Goal: Transaction & Acquisition: Purchase product/service

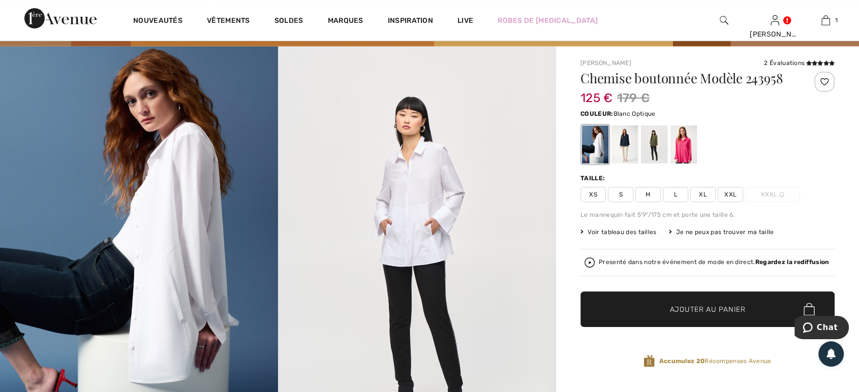
scroll to position [68, 0]
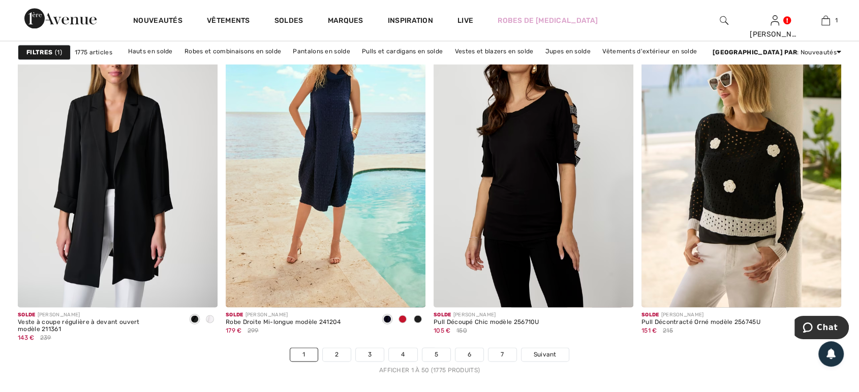
scroll to position [5170, 0]
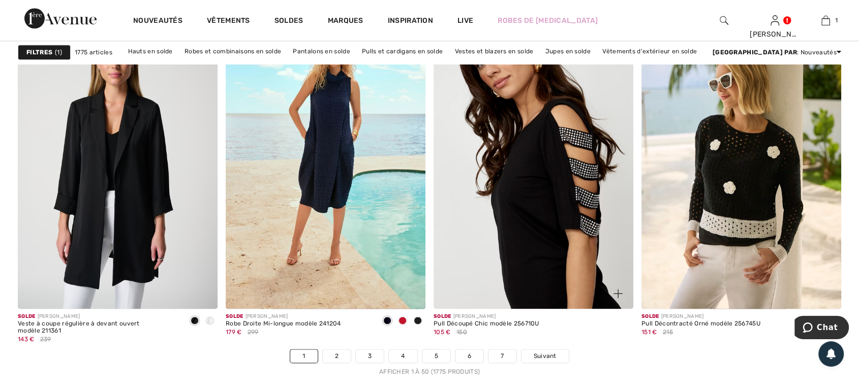
click at [517, 258] on img at bounding box center [533, 160] width 200 height 300
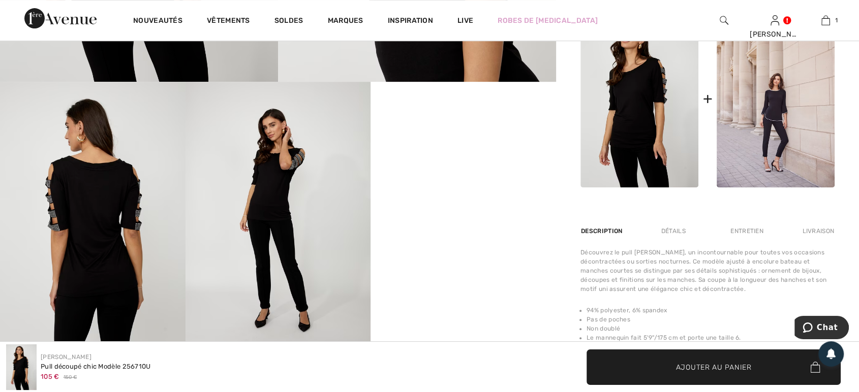
scroll to position [451, 0]
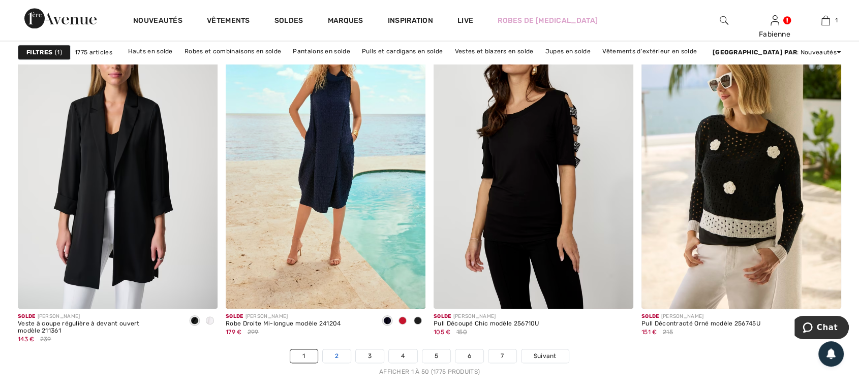
click at [337, 357] on link "2" at bounding box center [337, 355] width 28 height 13
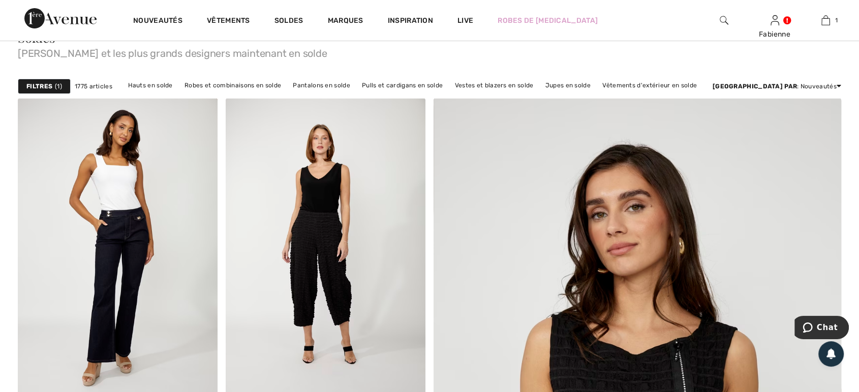
scroll to position [203, 0]
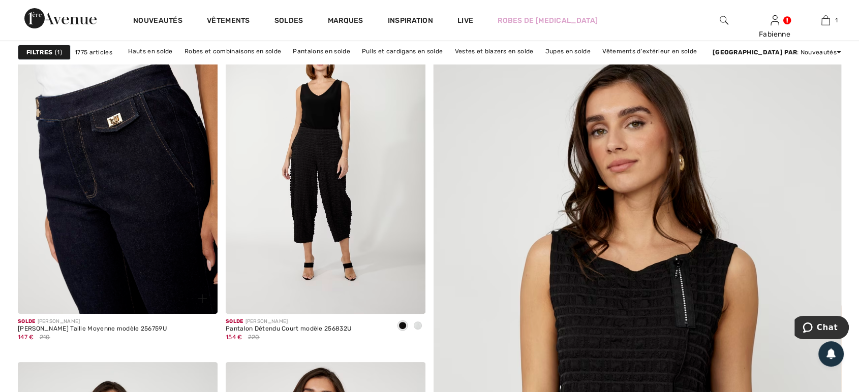
click at [159, 247] on img at bounding box center [118, 165] width 200 height 300
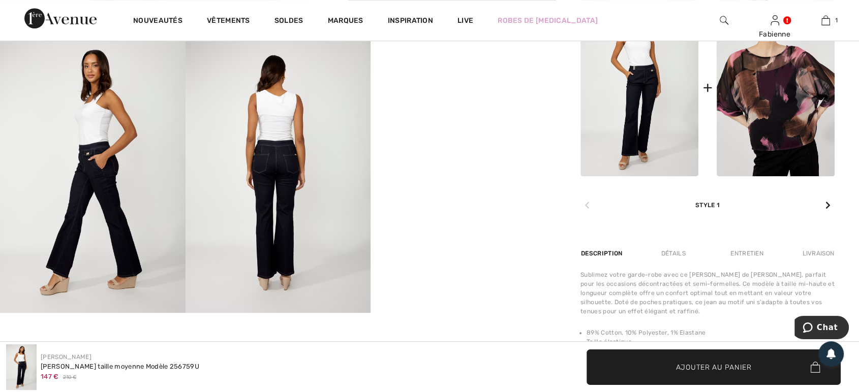
scroll to position [496, 0]
click at [463, 127] on video "Your browser does not support the video tag." at bounding box center [462, 81] width 185 height 92
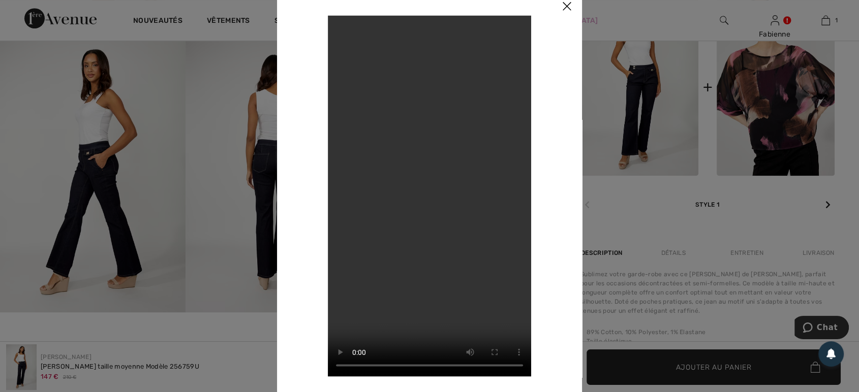
click at [567, 4] on img at bounding box center [566, 6] width 30 height 31
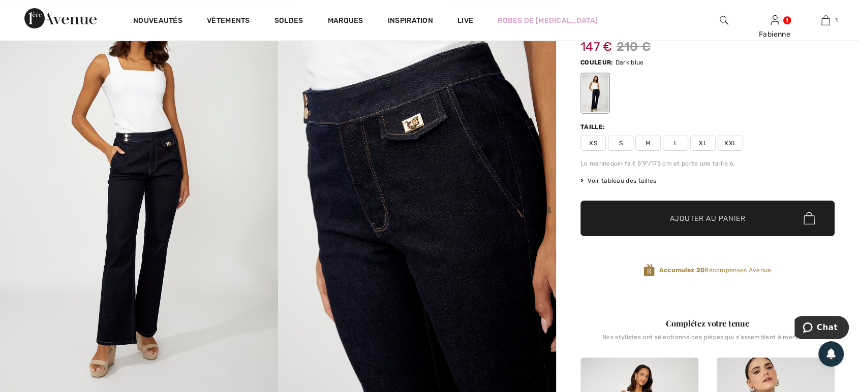
scroll to position [135, 0]
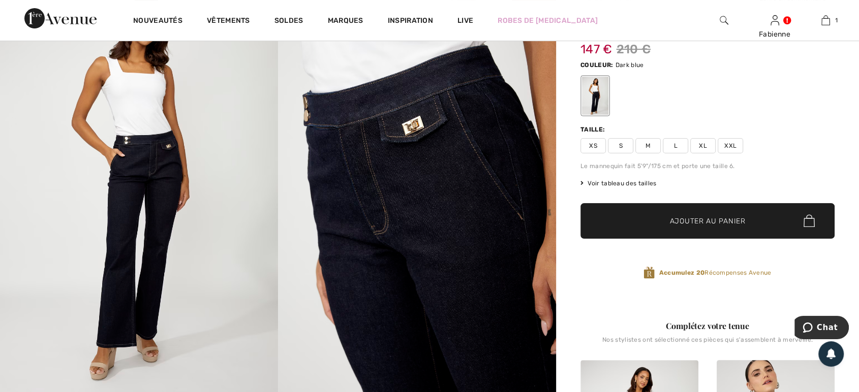
click at [383, 150] on img at bounding box center [417, 187] width 278 height 417
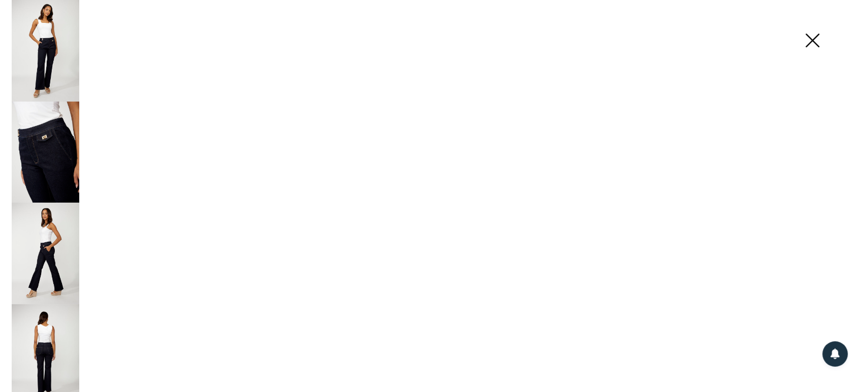
scroll to position [136, 0]
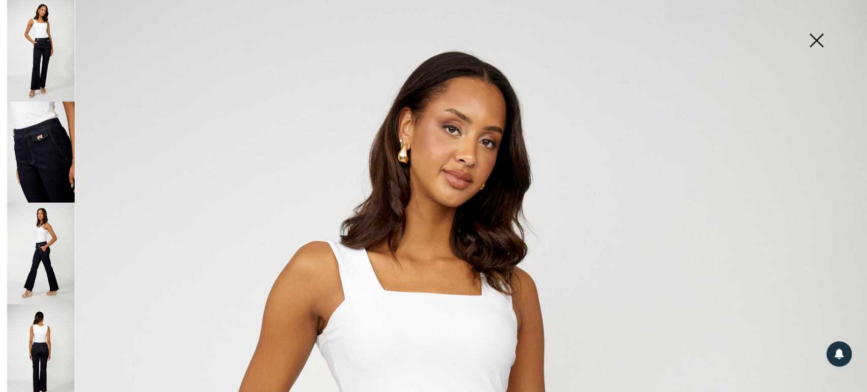
click at [63, 163] on img at bounding box center [41, 153] width 68 height 102
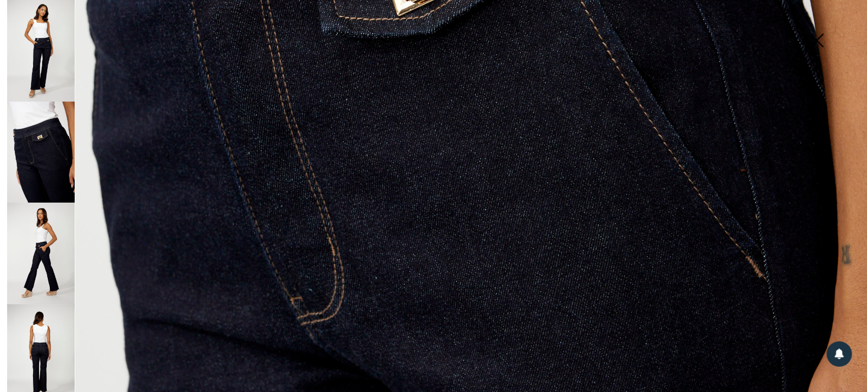
scroll to position [474, 0]
click at [820, 44] on img at bounding box center [816, 41] width 51 height 52
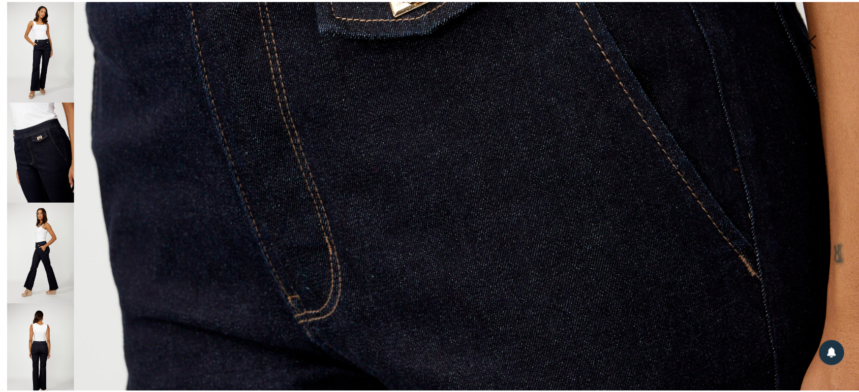
scroll to position [135, 0]
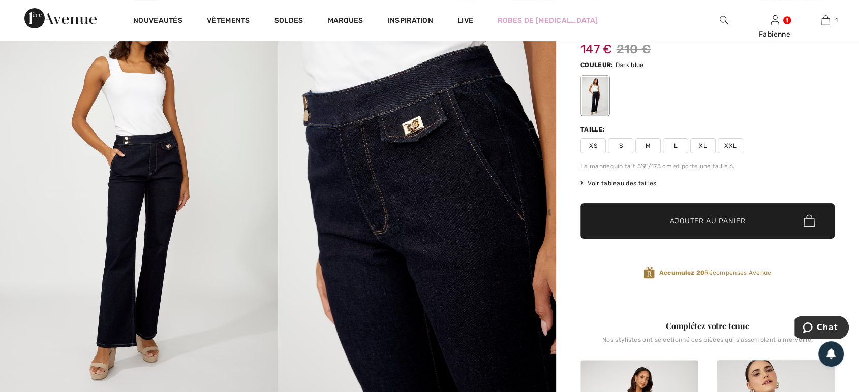
click at [615, 182] on span "Voir tableau des tailles" at bounding box center [618, 183] width 76 height 9
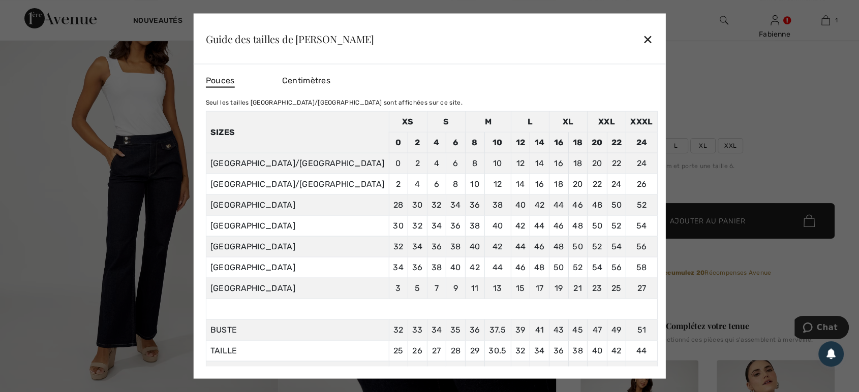
click at [734, 121] on div at bounding box center [429, 196] width 859 height 392
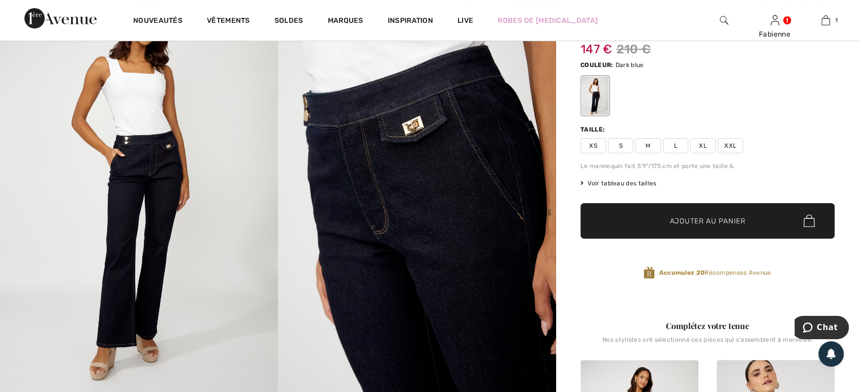
click at [703, 145] on span "XL" at bounding box center [702, 145] width 25 height 15
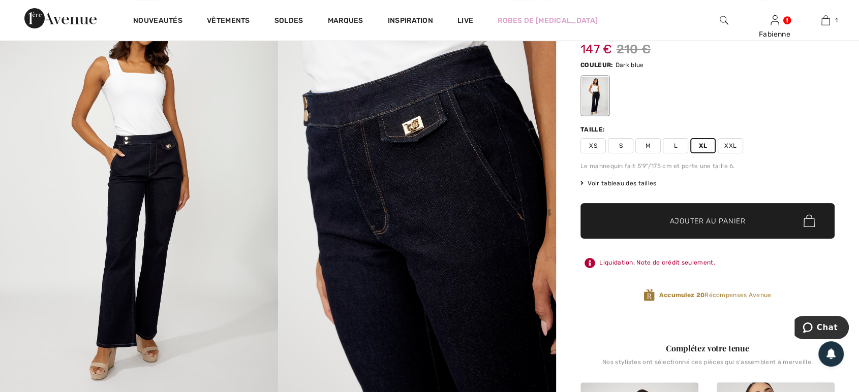
click at [683, 215] on span "Ajouter au panier" at bounding box center [708, 220] width 76 height 11
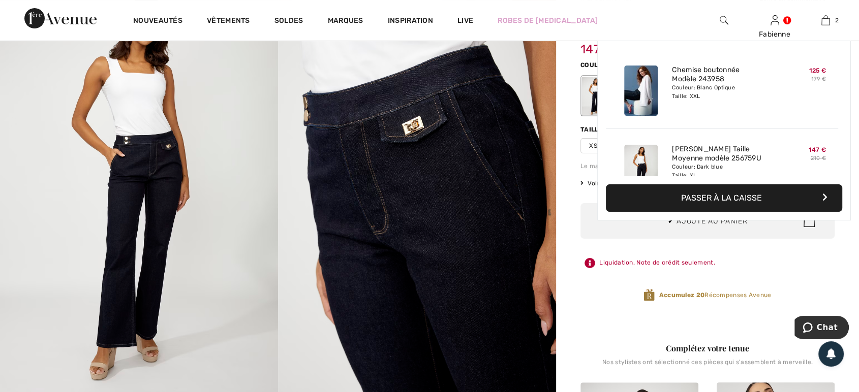
scroll to position [31, 0]
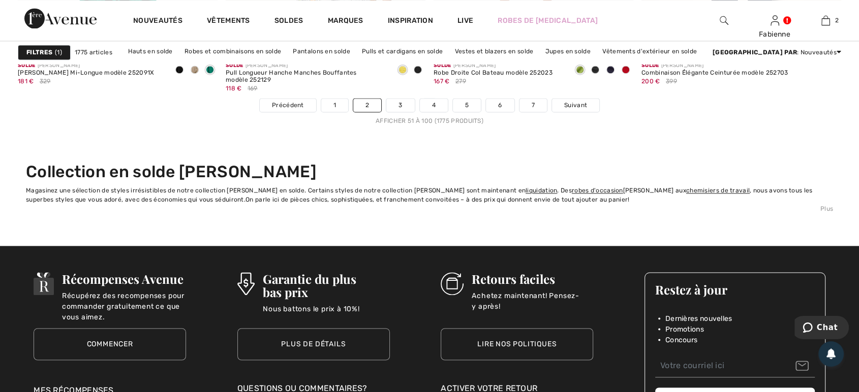
scroll to position [5418, 0]
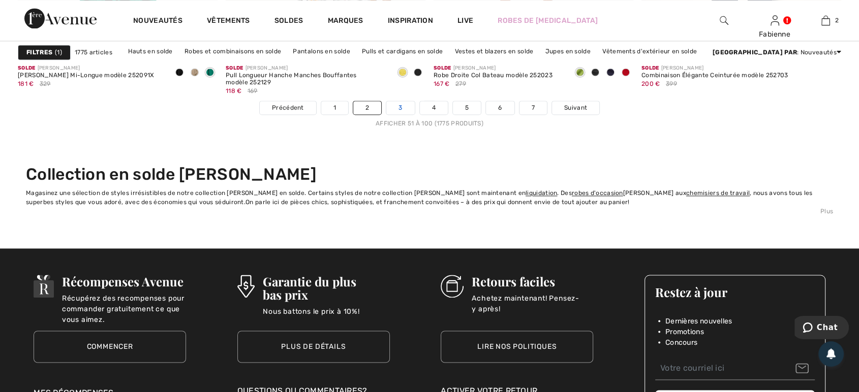
click at [398, 106] on link "3" at bounding box center [400, 107] width 28 height 13
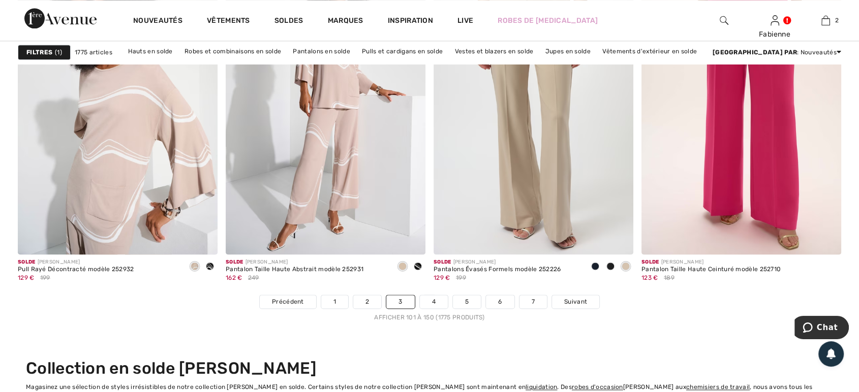
scroll to position [5260, 0]
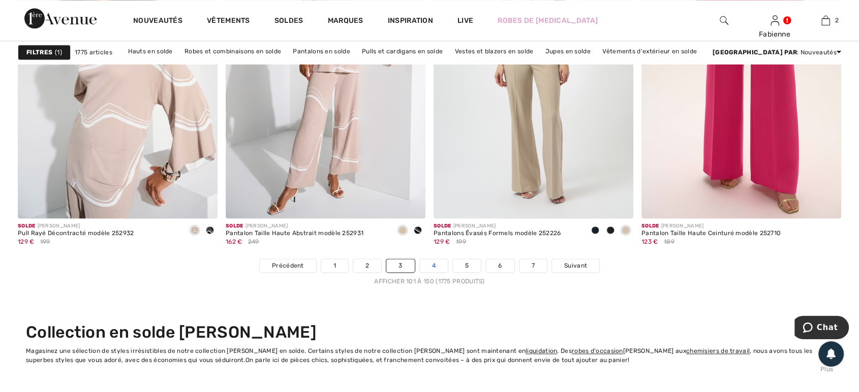
click at [437, 263] on link "4" at bounding box center [434, 265] width 28 height 13
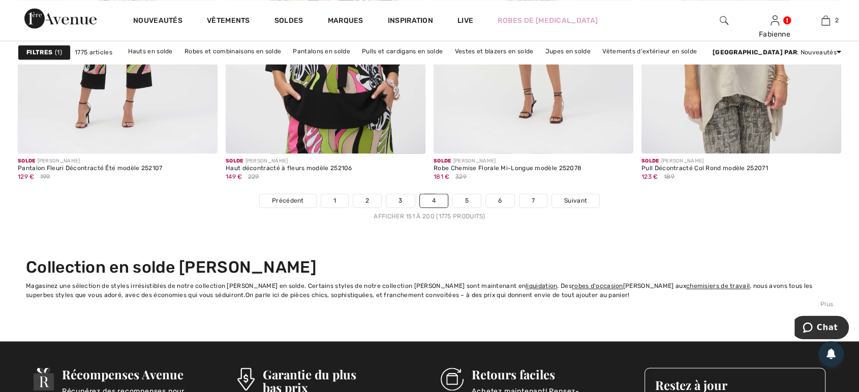
scroll to position [5328, 0]
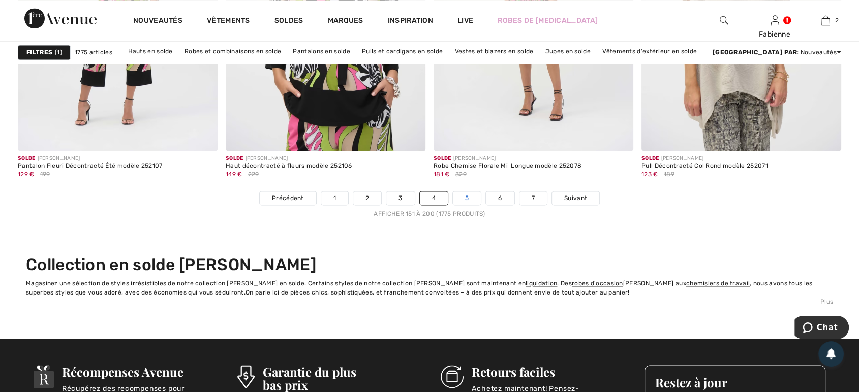
click at [466, 197] on link "5" at bounding box center [467, 198] width 28 height 13
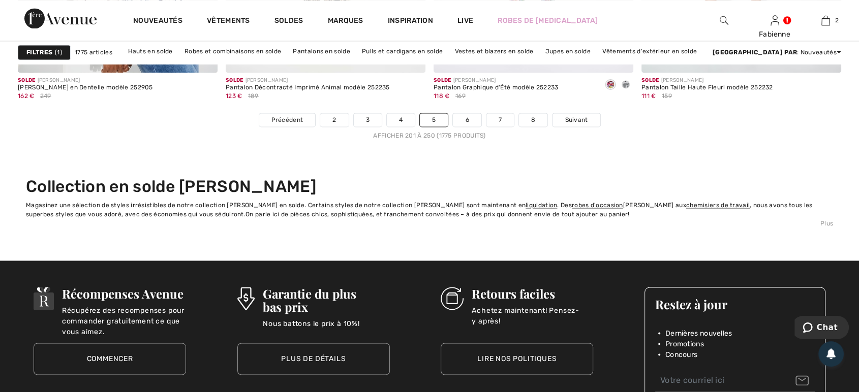
scroll to position [5441, 0]
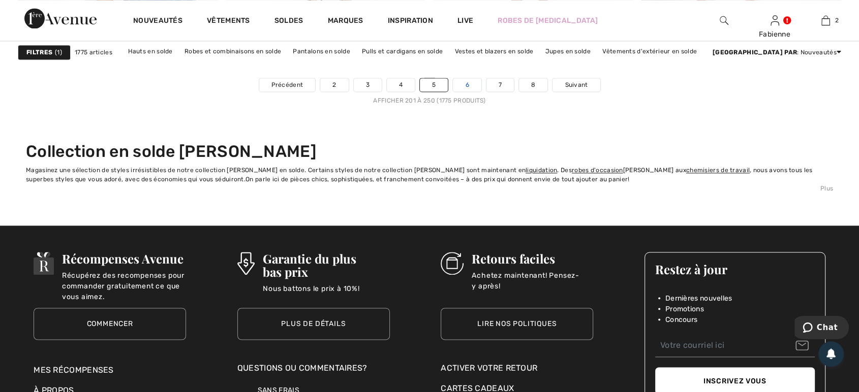
click at [475, 81] on link "6" at bounding box center [467, 84] width 28 height 13
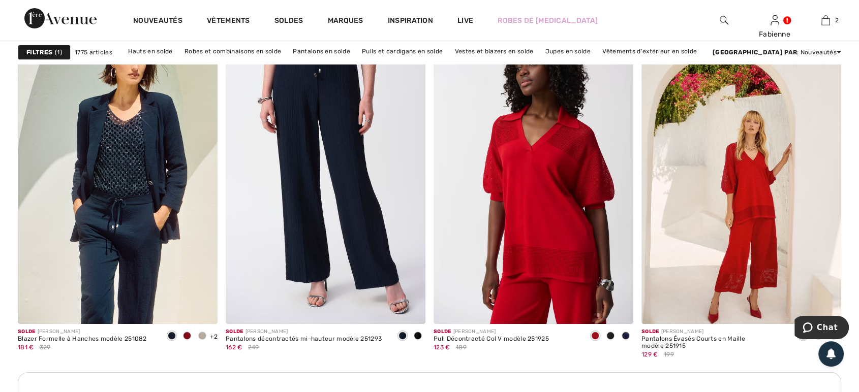
scroll to position [3951, 0]
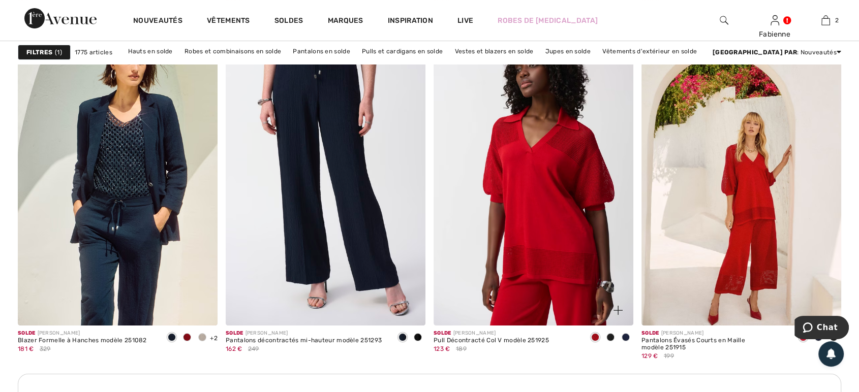
click at [546, 137] on img at bounding box center [533, 176] width 200 height 300
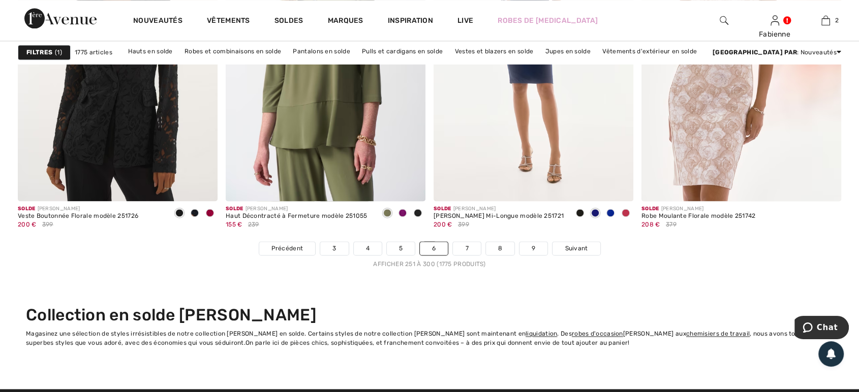
scroll to position [5283, 0]
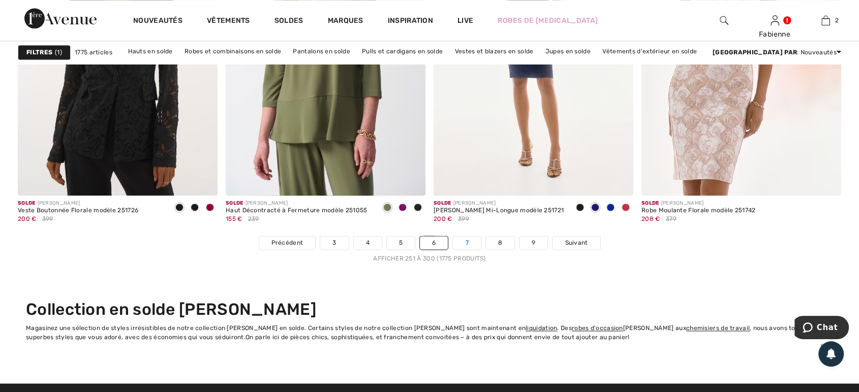
click at [474, 240] on link "7" at bounding box center [466, 242] width 27 height 13
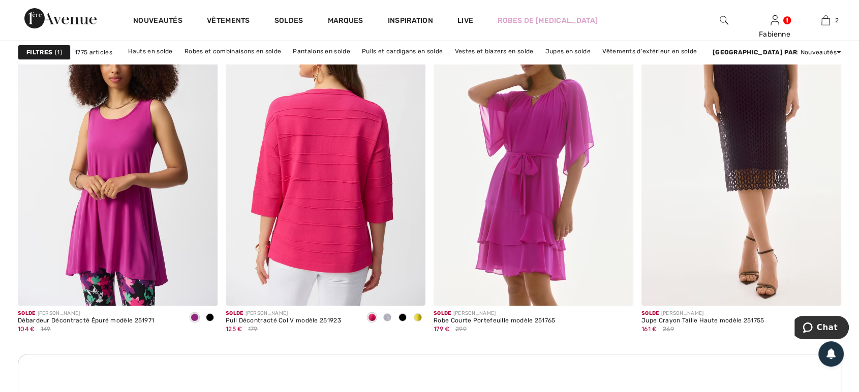
scroll to position [3996, 0]
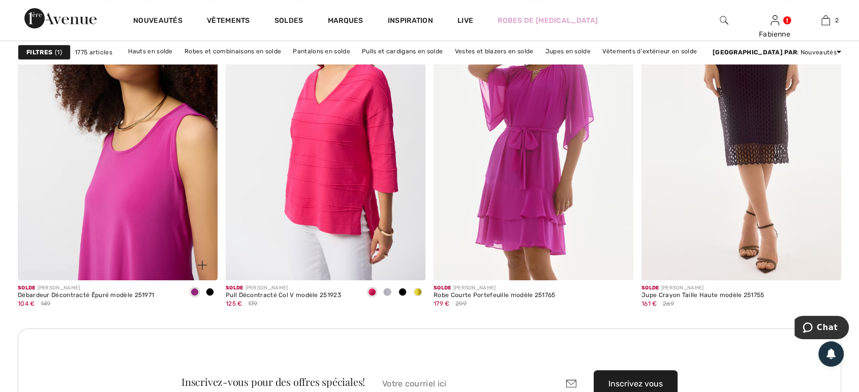
click at [192, 217] on img at bounding box center [118, 131] width 200 height 300
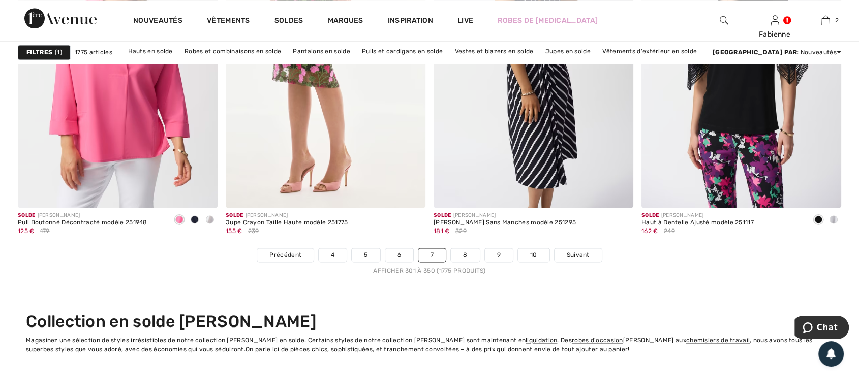
scroll to position [5418, 0]
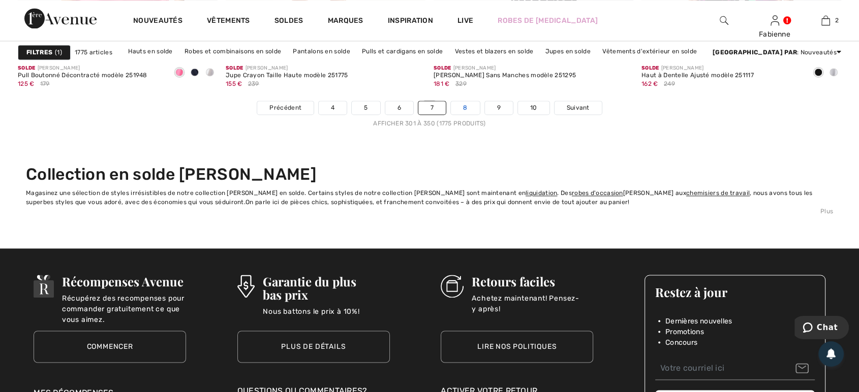
click at [461, 106] on link "8" at bounding box center [465, 107] width 28 height 13
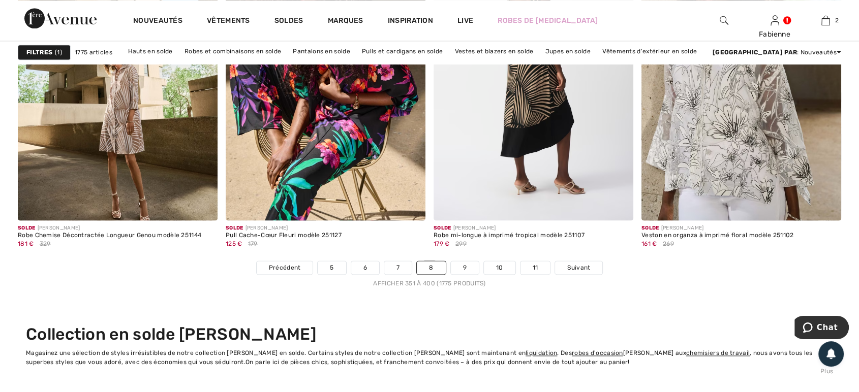
scroll to position [5260, 0]
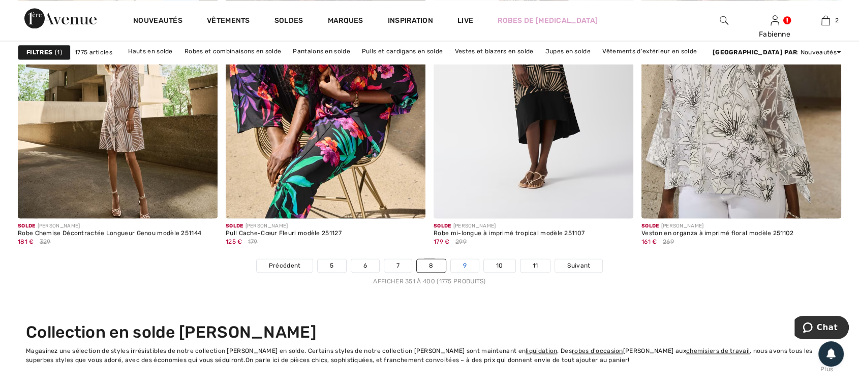
click at [471, 266] on link "9" at bounding box center [465, 265] width 28 height 13
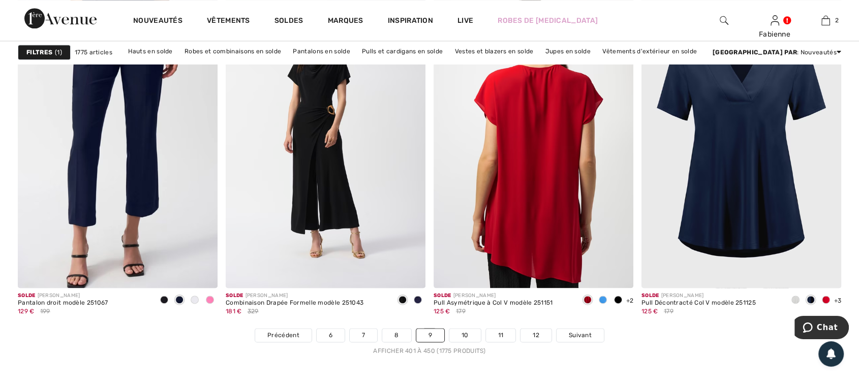
scroll to position [5193, 0]
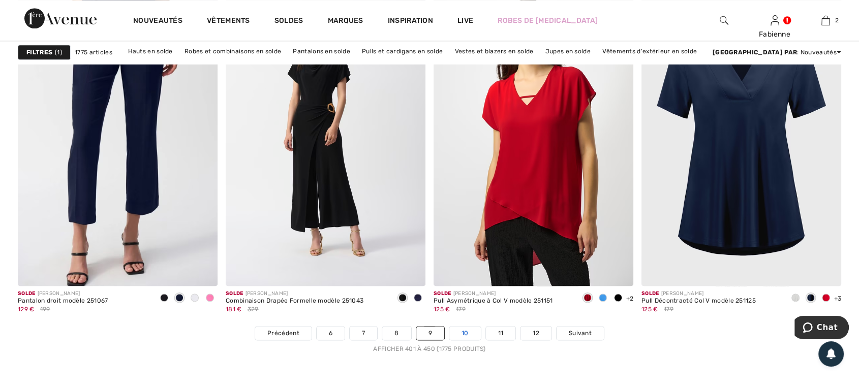
click at [464, 327] on link "10" at bounding box center [464, 333] width 31 height 13
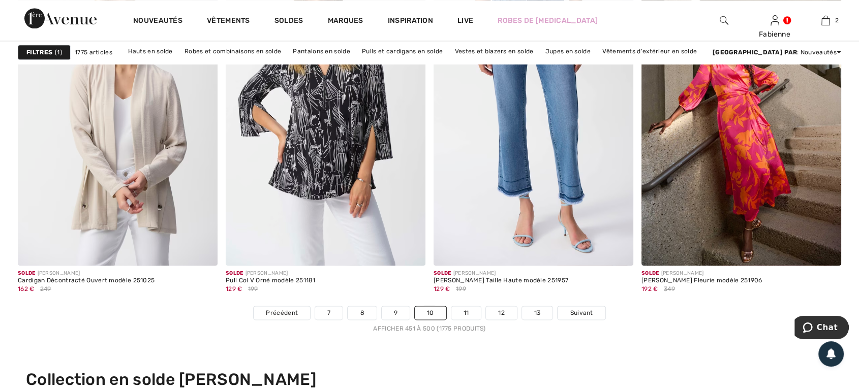
scroll to position [5215, 0]
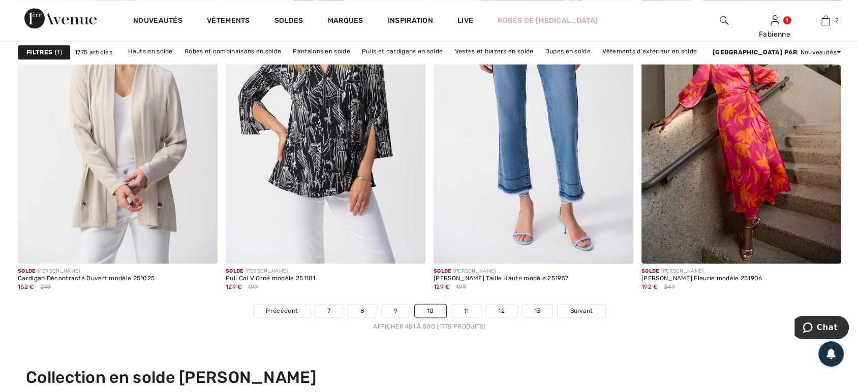
click at [463, 308] on link "11" at bounding box center [466, 310] width 30 height 13
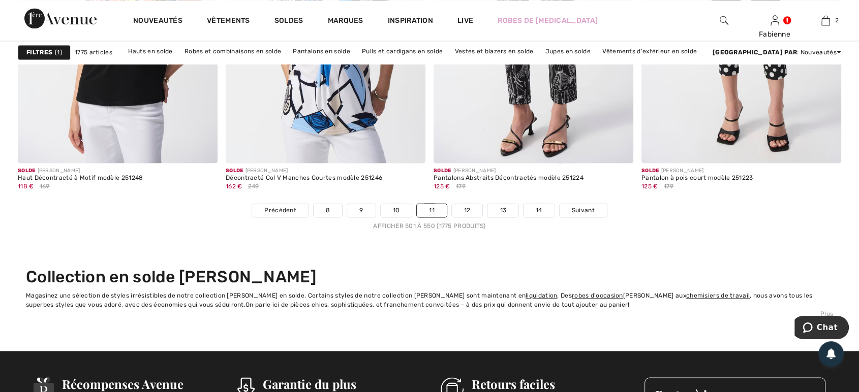
scroll to position [5305, 0]
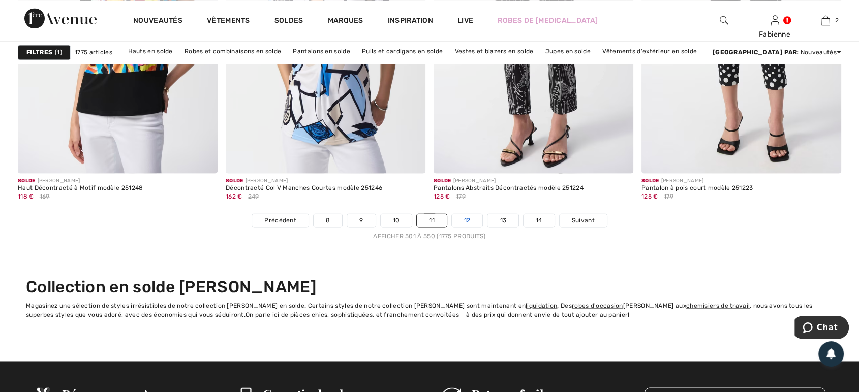
click at [461, 220] on link "12" at bounding box center [467, 220] width 31 height 13
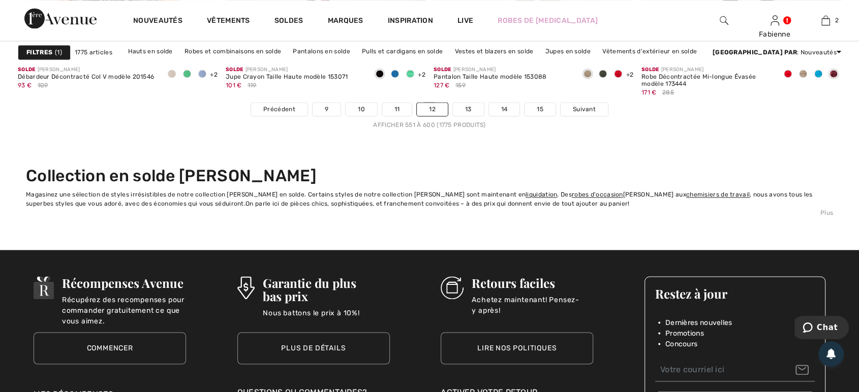
scroll to position [5418, 0]
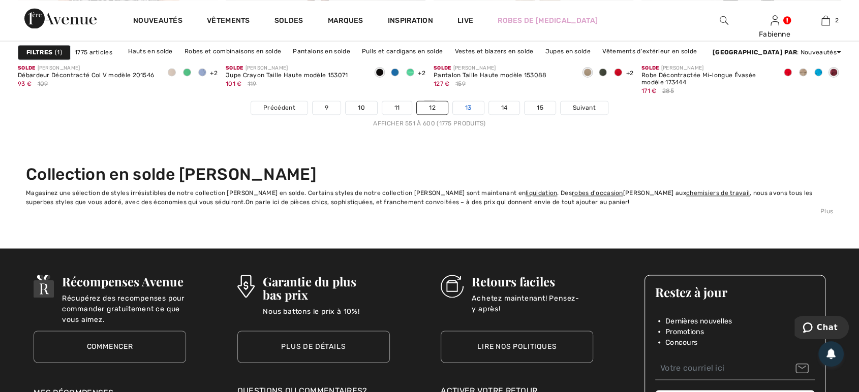
click at [469, 104] on link "13" at bounding box center [468, 107] width 31 height 13
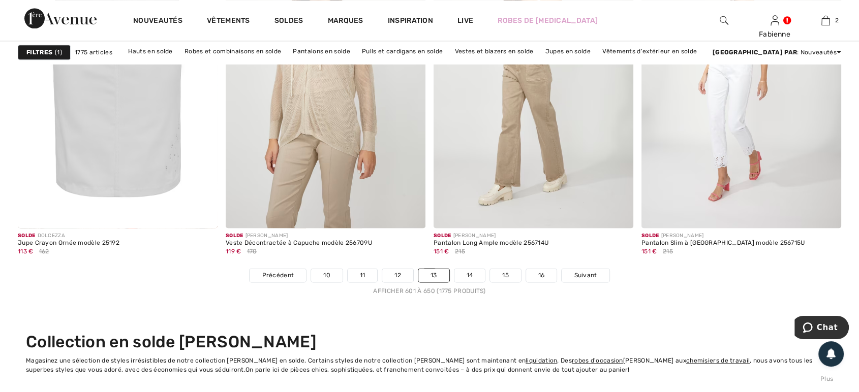
scroll to position [5283, 0]
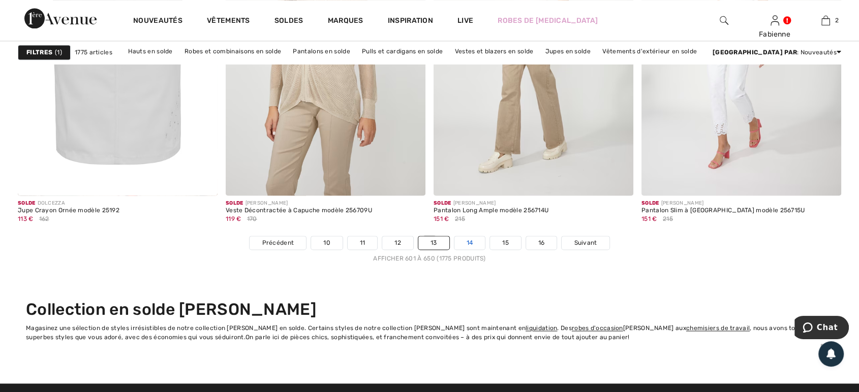
click at [470, 243] on link "14" at bounding box center [469, 242] width 31 height 13
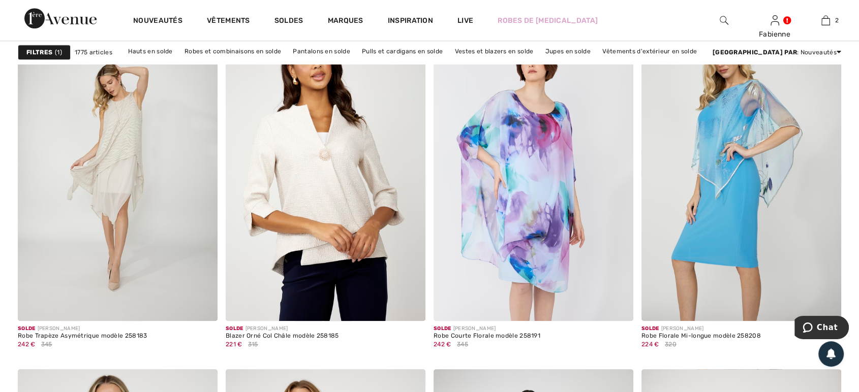
scroll to position [4447, 0]
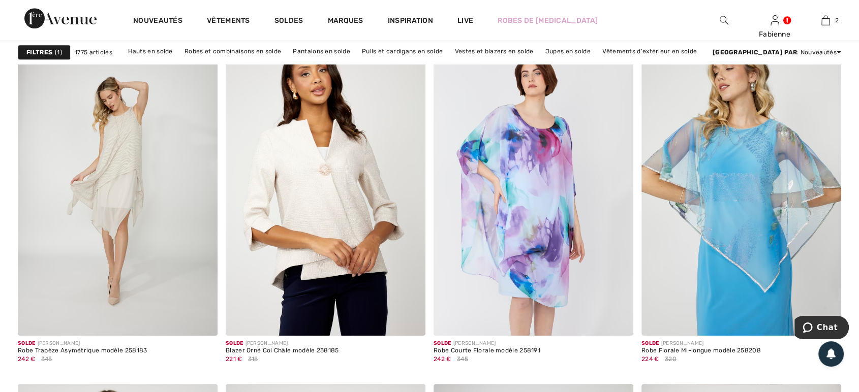
click at [698, 215] on img at bounding box center [741, 187] width 200 height 300
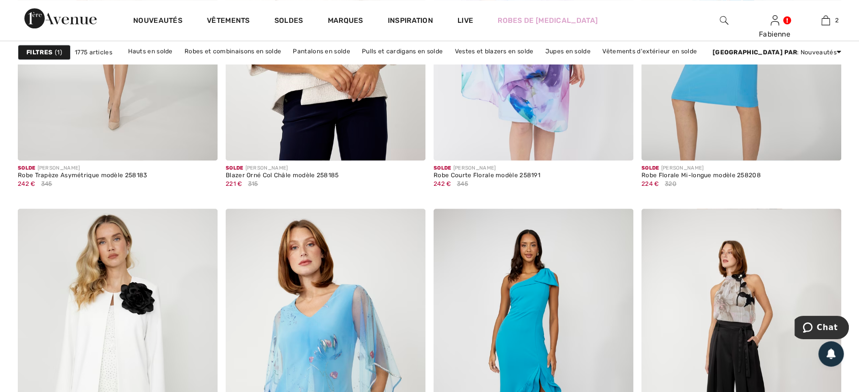
scroll to position [4718, 0]
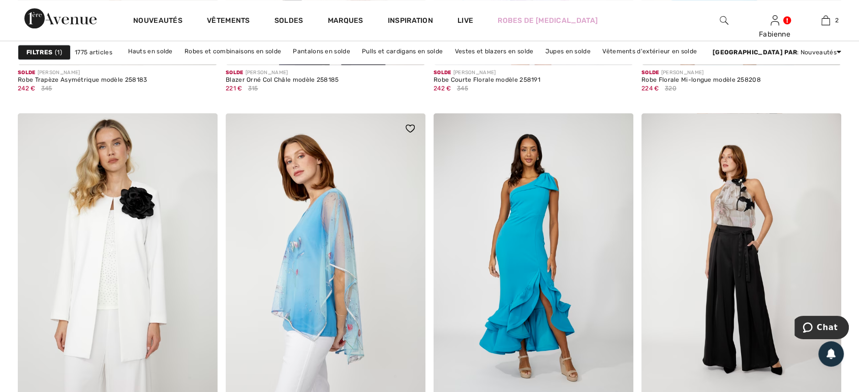
click at [300, 236] on img at bounding box center [326, 263] width 200 height 300
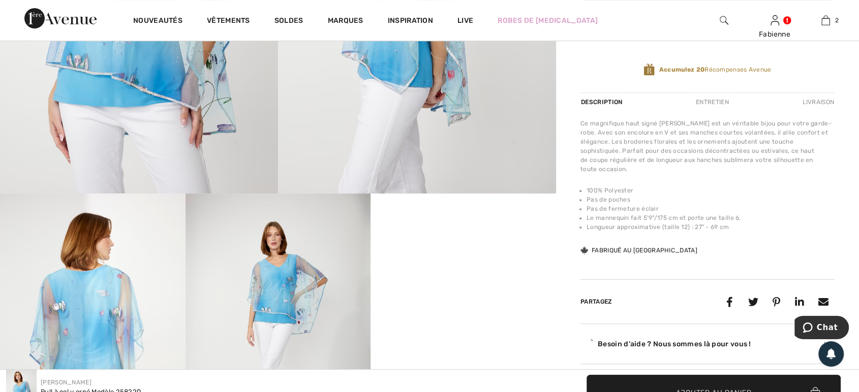
scroll to position [406, 0]
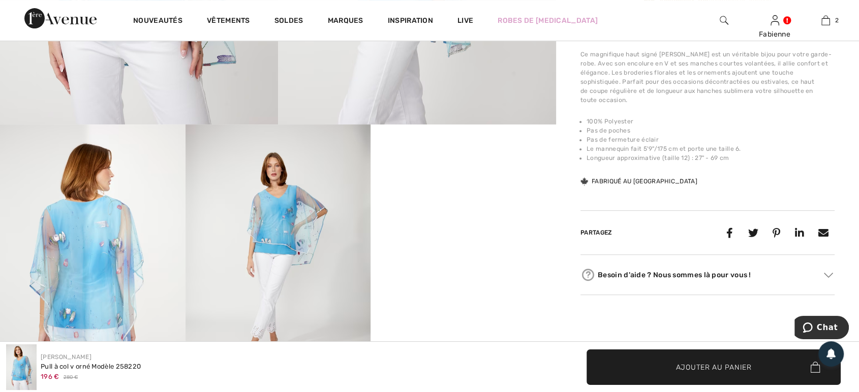
click at [285, 257] on img at bounding box center [277, 263] width 185 height 278
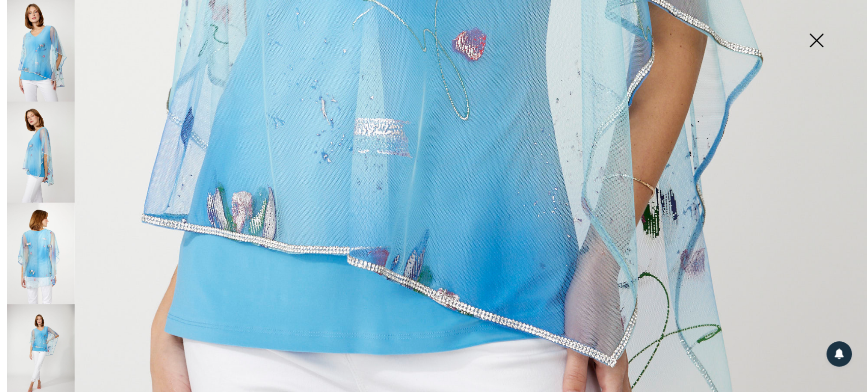
scroll to position [677, 0]
click at [33, 265] on img at bounding box center [41, 254] width 68 height 102
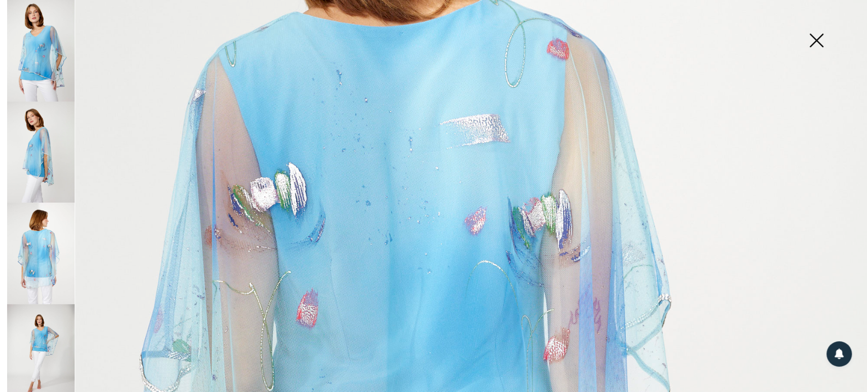
scroll to position [316, 0]
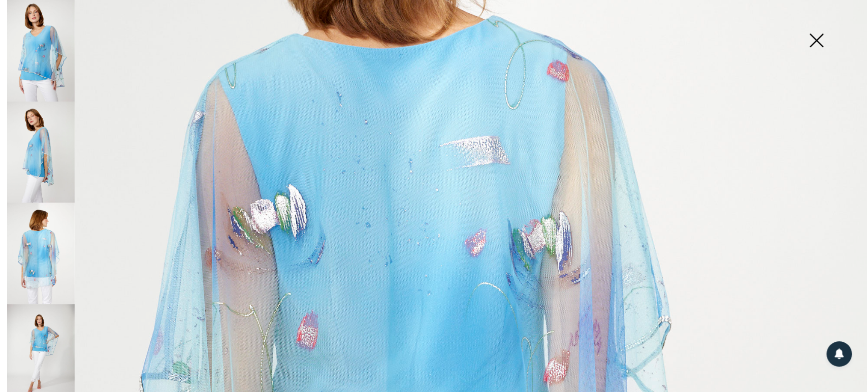
click at [816, 52] on img at bounding box center [816, 41] width 51 height 52
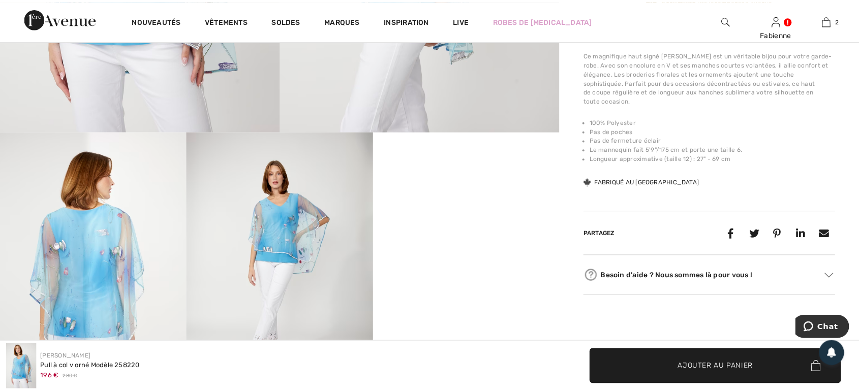
scroll to position [406, 0]
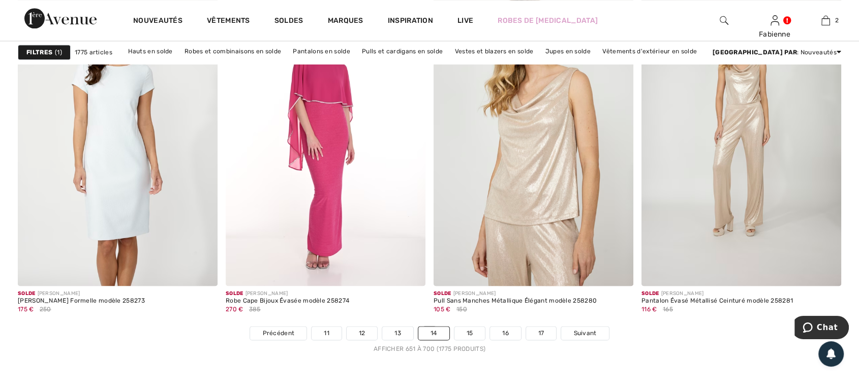
scroll to position [5215, 0]
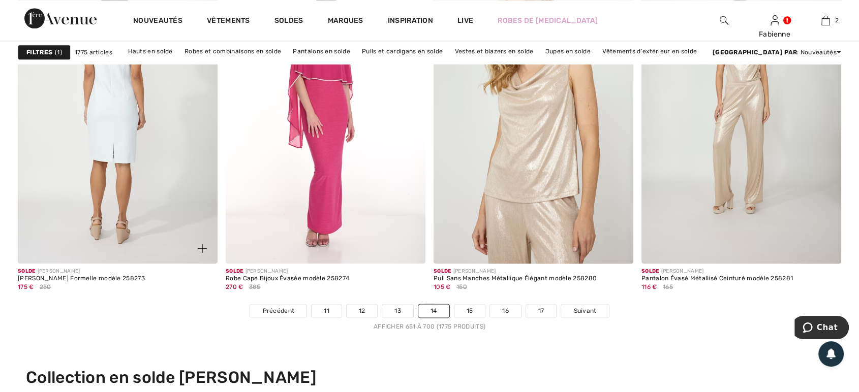
click at [198, 101] on img at bounding box center [118, 114] width 200 height 300
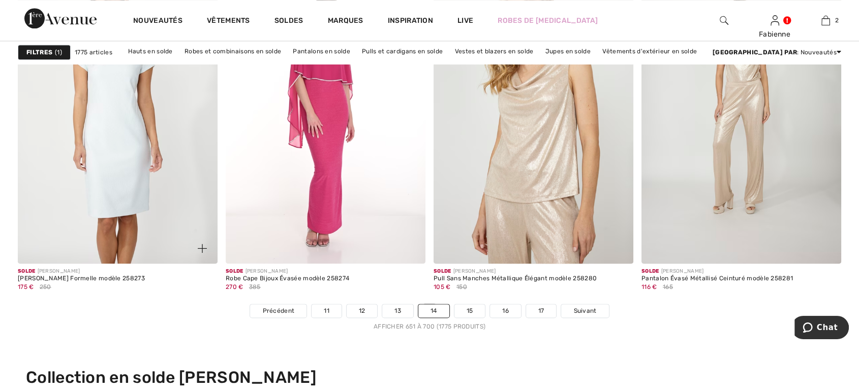
click at [143, 105] on img at bounding box center [118, 114] width 200 height 300
click at [469, 307] on link "15" at bounding box center [469, 310] width 31 height 13
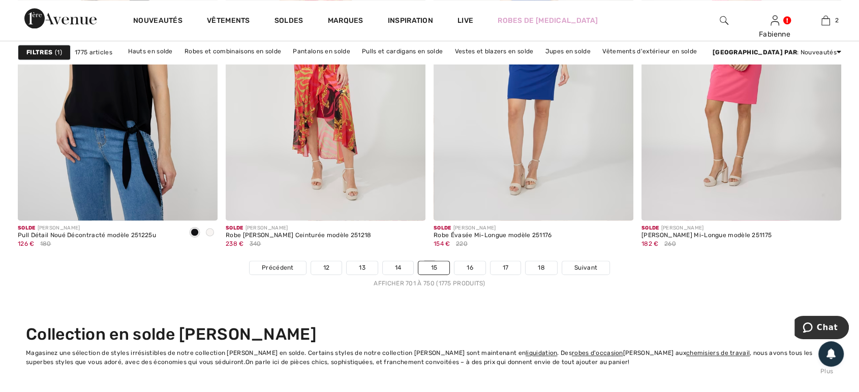
scroll to position [5260, 0]
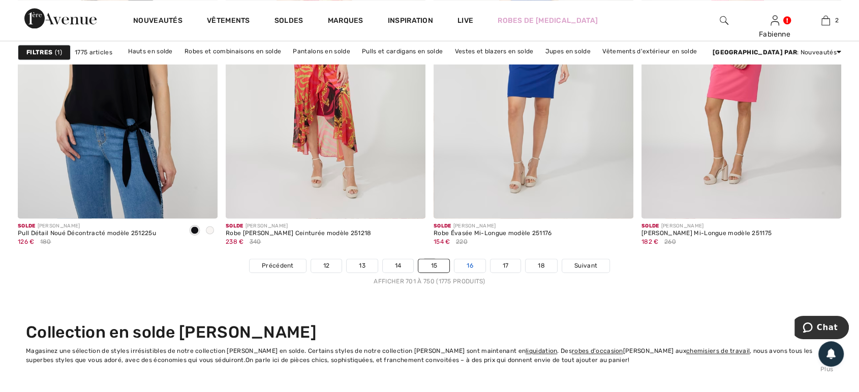
click at [468, 265] on link "16" at bounding box center [469, 265] width 31 height 13
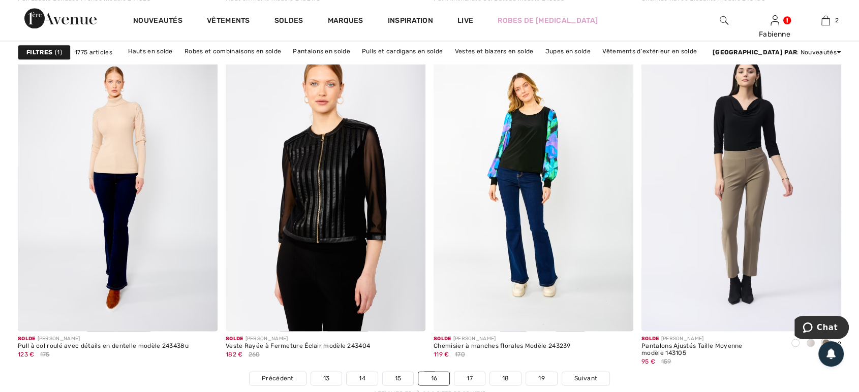
scroll to position [5170, 0]
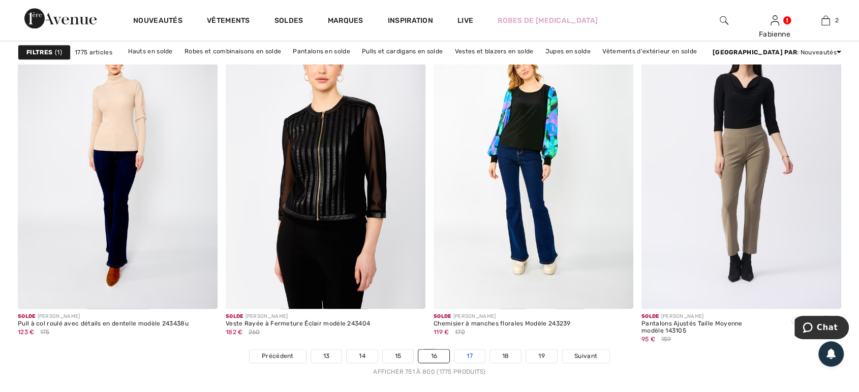
click at [467, 356] on link "17" at bounding box center [469, 355] width 30 height 13
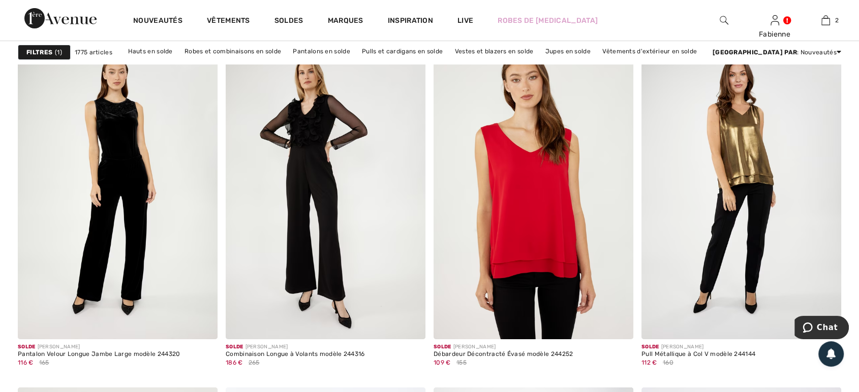
scroll to position [3612, 0]
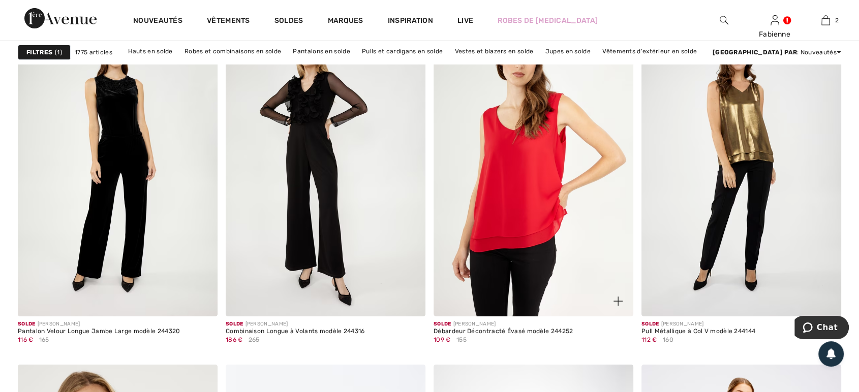
click at [515, 268] on img at bounding box center [533, 167] width 200 height 300
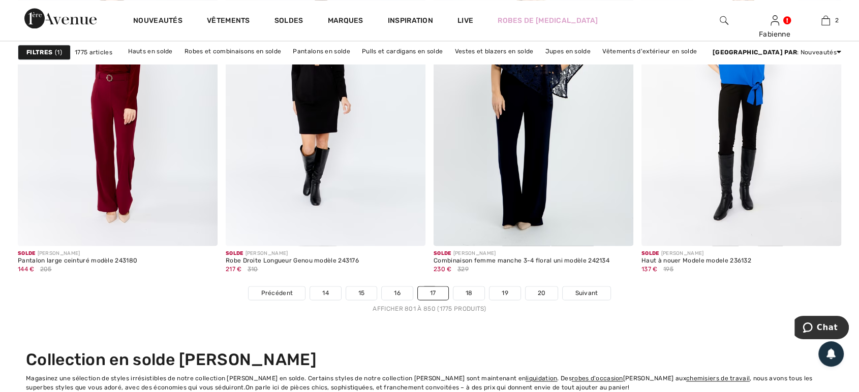
scroll to position [5351, 0]
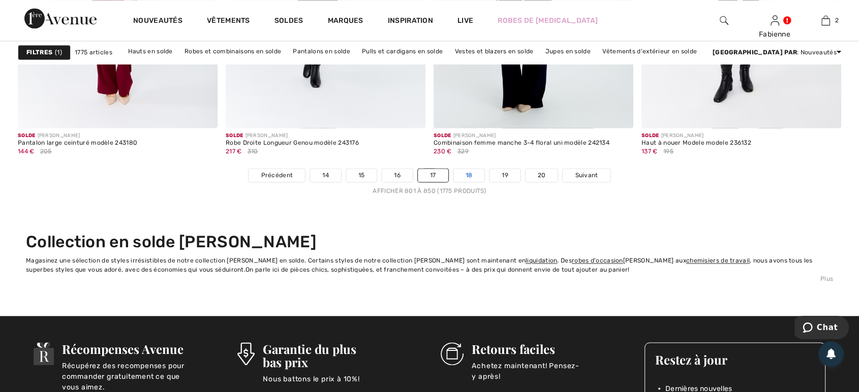
click at [468, 171] on link "18" at bounding box center [468, 175] width 31 height 13
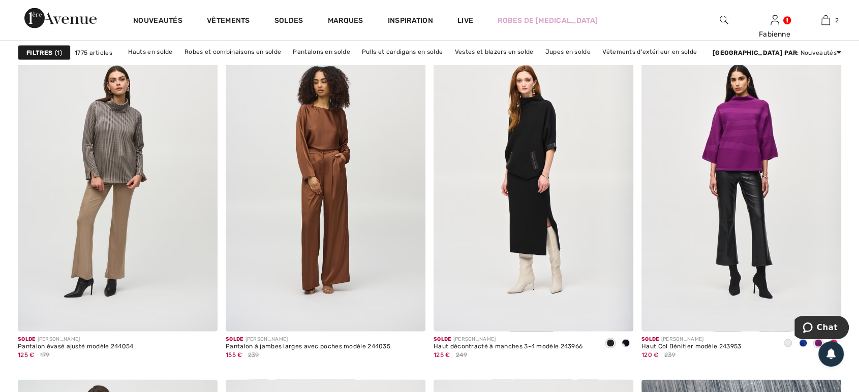
scroll to position [2054, 0]
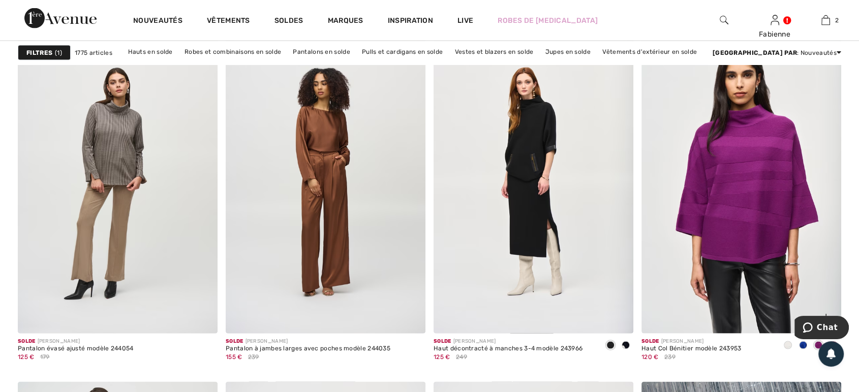
click at [734, 145] on img at bounding box center [741, 185] width 200 height 300
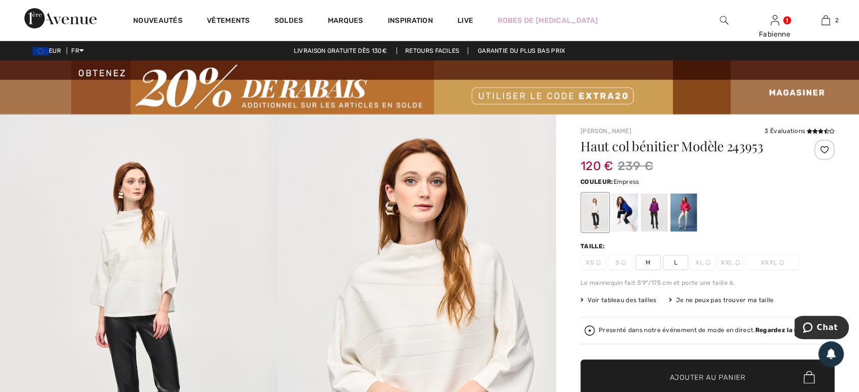
click at [652, 213] on div at bounding box center [654, 213] width 26 height 38
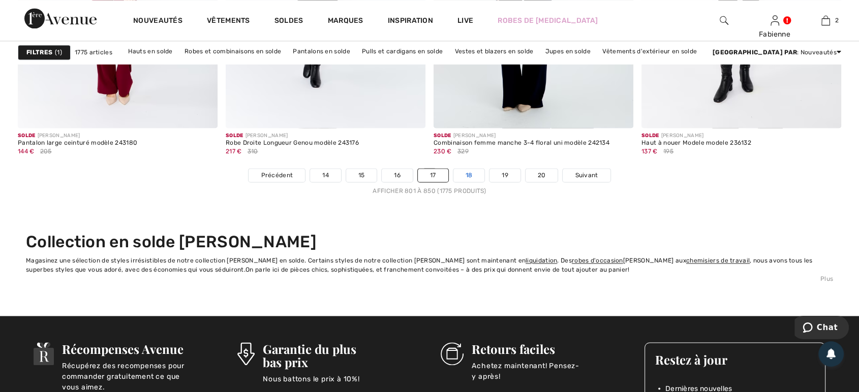
click at [469, 171] on link "18" at bounding box center [468, 175] width 31 height 13
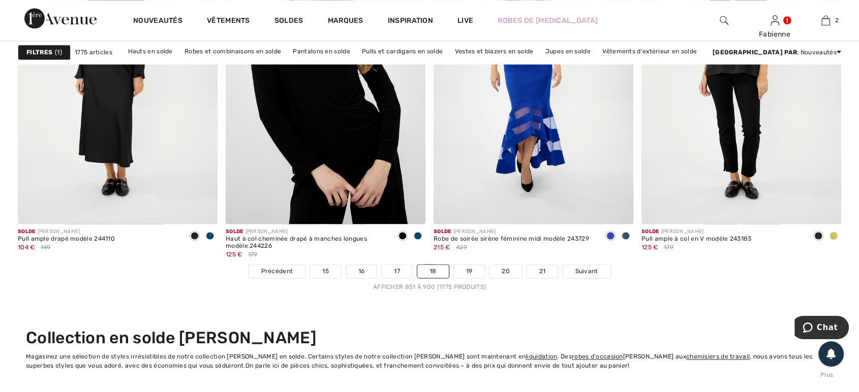
scroll to position [5396, 0]
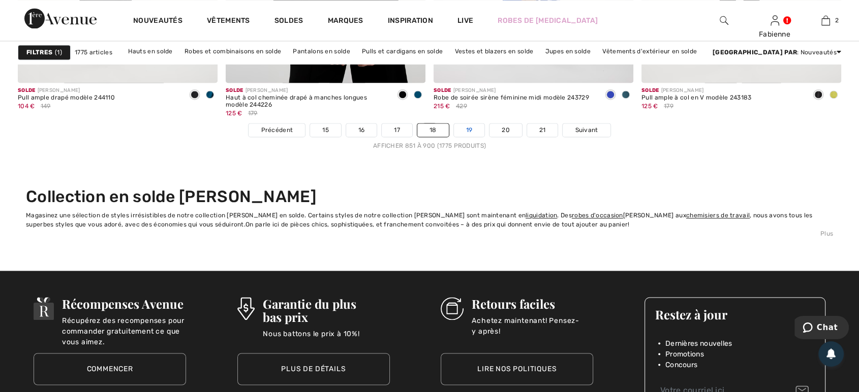
click at [464, 130] on link "19" at bounding box center [469, 129] width 31 height 13
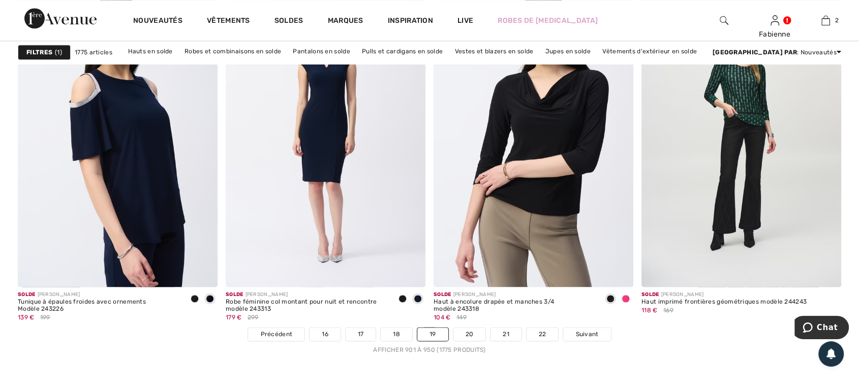
scroll to position [5215, 0]
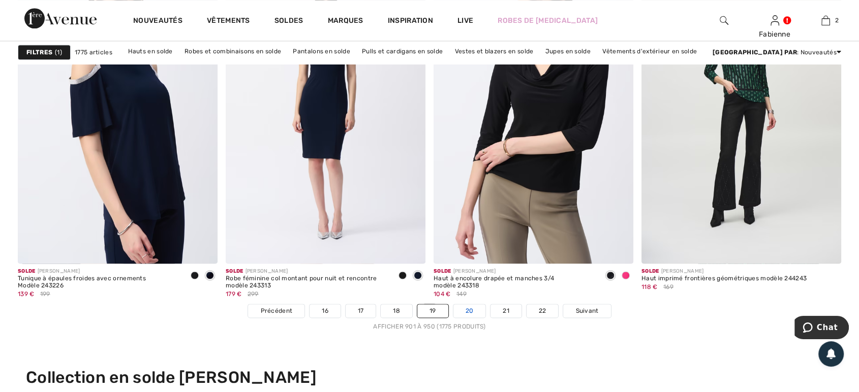
click at [463, 310] on link "20" at bounding box center [469, 310] width 33 height 13
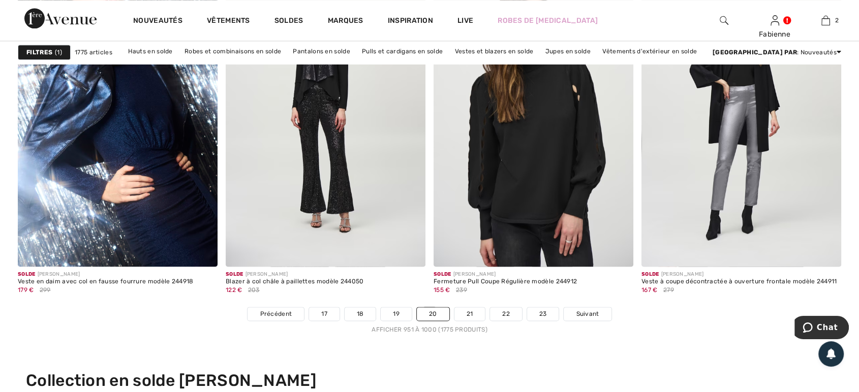
scroll to position [5238, 0]
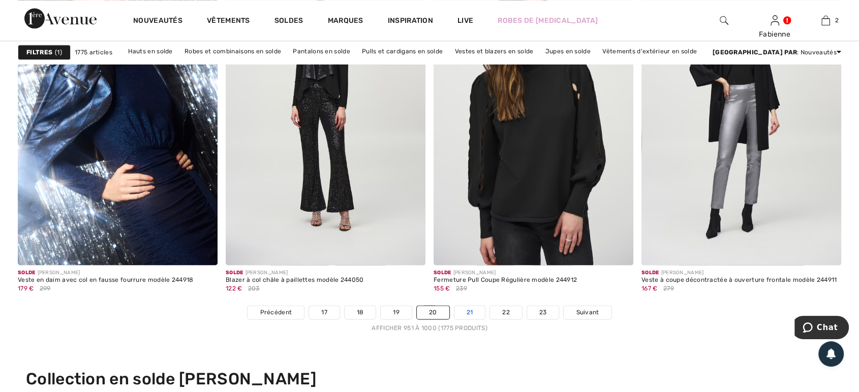
click at [465, 306] on link "21" at bounding box center [469, 312] width 31 height 13
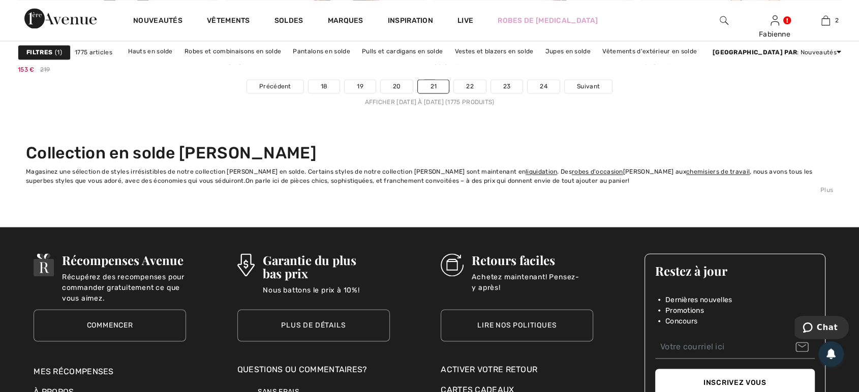
scroll to position [5441, 0]
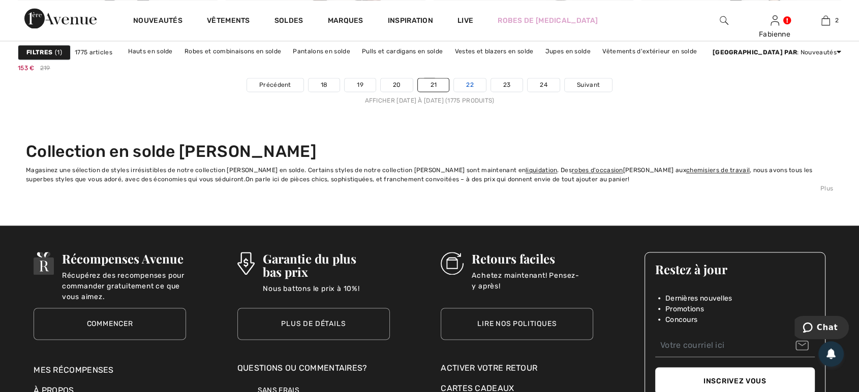
click at [467, 82] on link "22" at bounding box center [470, 84] width 32 height 13
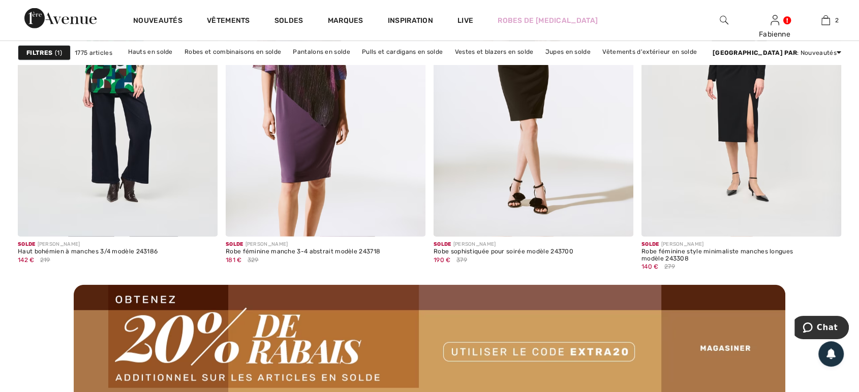
scroll to position [2483, 0]
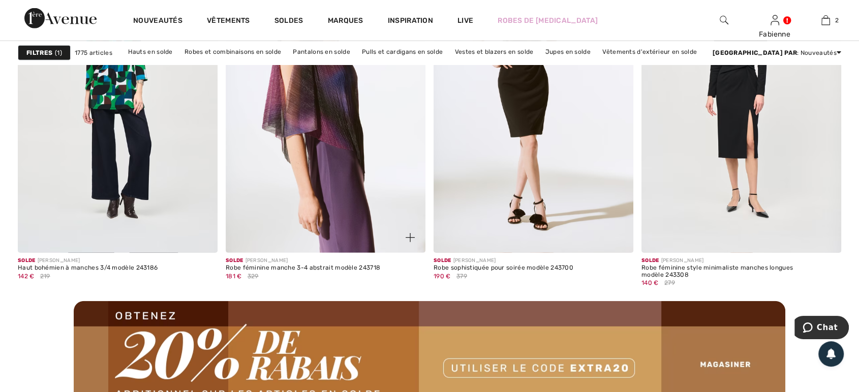
click at [359, 190] on img at bounding box center [326, 103] width 200 height 300
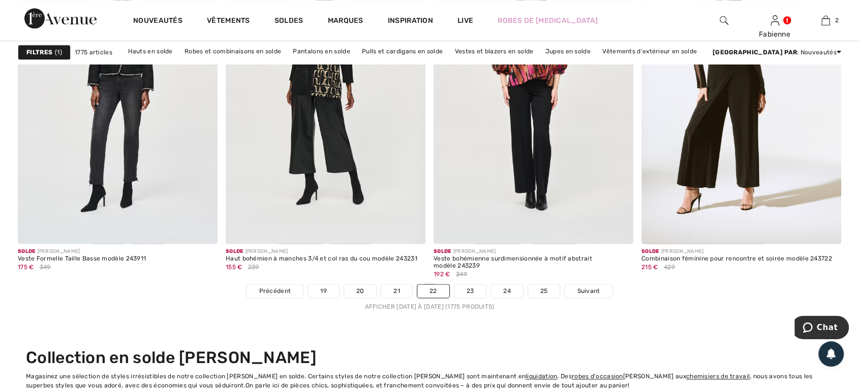
scroll to position [5238, 0]
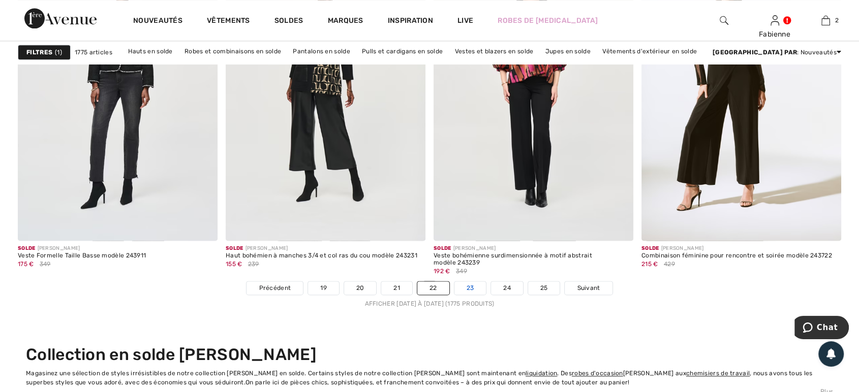
click at [473, 288] on link "23" at bounding box center [470, 287] width 32 height 13
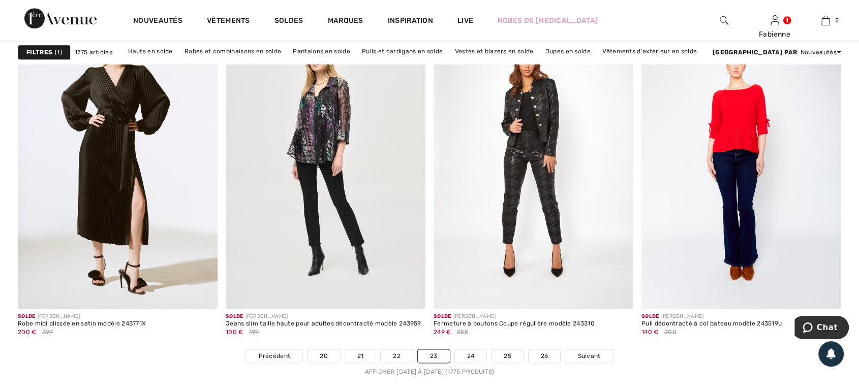
scroll to position [5193, 0]
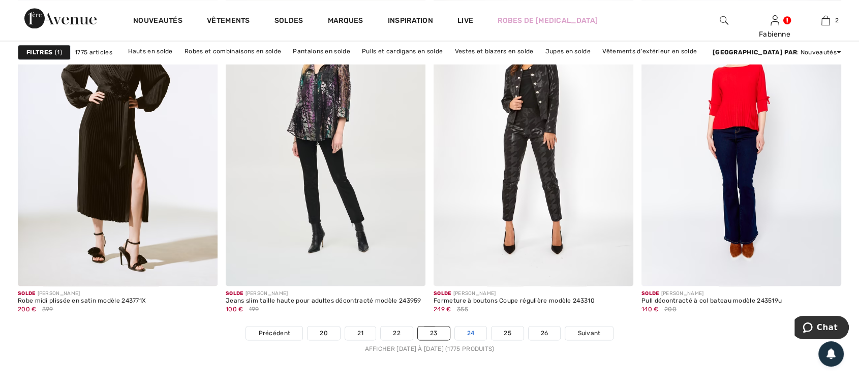
click at [471, 332] on link "24" at bounding box center [471, 333] width 32 height 13
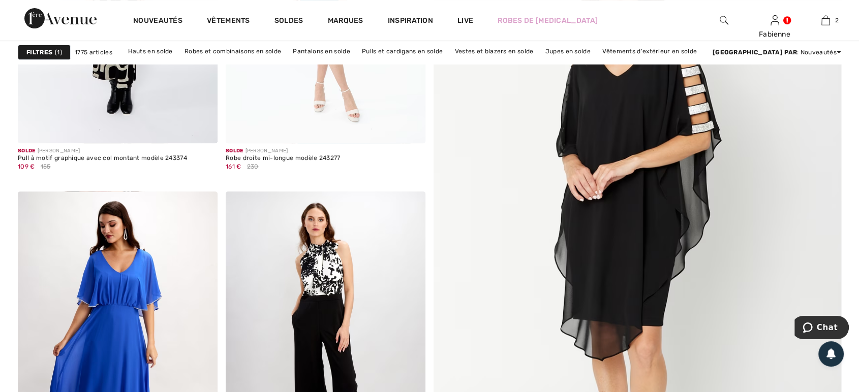
scroll to position [429, 0]
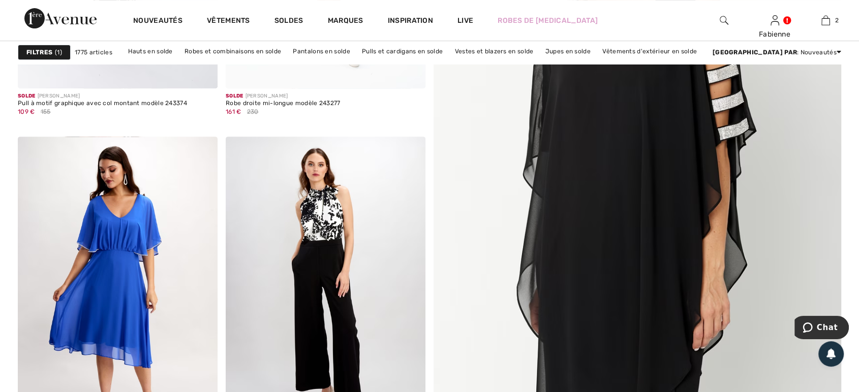
click at [534, 292] on img at bounding box center [637, 156] width 489 height 734
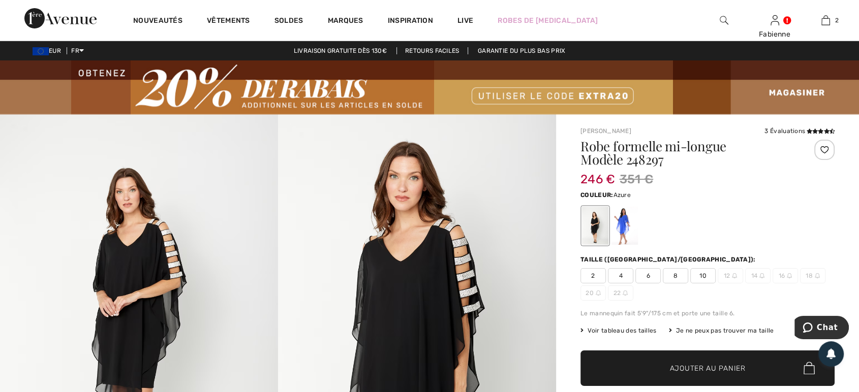
click at [619, 230] on div at bounding box center [624, 226] width 26 height 38
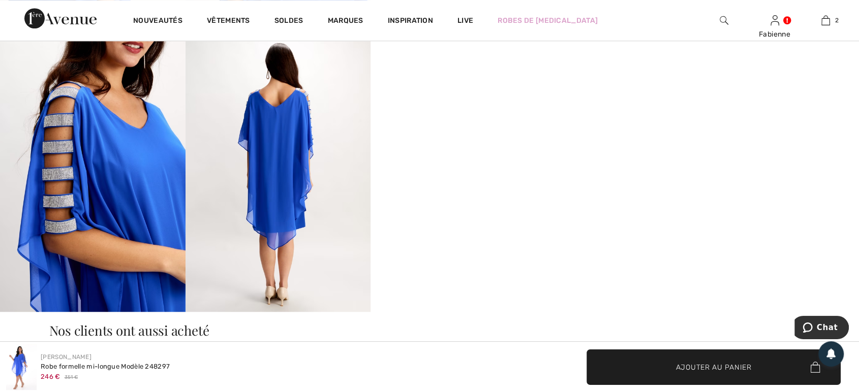
scroll to position [790, 0]
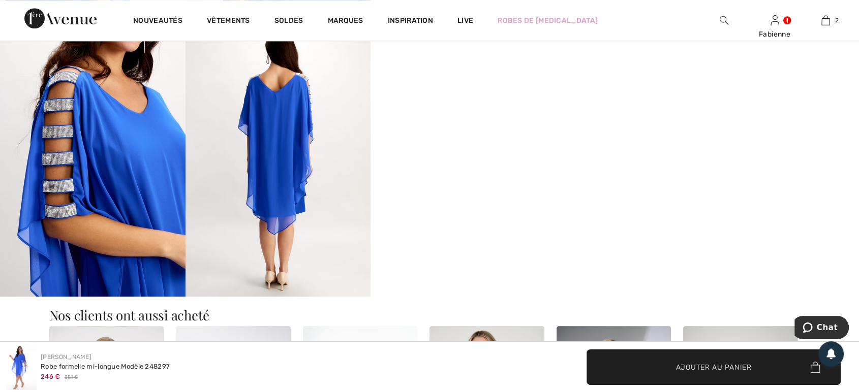
click at [167, 176] on img at bounding box center [92, 158] width 185 height 278
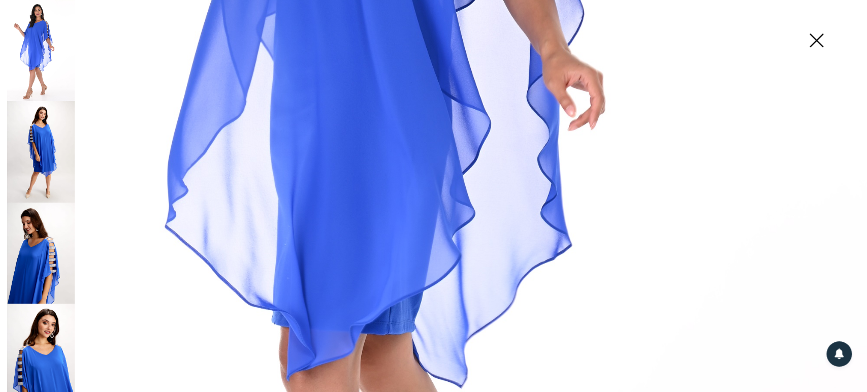
scroll to position [542, 0]
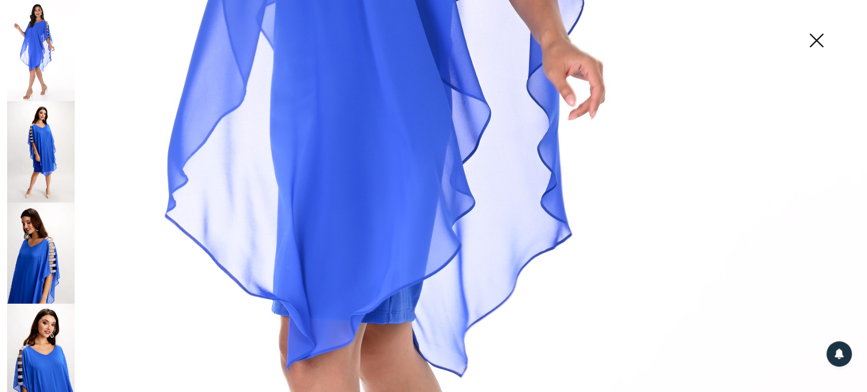
click at [63, 152] on img at bounding box center [41, 152] width 68 height 102
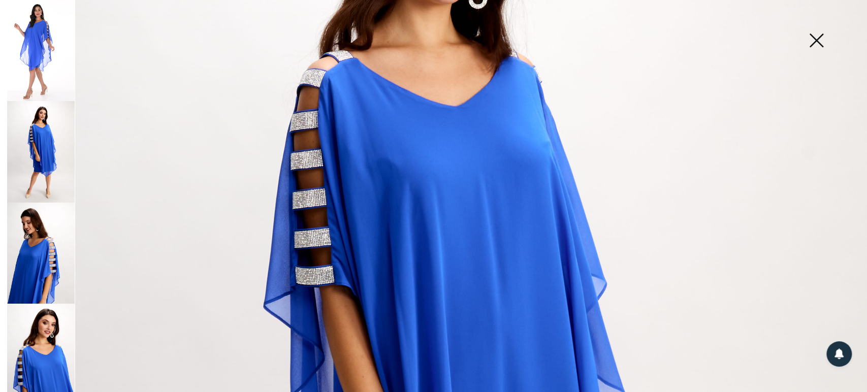
scroll to position [226, 0]
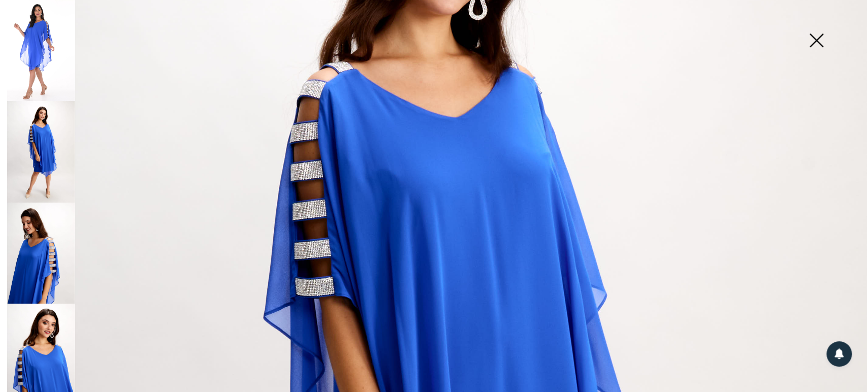
click at [37, 261] on img at bounding box center [41, 254] width 68 height 102
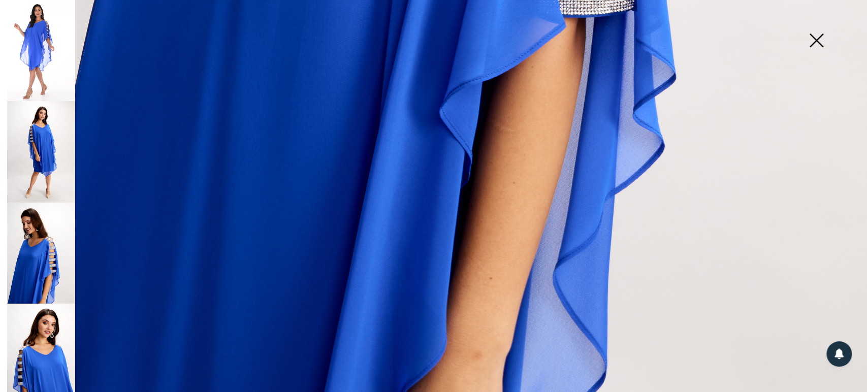
scroll to position [895, 0]
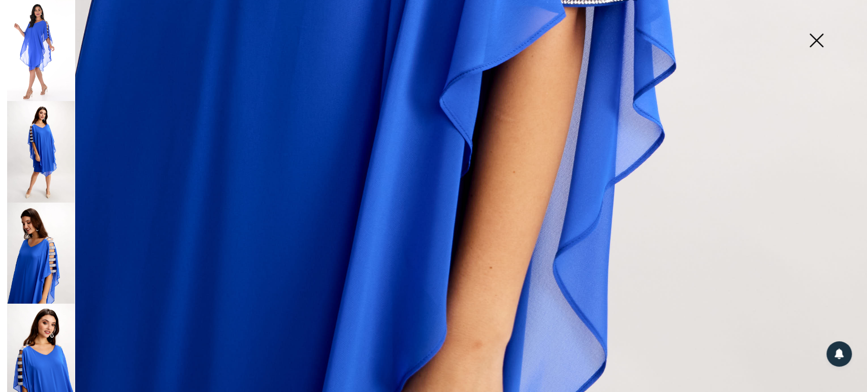
click at [37, 351] on img at bounding box center [41, 355] width 68 height 102
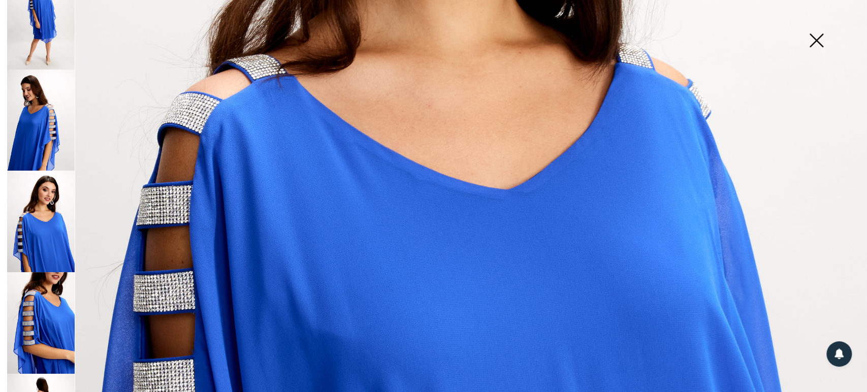
scroll to position [195, 0]
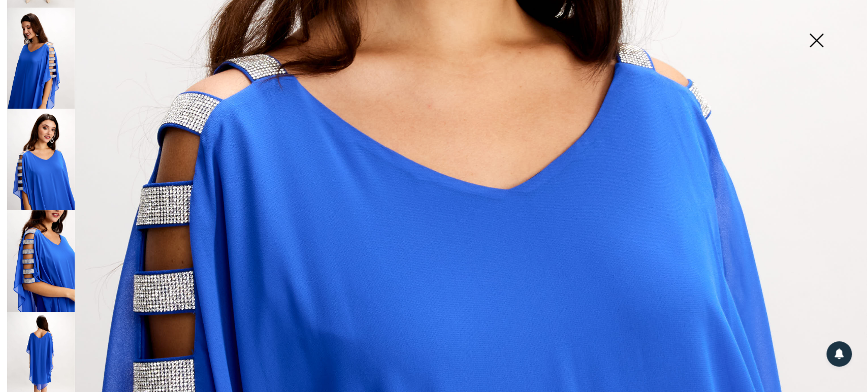
click at [53, 272] on img at bounding box center [41, 261] width 68 height 102
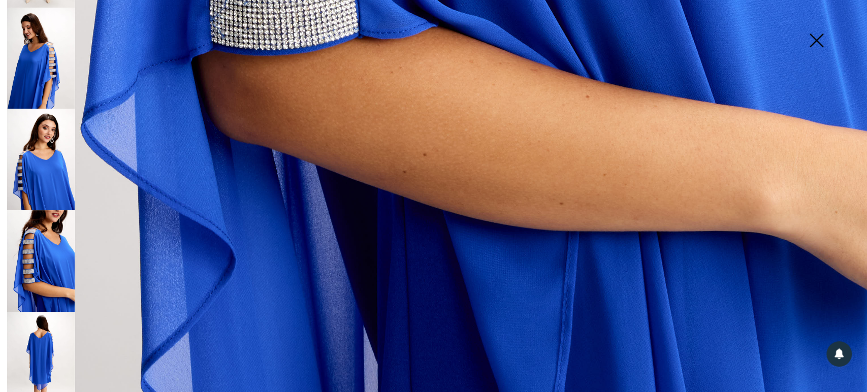
scroll to position [895, 0]
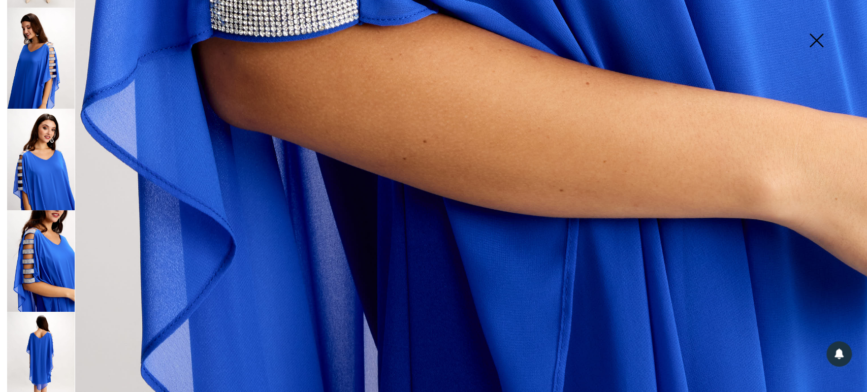
click at [34, 360] on img at bounding box center [41, 363] width 68 height 102
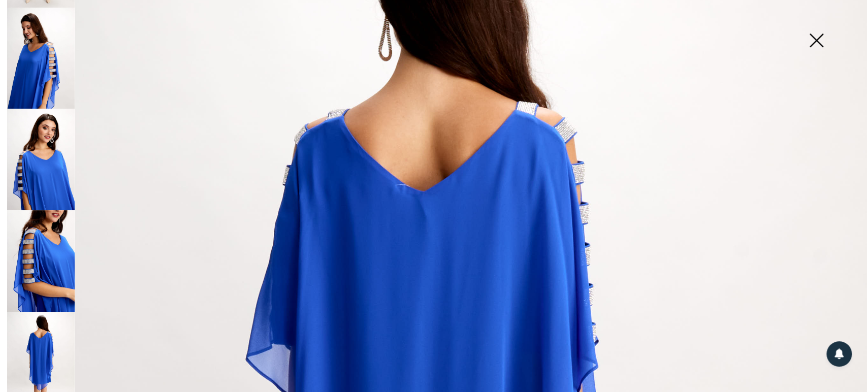
scroll to position [127, 0]
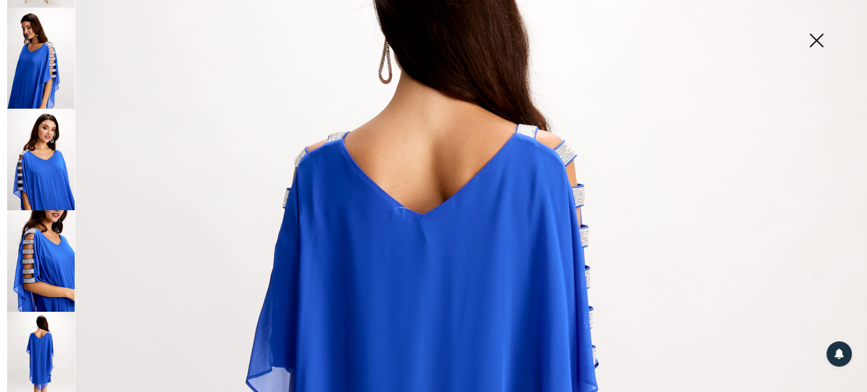
click at [814, 41] on img at bounding box center [816, 41] width 51 height 52
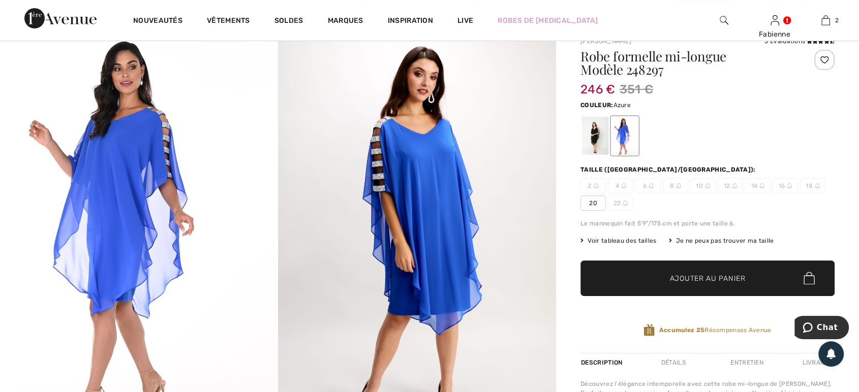
scroll to position [68, 0]
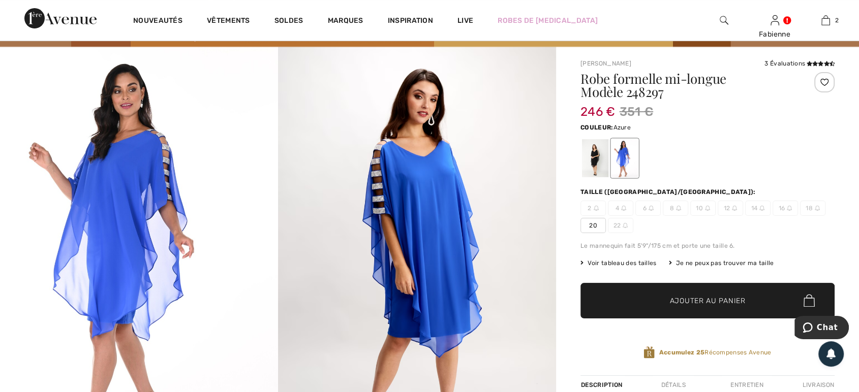
click at [587, 225] on span "20" at bounding box center [592, 225] width 25 height 15
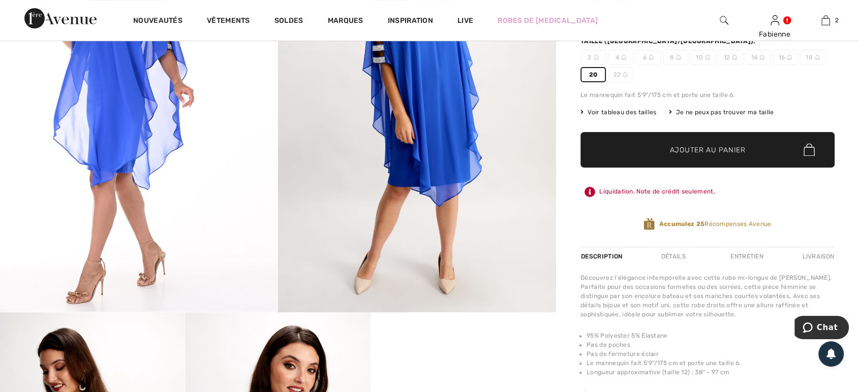
scroll to position [180, 0]
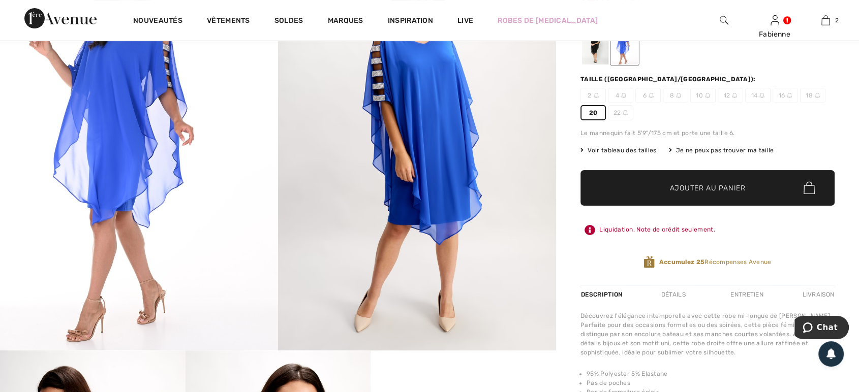
click at [680, 193] on span "✔ Ajouté au panier Ajouter au panier" at bounding box center [707, 188] width 254 height 36
click at [591, 107] on span "20" at bounding box center [592, 112] width 25 height 15
click at [593, 109] on span "20" at bounding box center [592, 112] width 25 height 15
click at [622, 52] on div at bounding box center [624, 45] width 26 height 38
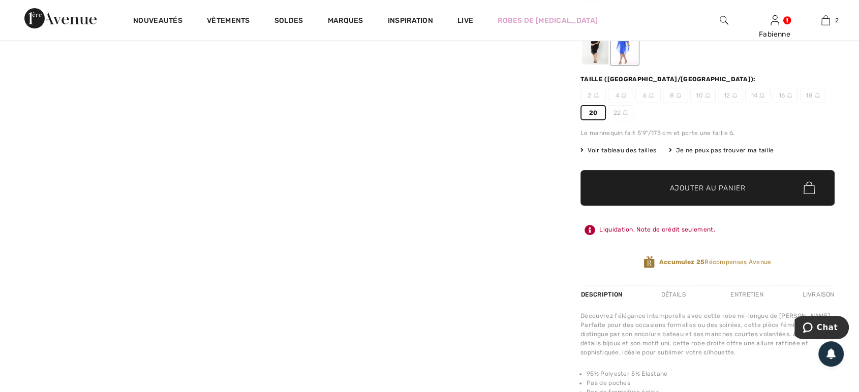
click at [623, 51] on div at bounding box center [624, 45] width 26 height 38
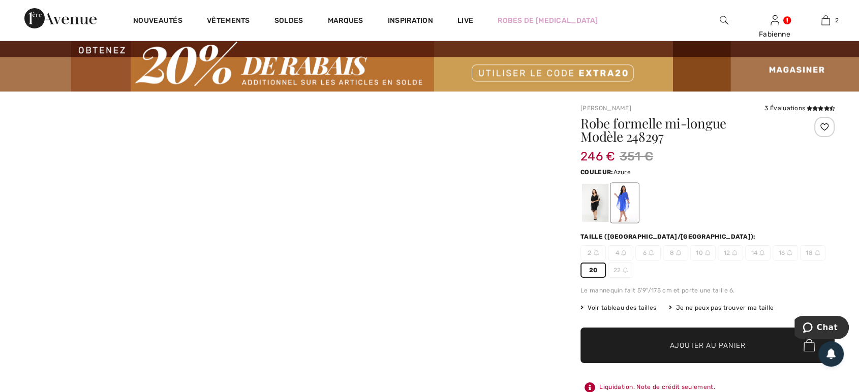
scroll to position [22, 0]
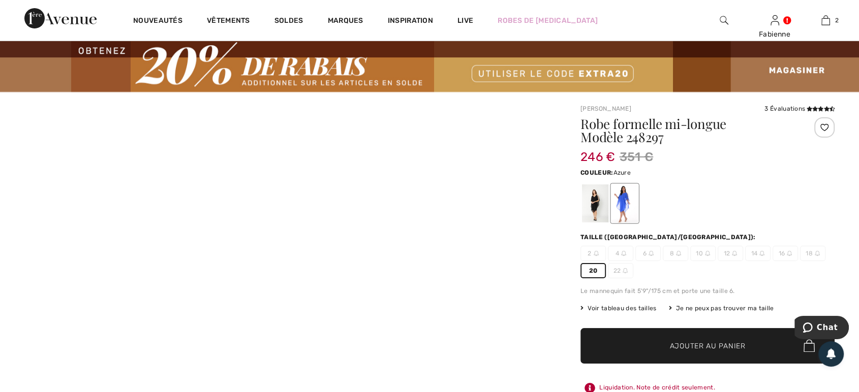
click at [592, 268] on span "20" at bounding box center [592, 270] width 25 height 15
click at [811, 106] on link at bounding box center [819, 109] width 29 height 6
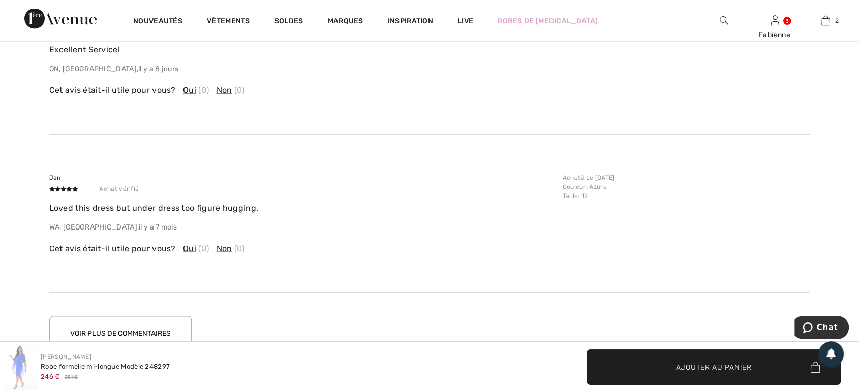
scroll to position [1947, 0]
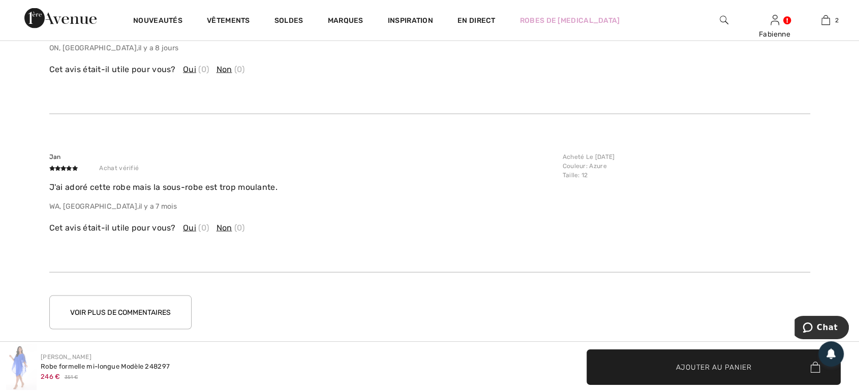
click at [360, 288] on div "Voir plus de commentaires" at bounding box center [429, 313] width 760 height 80
click at [162, 308] on button "Voir plus de commentaires" at bounding box center [120, 313] width 142 height 34
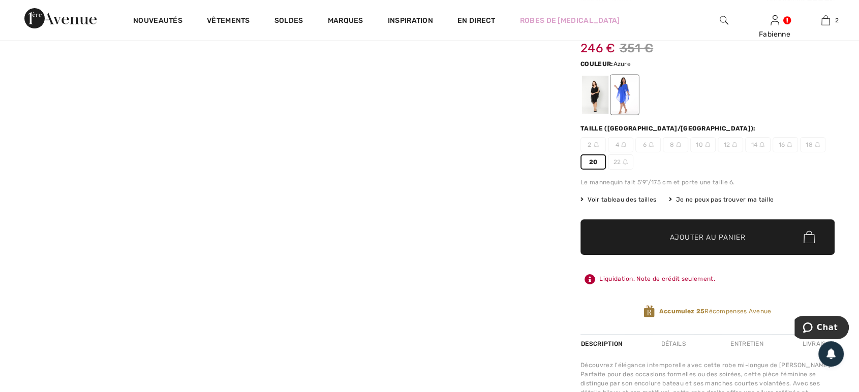
scroll to position [118, 0]
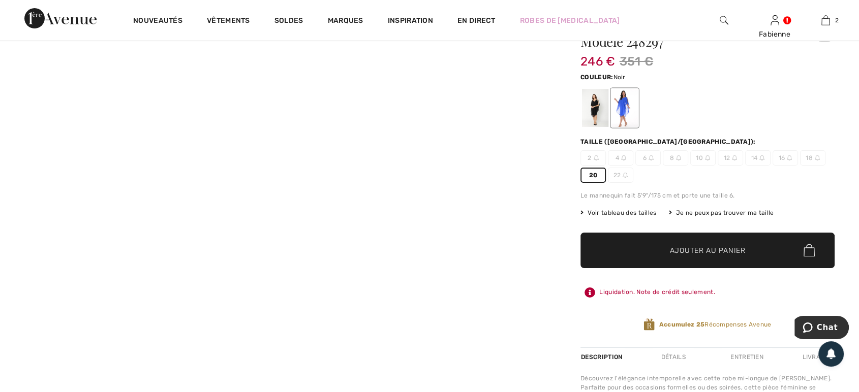
click at [587, 107] on div at bounding box center [595, 108] width 26 height 38
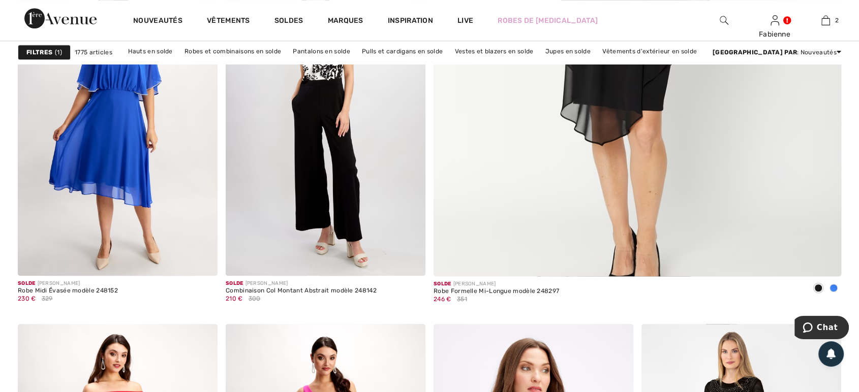
scroll to position [587, 0]
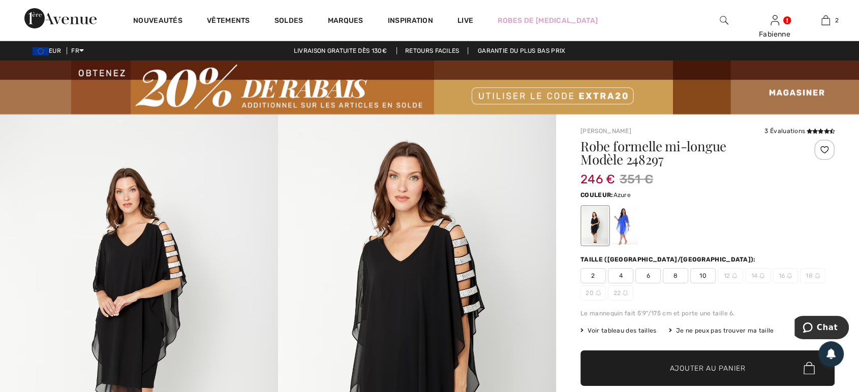
click at [623, 227] on div at bounding box center [624, 226] width 26 height 38
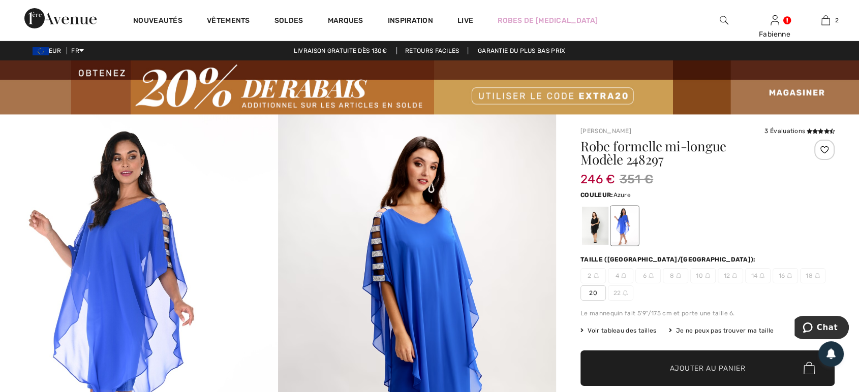
click at [593, 296] on span "20" at bounding box center [592, 292] width 25 height 15
click at [679, 373] on span "Ajouter au panier" at bounding box center [708, 368] width 76 height 11
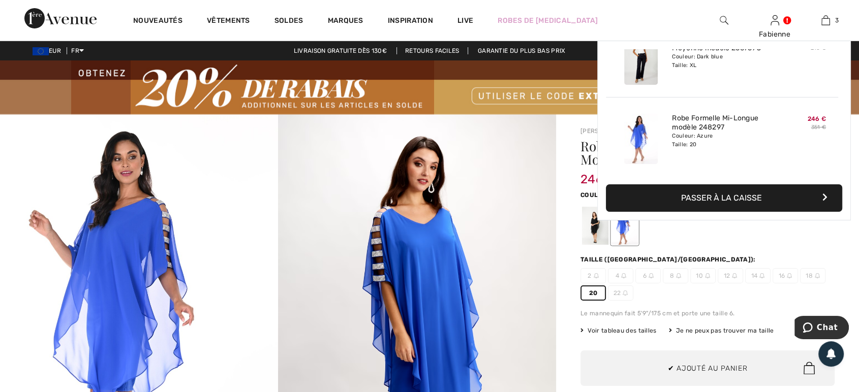
scroll to position [110, 0]
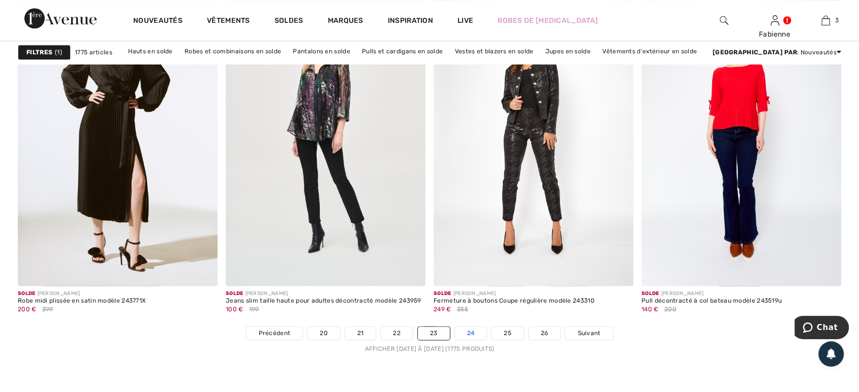
click at [475, 333] on link "24" at bounding box center [471, 333] width 32 height 13
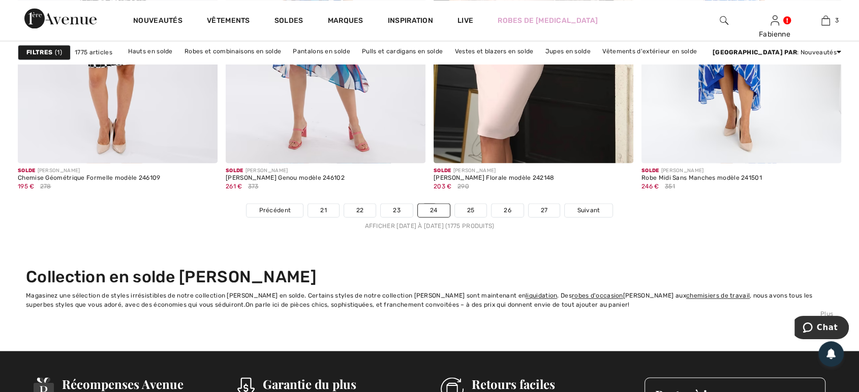
scroll to position [5328, 0]
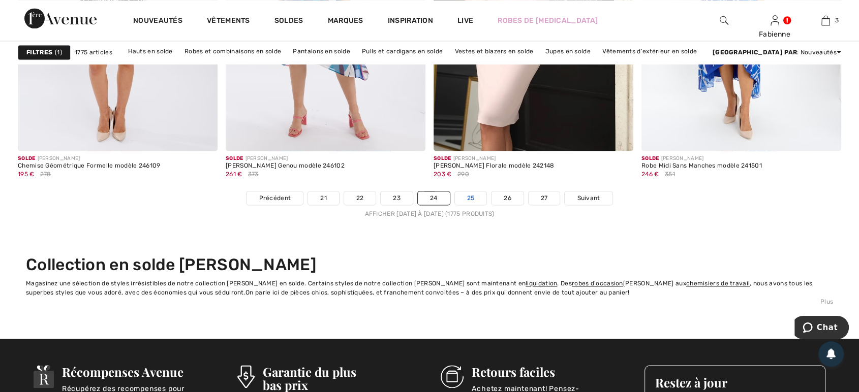
click at [470, 192] on link "25" at bounding box center [471, 198] width 32 height 13
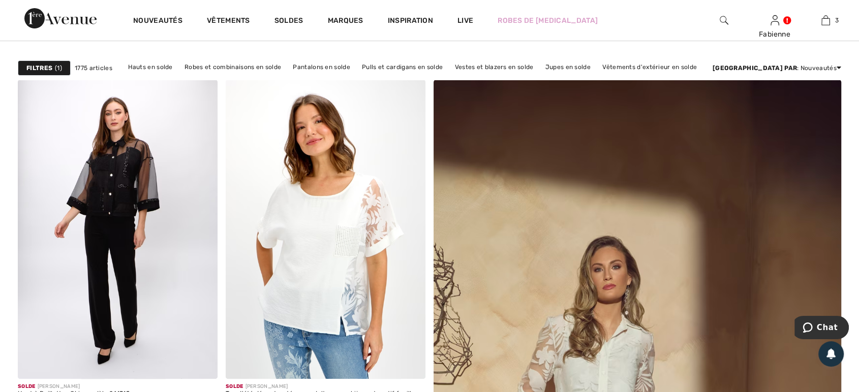
scroll to position [158, 0]
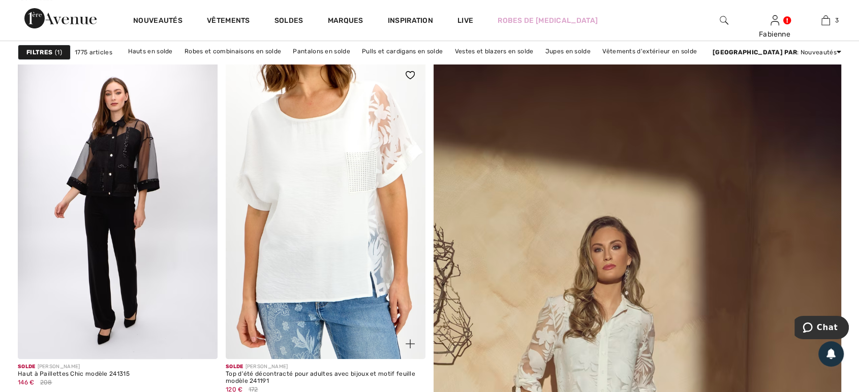
click at [348, 240] on img at bounding box center [326, 210] width 200 height 300
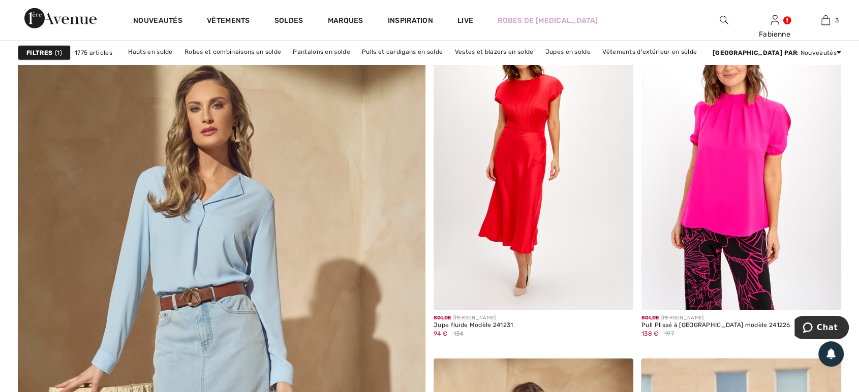
scroll to position [2912, 0]
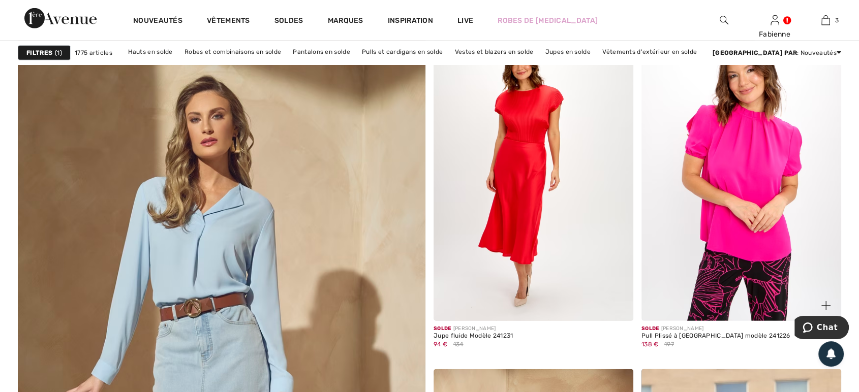
click at [740, 135] on img at bounding box center [741, 171] width 200 height 300
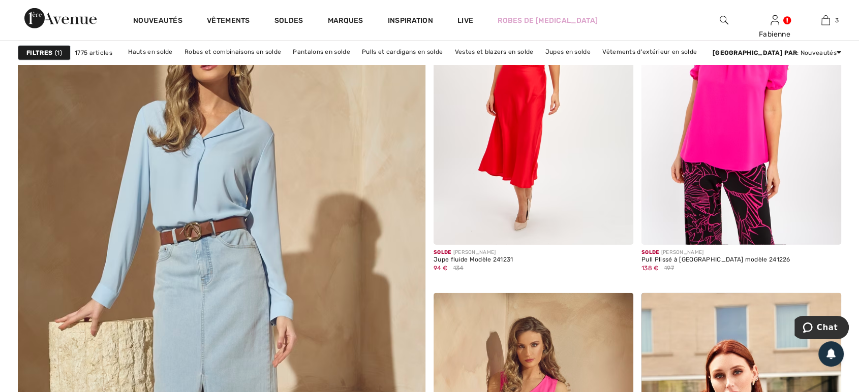
scroll to position [2980, 0]
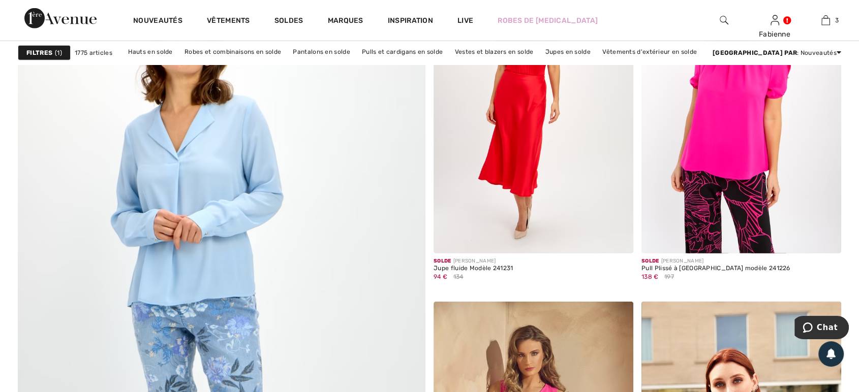
click at [145, 160] on img at bounding box center [221, 321] width 489 height 734
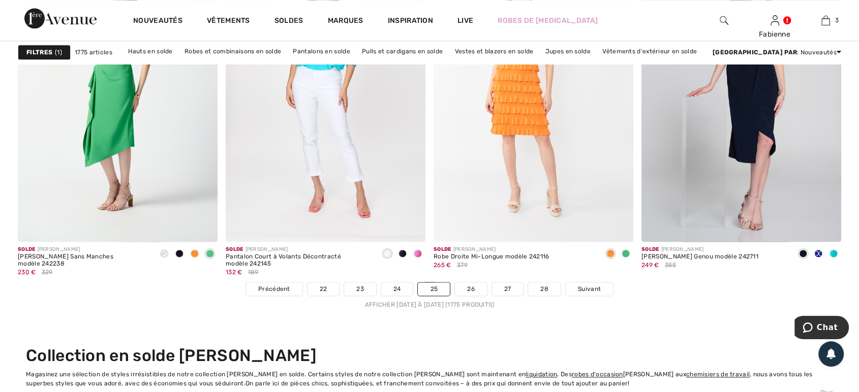
scroll to position [5238, 0]
click at [471, 288] on link "26" at bounding box center [471, 287] width 32 height 13
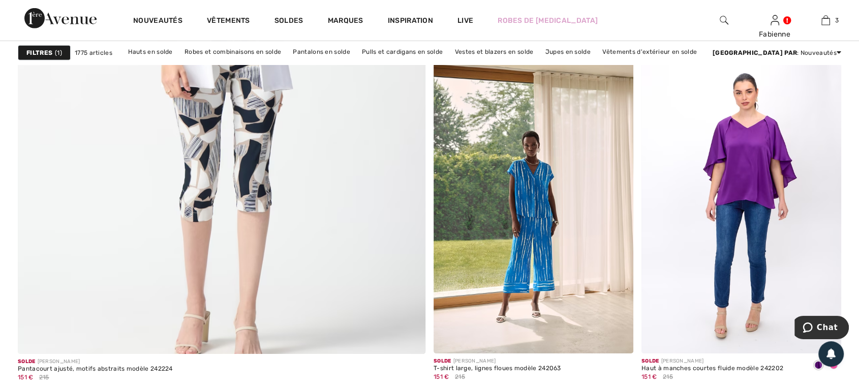
scroll to position [3228, 0]
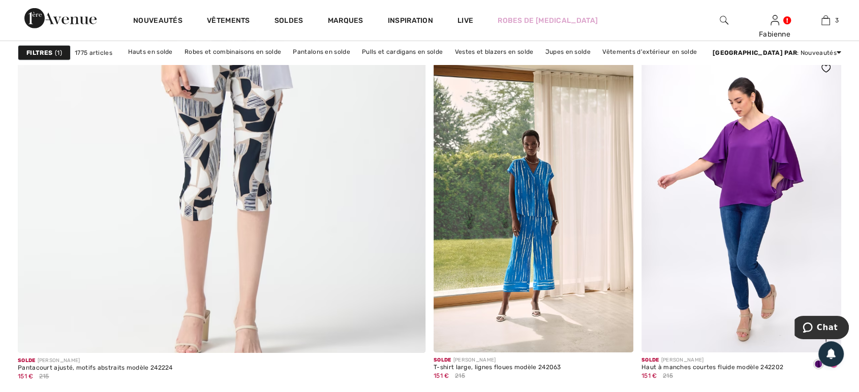
click at [731, 241] on img at bounding box center [741, 203] width 200 height 300
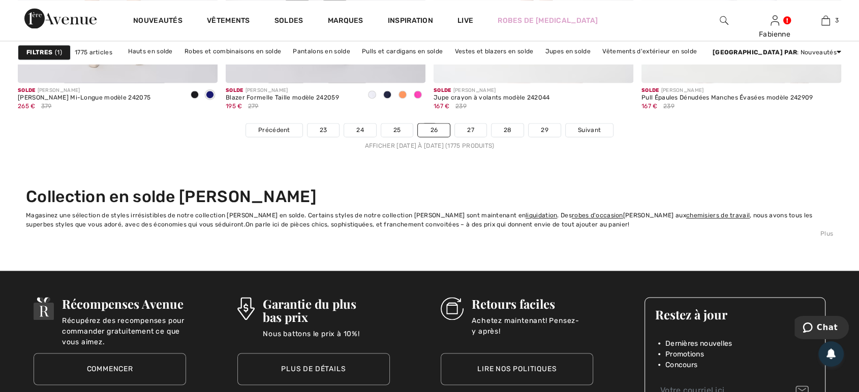
scroll to position [5373, 0]
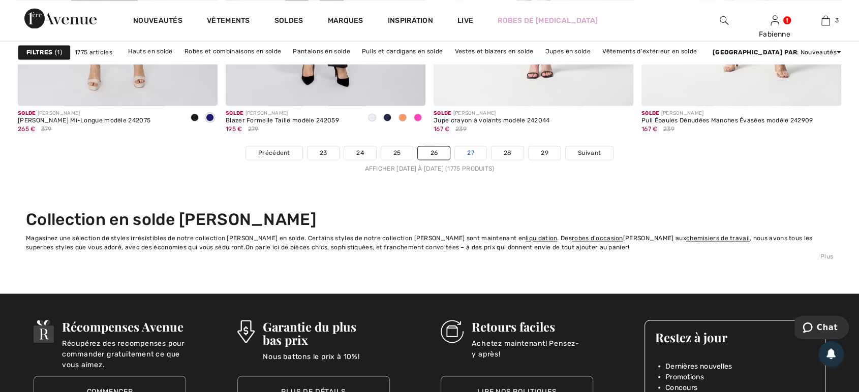
click at [469, 152] on link "27" at bounding box center [470, 152] width 31 height 13
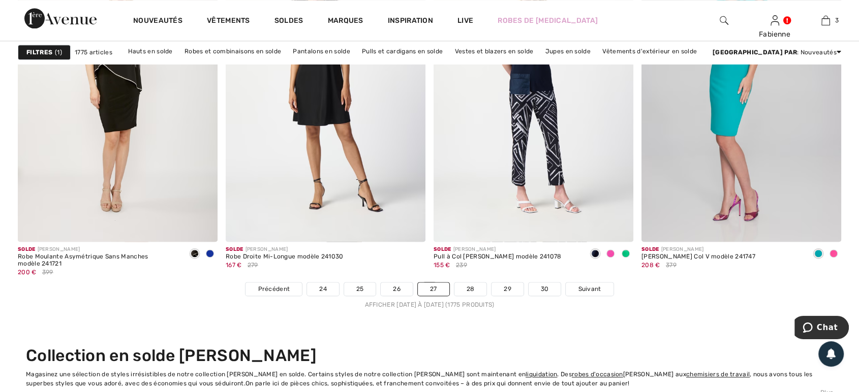
scroll to position [5238, 0]
click at [470, 288] on link "28" at bounding box center [470, 287] width 33 height 13
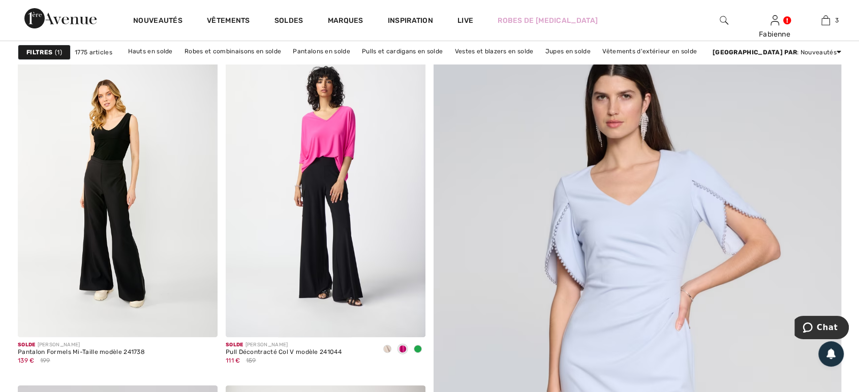
scroll to position [180, 0]
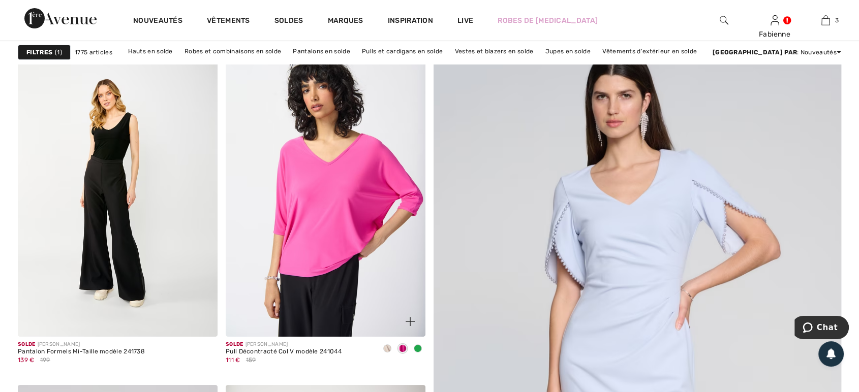
click at [306, 210] on img at bounding box center [326, 188] width 200 height 300
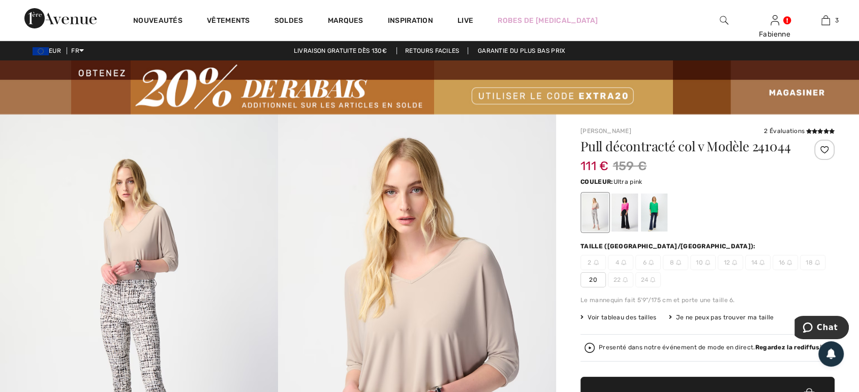
click at [628, 212] on div at bounding box center [624, 213] width 26 height 38
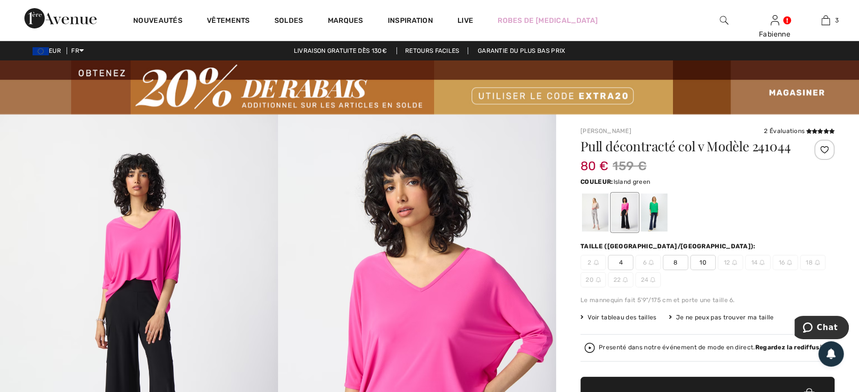
click at [656, 209] on div at bounding box center [654, 213] width 26 height 38
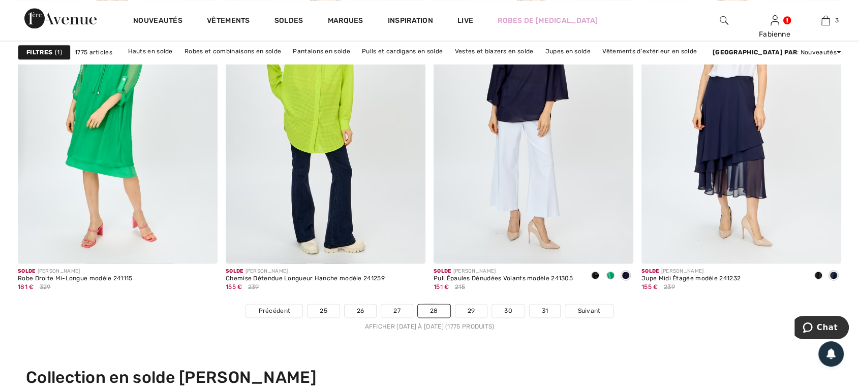
scroll to position [5238, 0]
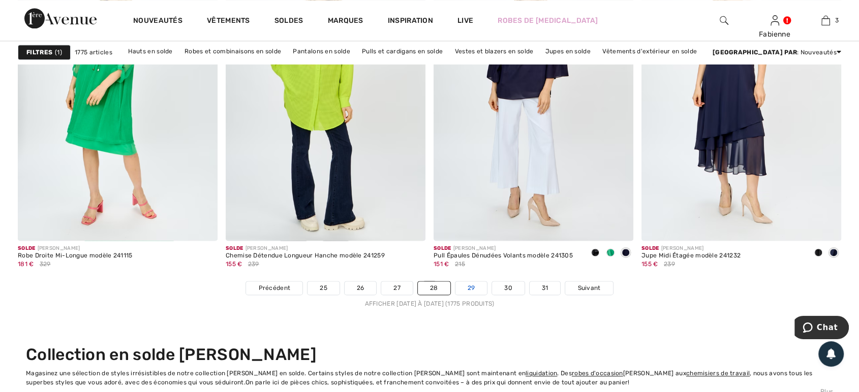
click at [479, 288] on link "29" at bounding box center [471, 287] width 32 height 13
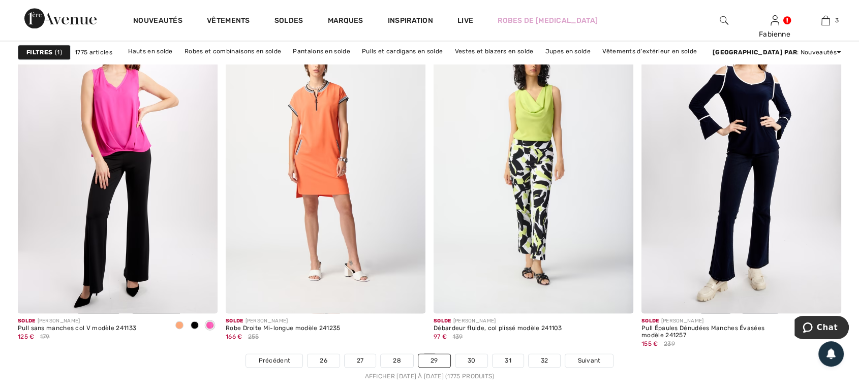
scroll to position [5351, 0]
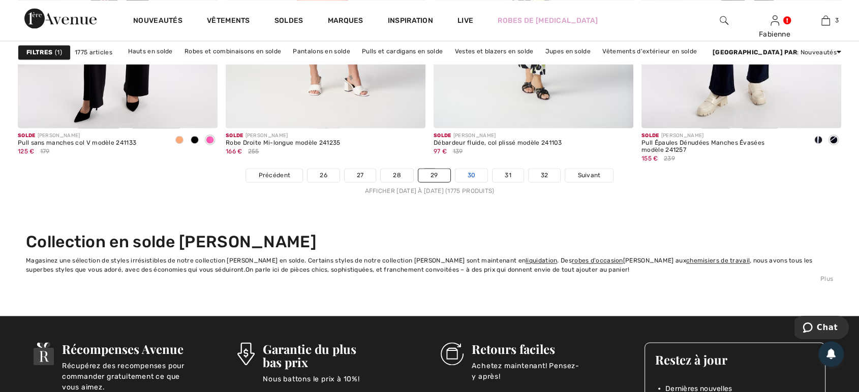
click at [470, 173] on link "30" at bounding box center [471, 175] width 33 height 13
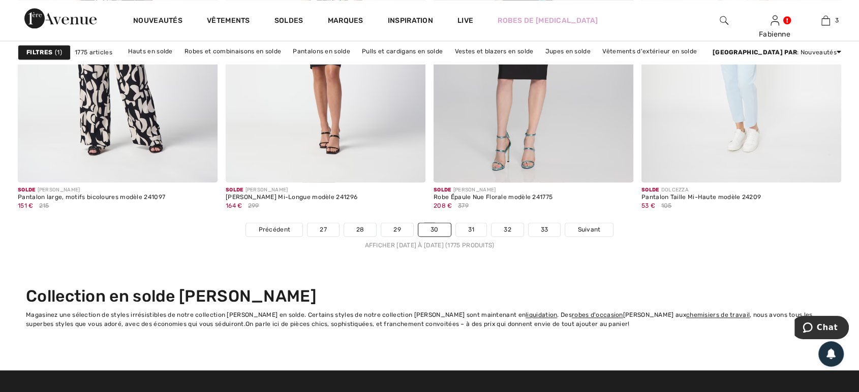
scroll to position [5184, 0]
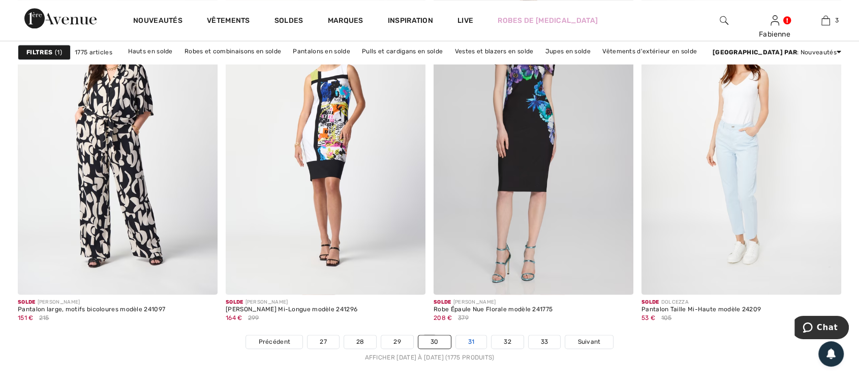
click at [466, 343] on link "31" at bounding box center [471, 341] width 31 height 13
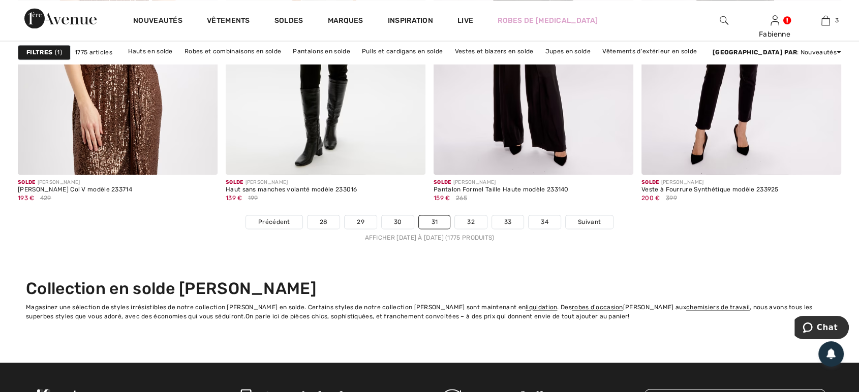
scroll to position [5305, 0]
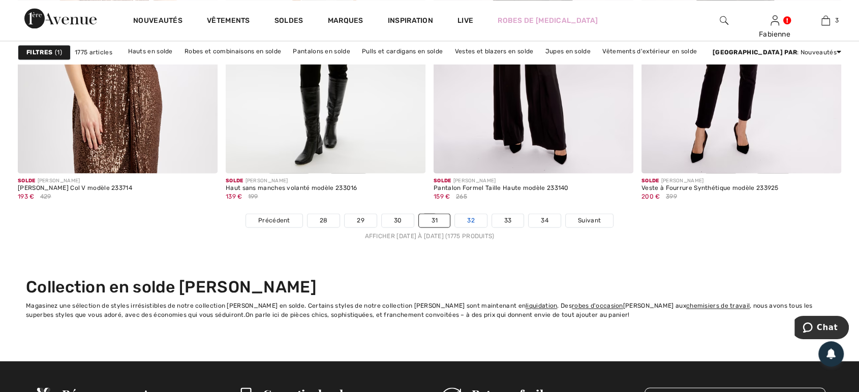
click at [479, 220] on link "32" at bounding box center [471, 220] width 32 height 13
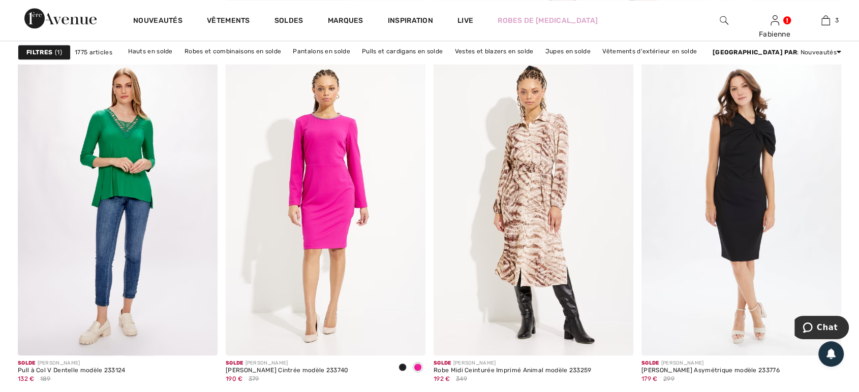
scroll to position [857, 0]
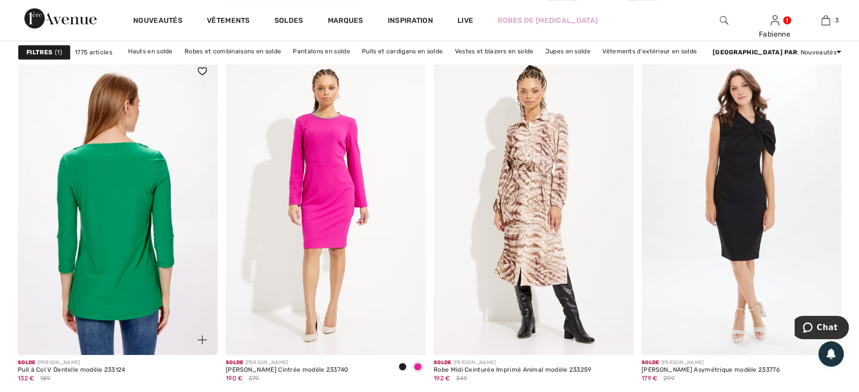
click at [150, 211] on img at bounding box center [118, 206] width 200 height 300
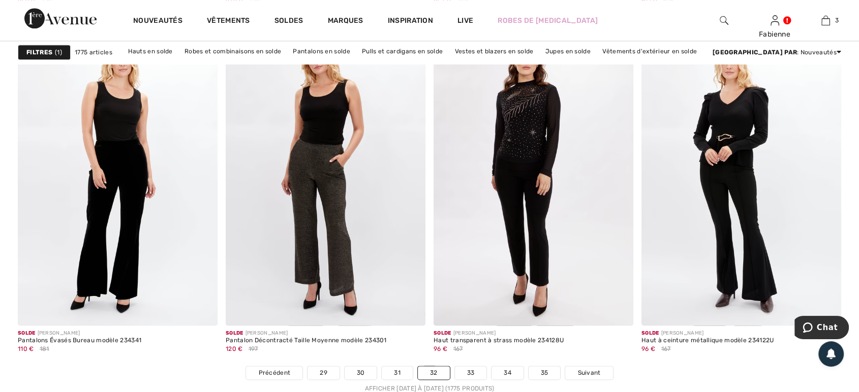
scroll to position [5238, 0]
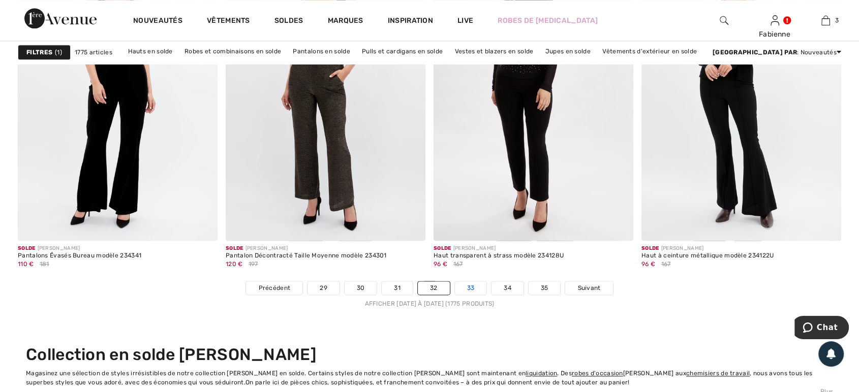
click at [474, 283] on link "33" at bounding box center [471, 287] width 32 height 13
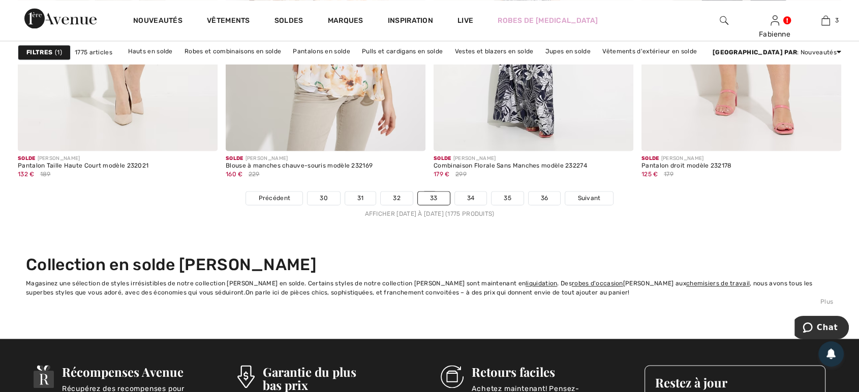
scroll to position [5373, 0]
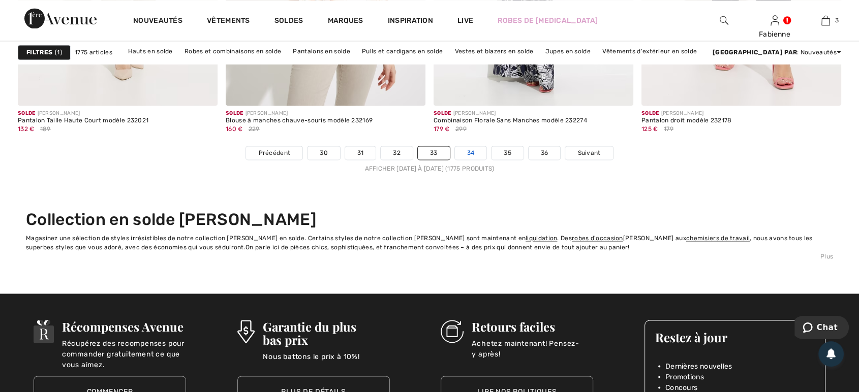
click at [471, 152] on link "34" at bounding box center [471, 152] width 32 height 13
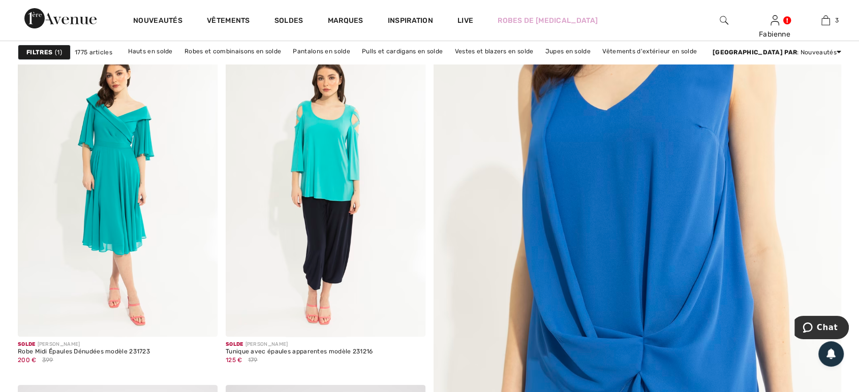
scroll to position [203, 0]
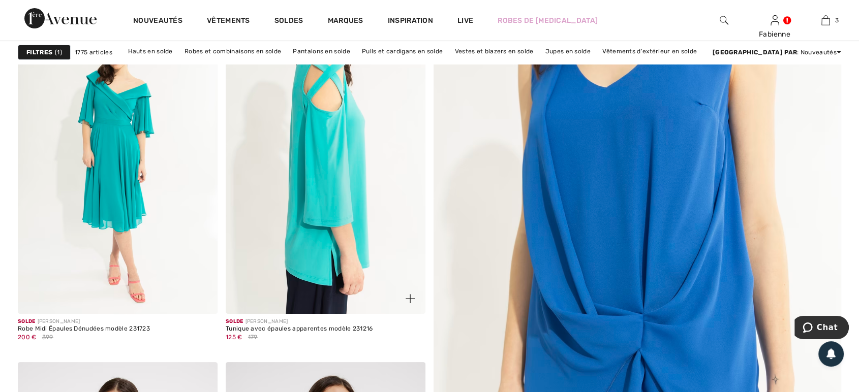
click at [332, 173] on img at bounding box center [326, 165] width 200 height 300
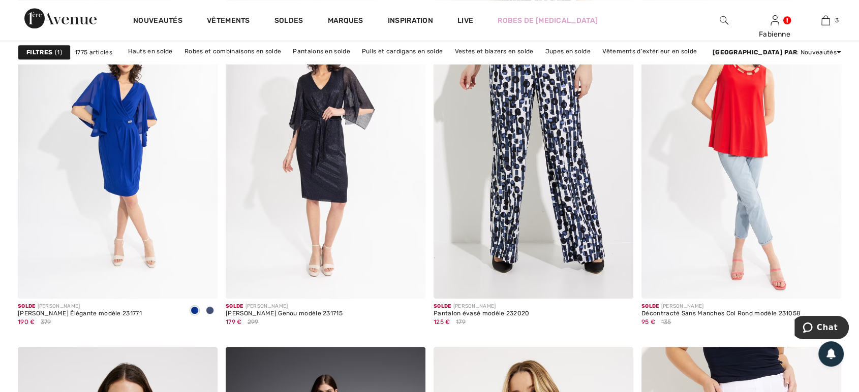
scroll to position [813, 0]
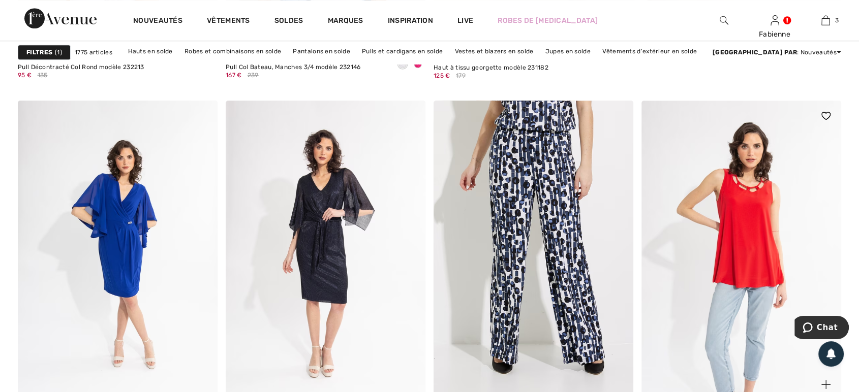
click at [730, 295] on img at bounding box center [741, 251] width 200 height 300
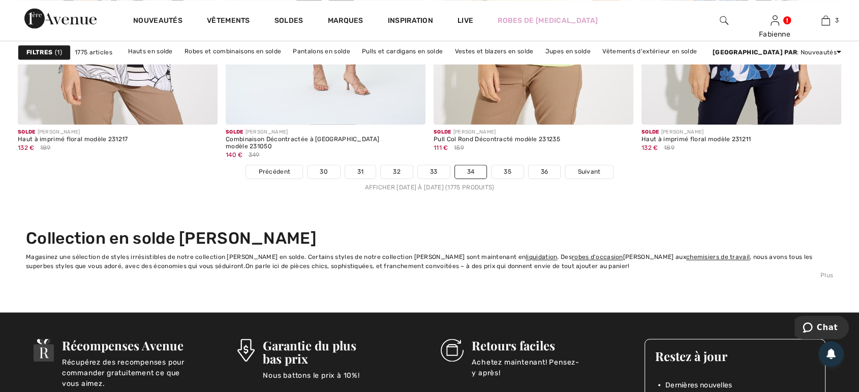
scroll to position [5328, 0]
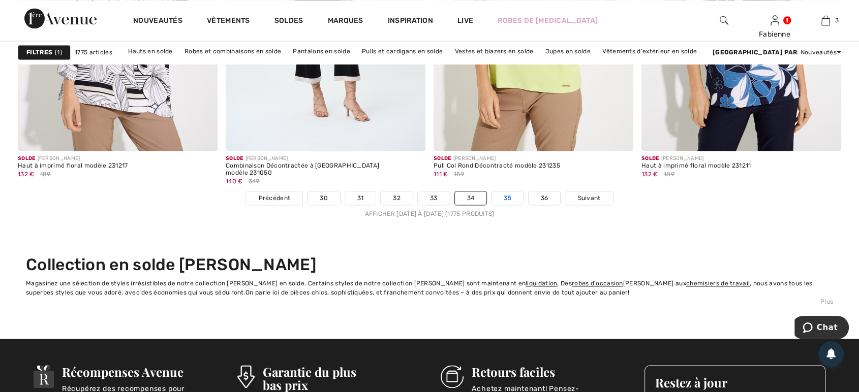
click at [505, 192] on link "35" at bounding box center [507, 198] width 32 height 13
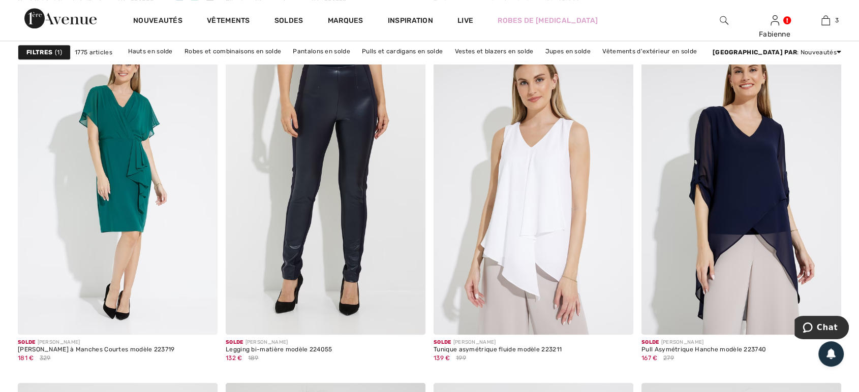
scroll to position [880, 0]
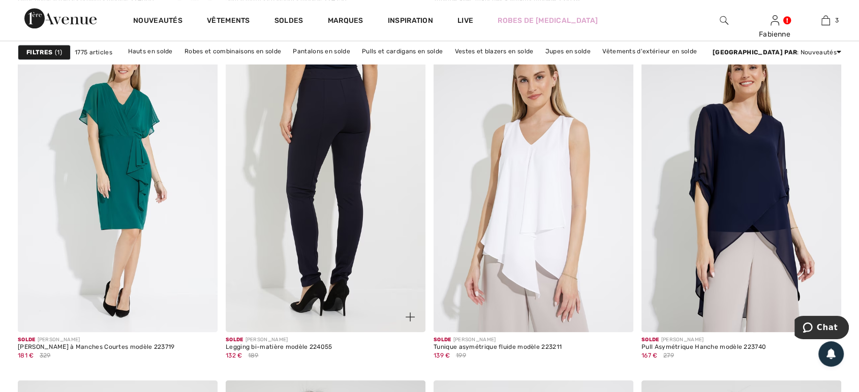
click at [357, 204] on img at bounding box center [326, 183] width 200 height 300
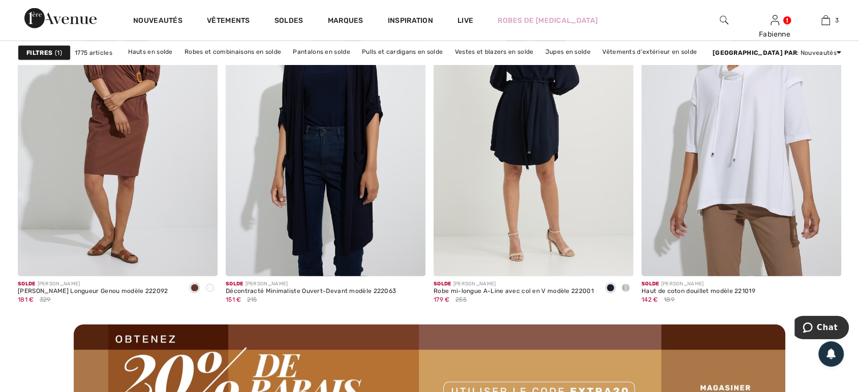
scroll to position [2461, 0]
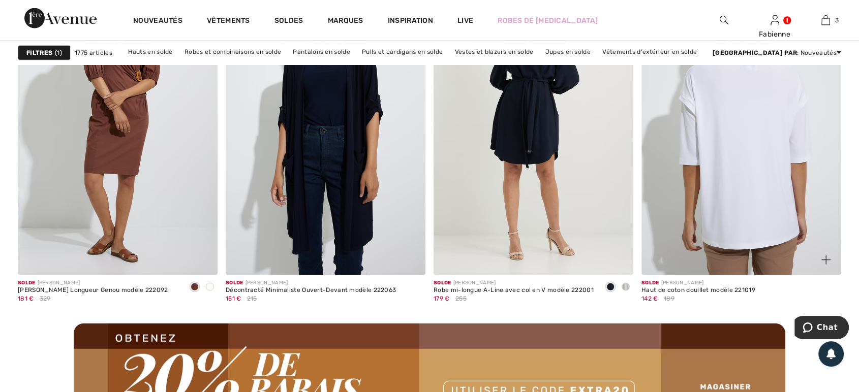
click at [724, 214] on img at bounding box center [741, 126] width 200 height 300
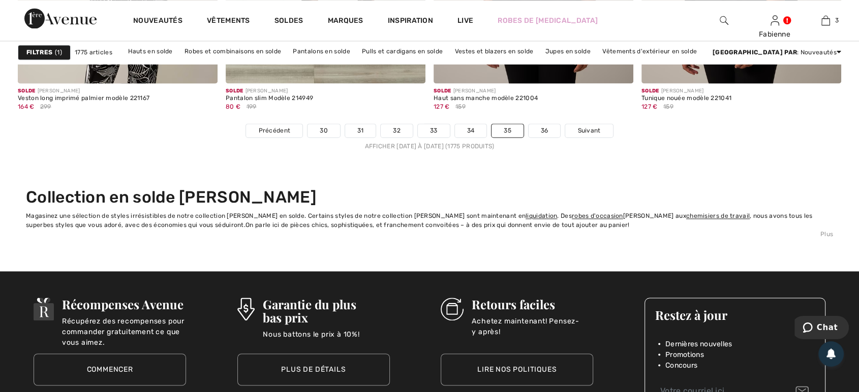
scroll to position [5396, 0]
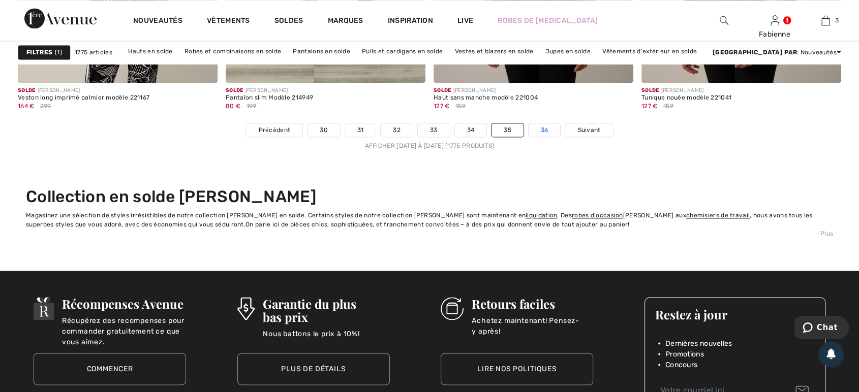
click at [544, 129] on link "36" at bounding box center [544, 129] width 32 height 13
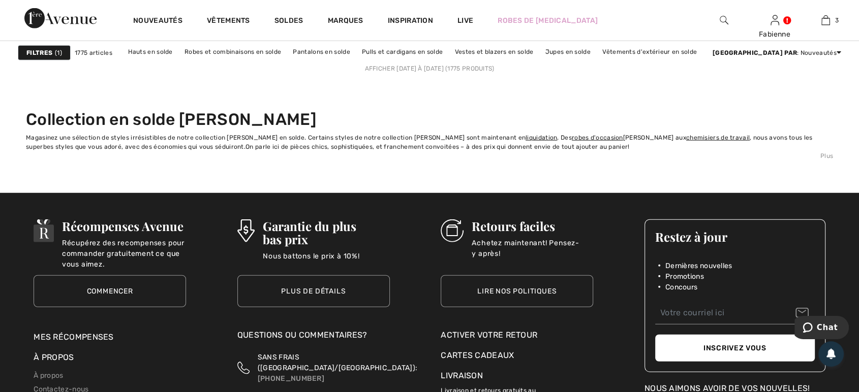
scroll to position [2731, 0]
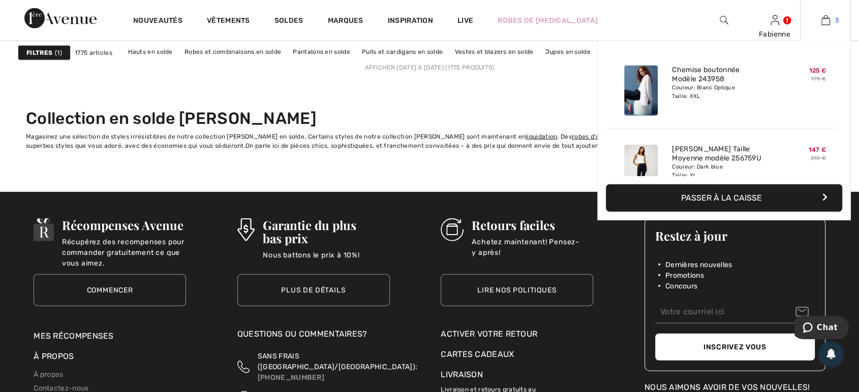
click at [829, 15] on link "3" at bounding box center [825, 20] width 50 height 12
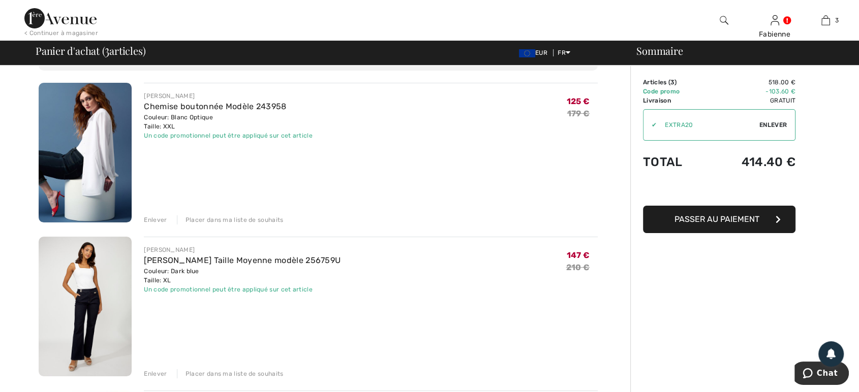
scroll to position [68, 0]
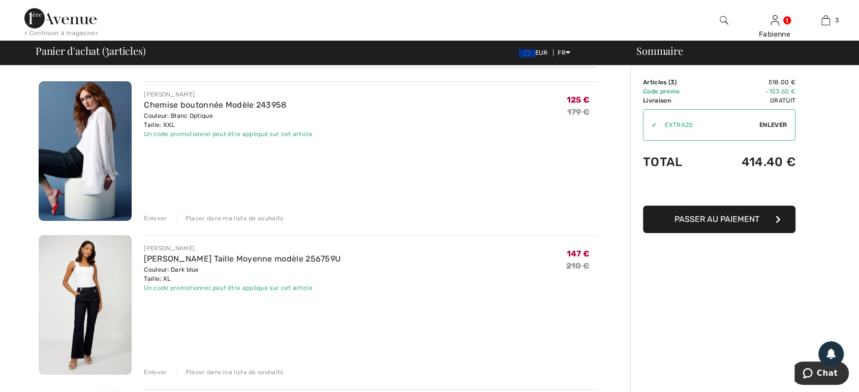
click at [54, 19] on img at bounding box center [60, 18] width 72 height 20
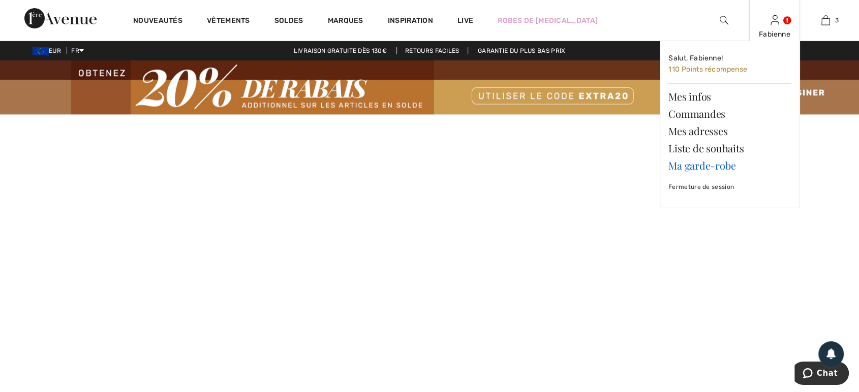
click at [715, 166] on link "Ma garde-robe" at bounding box center [729, 165] width 123 height 17
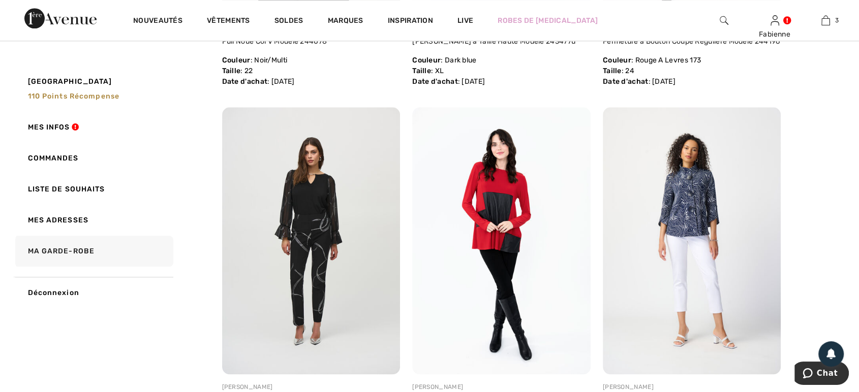
scroll to position [1151, 0]
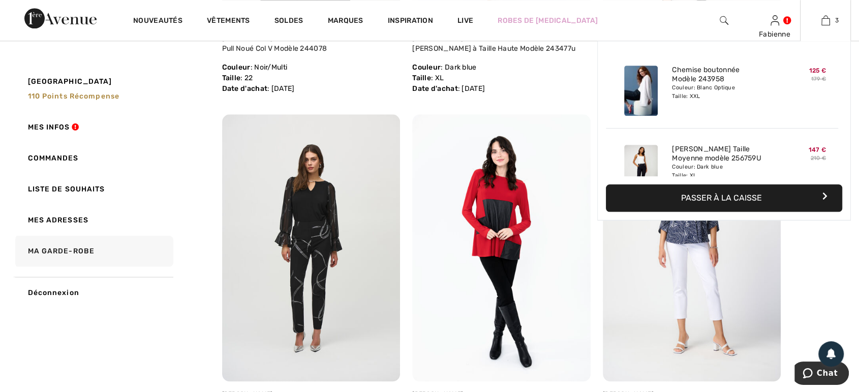
click at [821, 33] on div "3 Ajouté au panier Joseph Ribkoff Chemise Boutonnée Modèle 243958 125 € 179 € C…" at bounding box center [825, 20] width 51 height 41
click at [823, 22] on img at bounding box center [825, 20] width 9 height 12
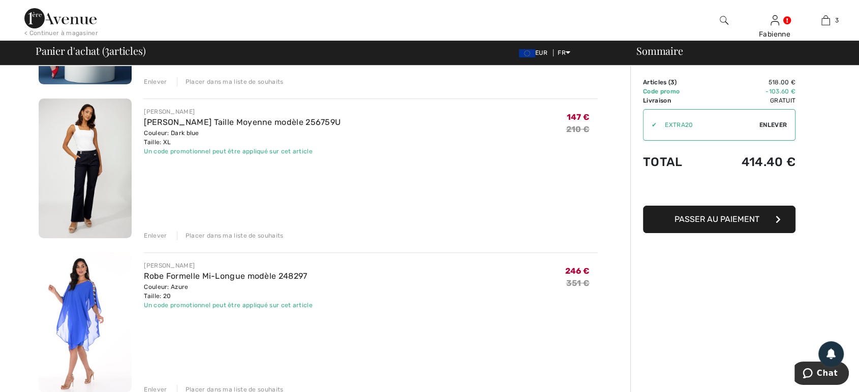
scroll to position [203, 0]
click at [108, 136] on img at bounding box center [85, 170] width 93 height 140
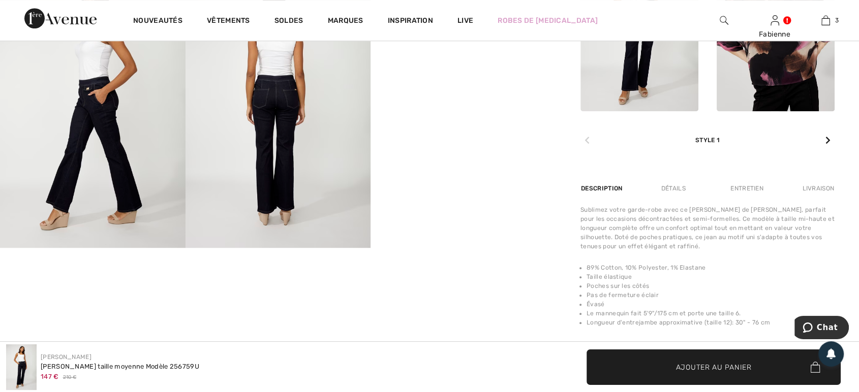
scroll to position [564, 0]
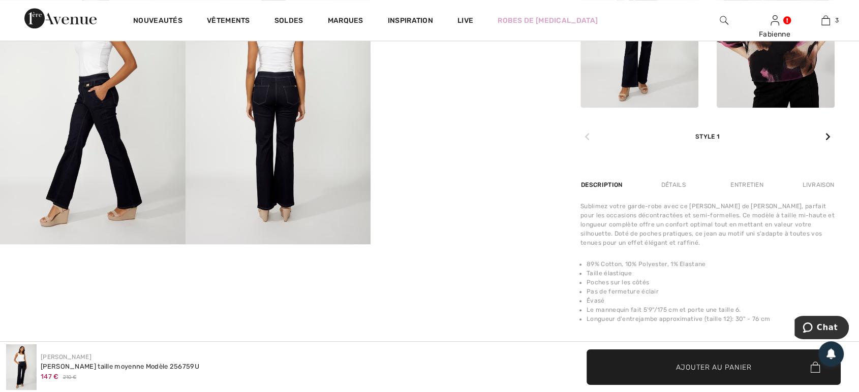
click at [107, 139] on img at bounding box center [92, 105] width 185 height 278
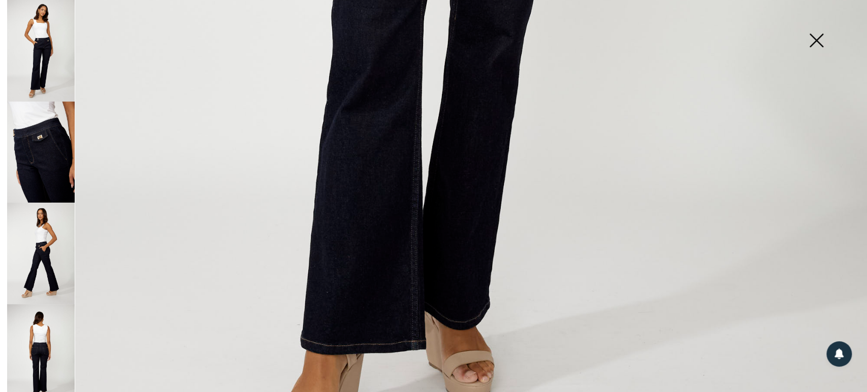
scroll to position [813, 0]
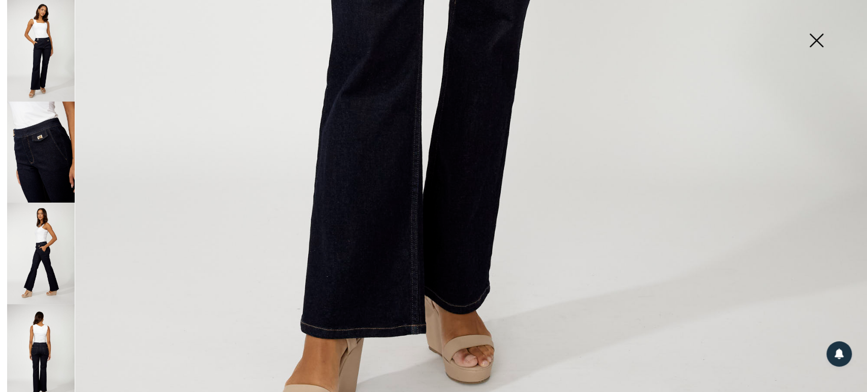
click at [49, 154] on img at bounding box center [41, 153] width 68 height 102
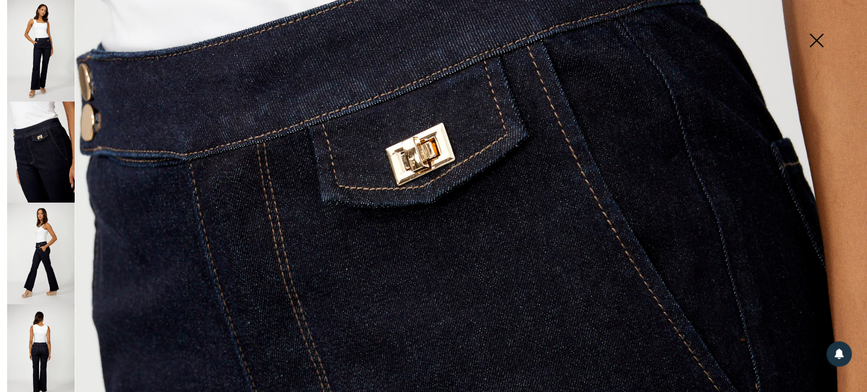
scroll to position [293, 0]
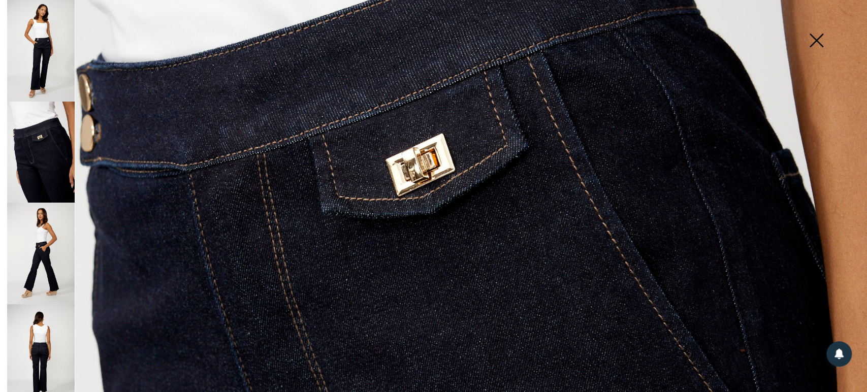
click at [49, 221] on img at bounding box center [41, 254] width 68 height 102
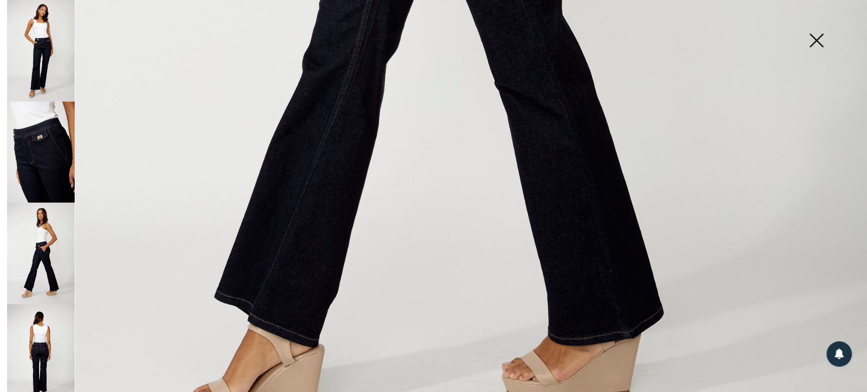
scroll to position [790, 0]
click at [51, 327] on img at bounding box center [41, 355] width 68 height 102
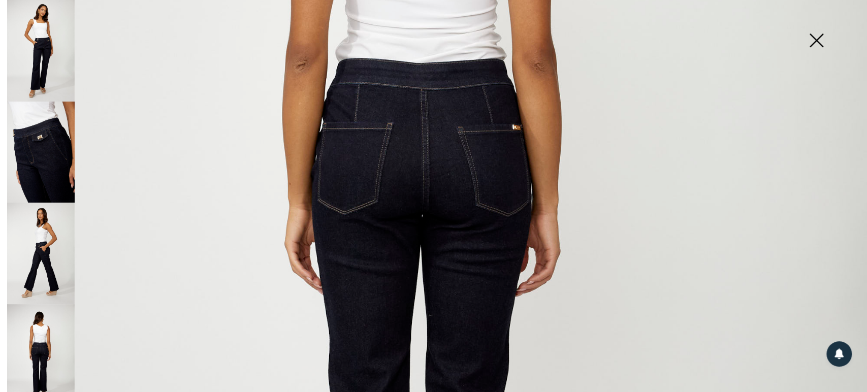
scroll to position [429, 0]
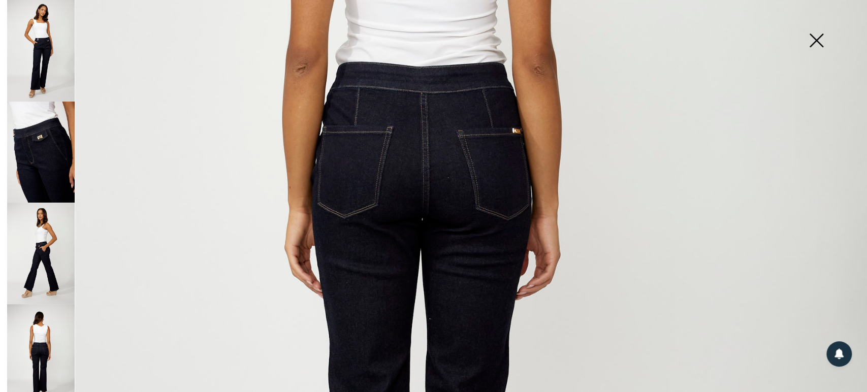
click at [3, 381] on div at bounding box center [2, 196] width 4 height 392
click at [10, 383] on img at bounding box center [41, 355] width 68 height 102
click at [807, 46] on img at bounding box center [816, 41] width 51 height 52
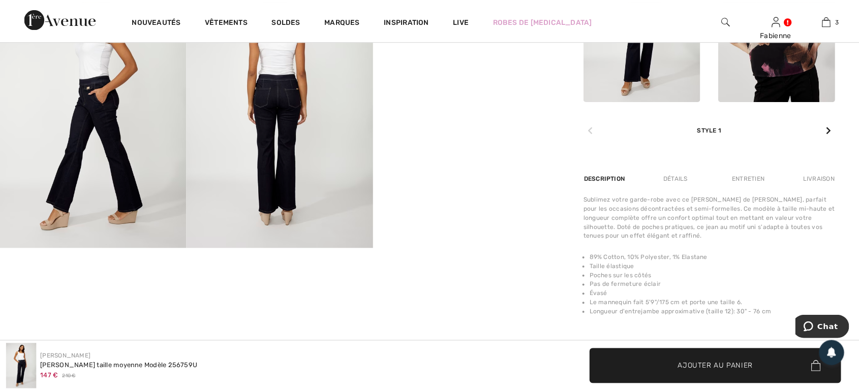
scroll to position [564, 0]
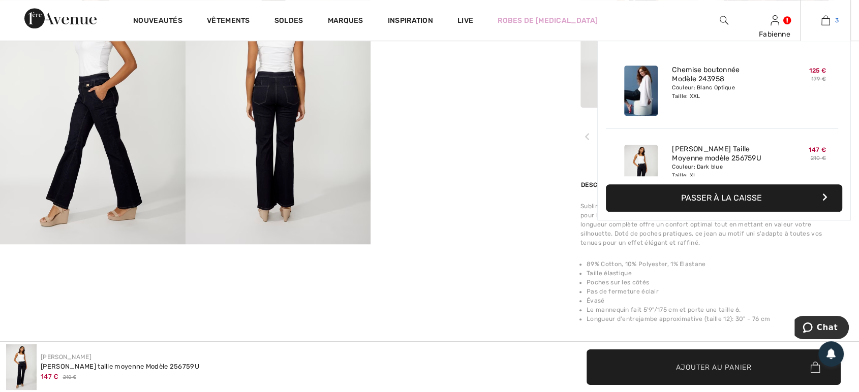
click at [822, 16] on img at bounding box center [825, 20] width 9 height 12
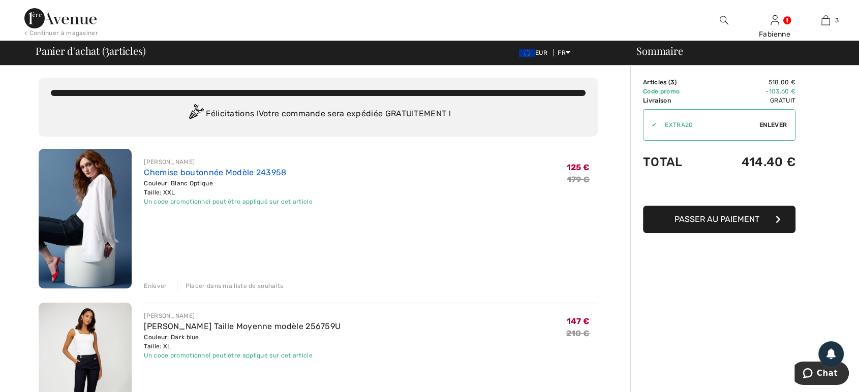
click at [207, 174] on link "Chemise boutonnée Modèle 243958" at bounding box center [215, 173] width 142 height 10
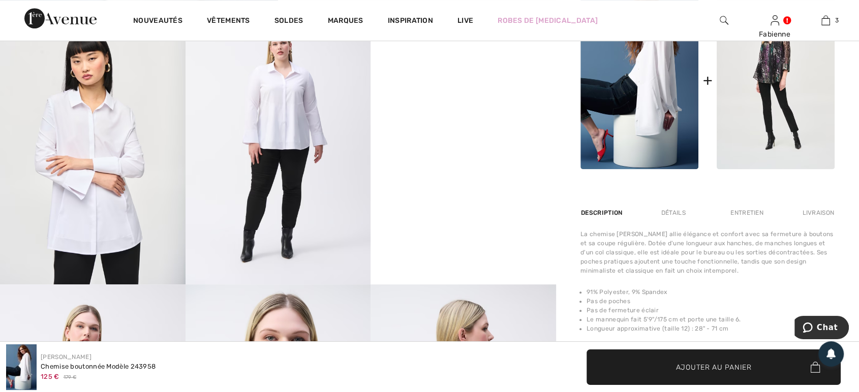
scroll to position [542, 0]
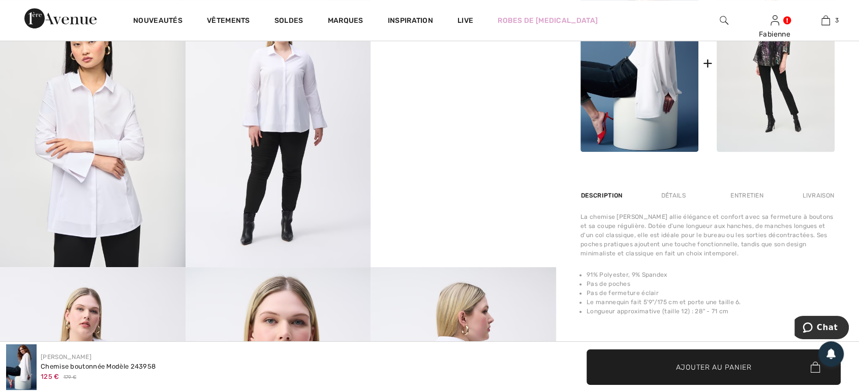
click at [481, 82] on video "Your browser does not support the video tag." at bounding box center [462, 35] width 185 height 92
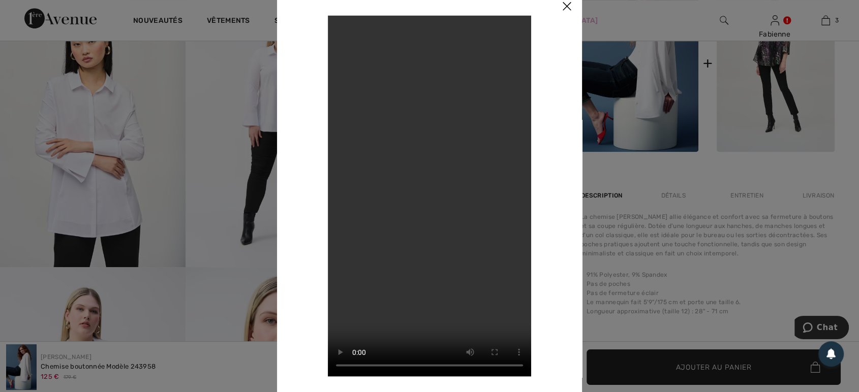
click at [566, 7] on img at bounding box center [566, 6] width 30 height 31
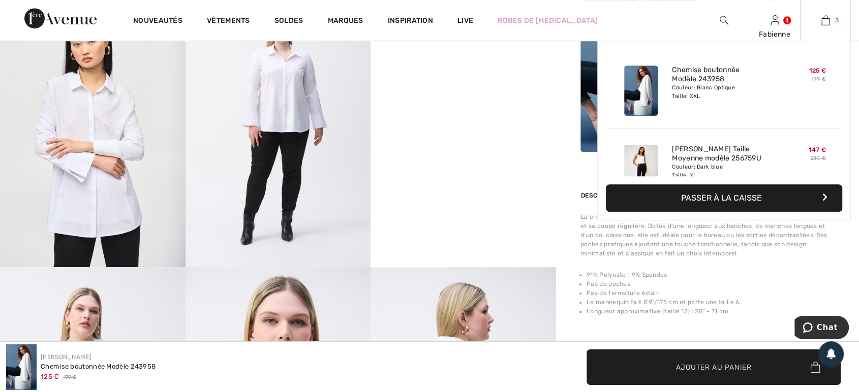
click at [822, 17] on img at bounding box center [825, 20] width 9 height 12
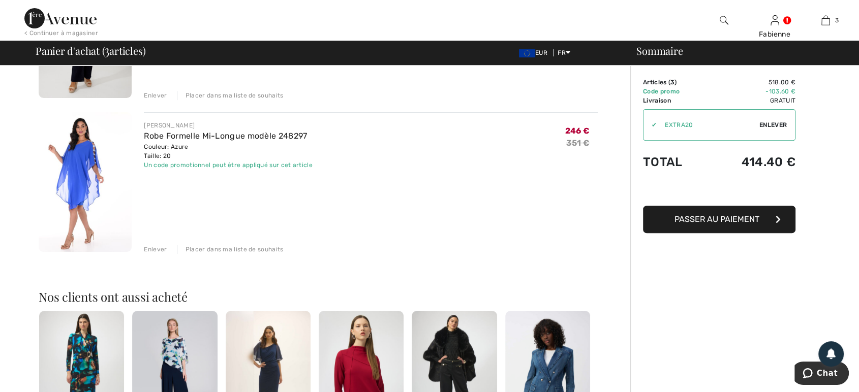
scroll to position [406, 0]
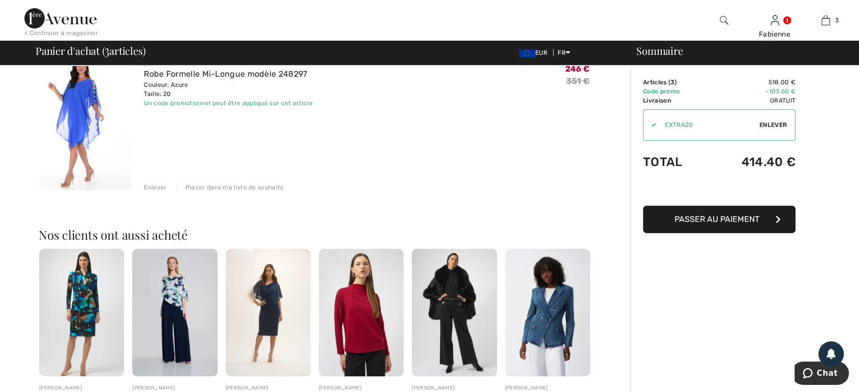
click at [91, 90] on img at bounding box center [85, 120] width 93 height 140
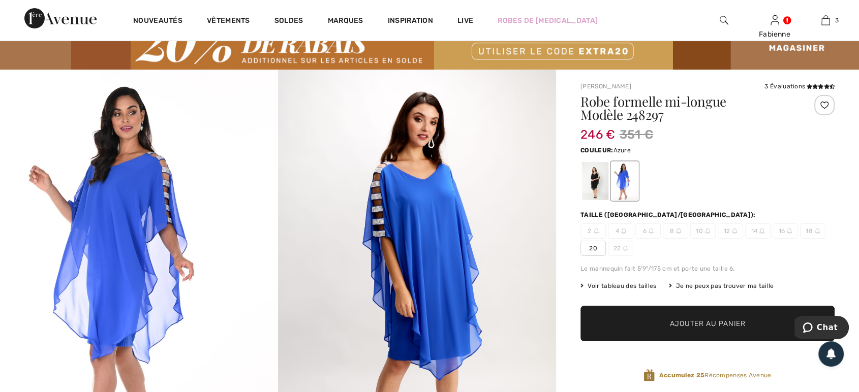
scroll to position [22, 0]
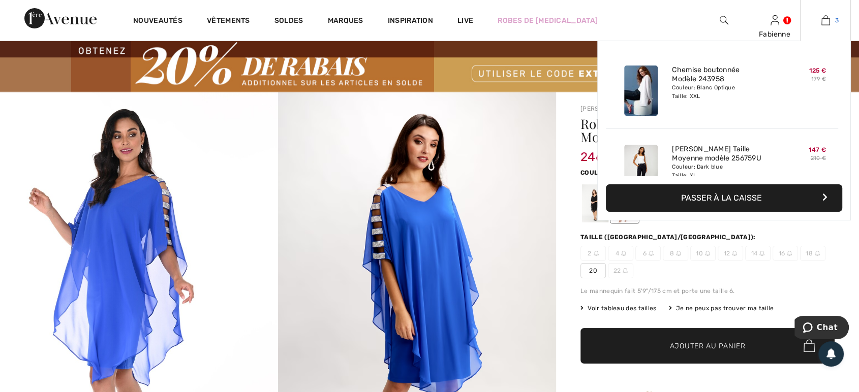
click at [832, 18] on link "3" at bounding box center [825, 20] width 50 height 12
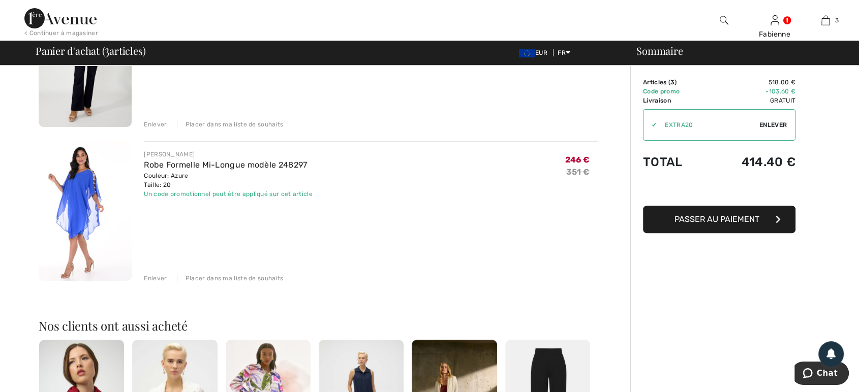
scroll to position [316, 0]
click at [76, 185] on img at bounding box center [85, 211] width 93 height 140
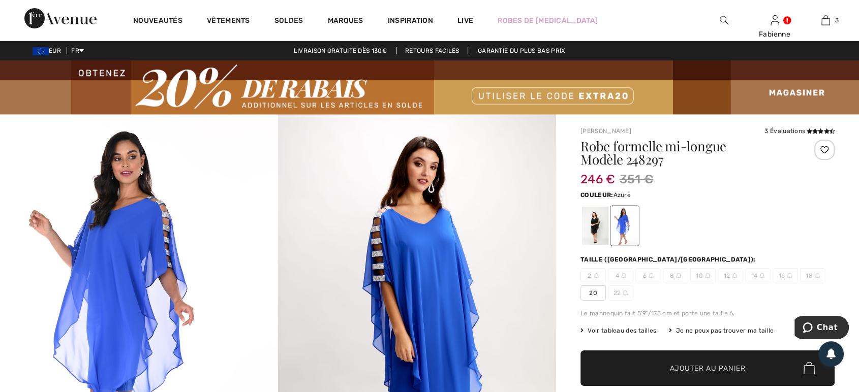
click at [823, 146] on div at bounding box center [824, 150] width 20 height 20
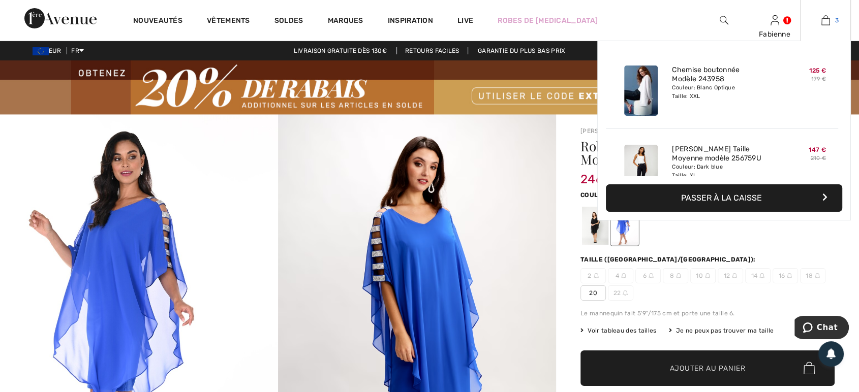
click at [827, 21] on img at bounding box center [825, 20] width 9 height 12
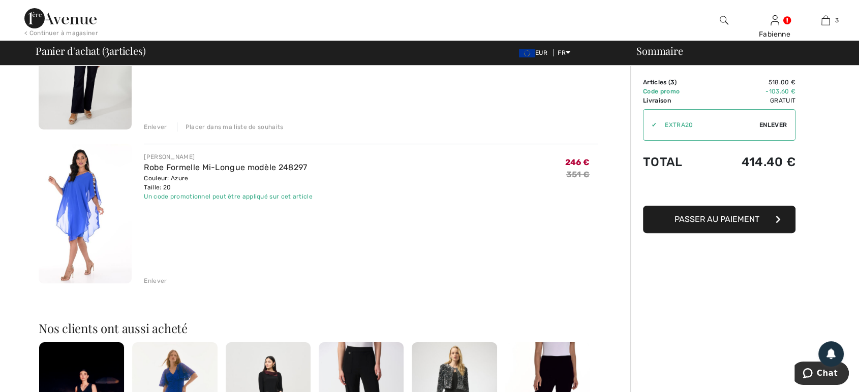
scroll to position [316, 0]
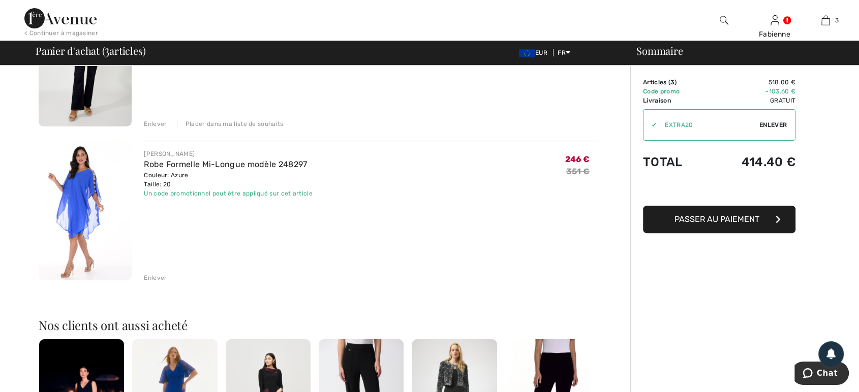
click at [156, 276] on div "Enlever" at bounding box center [155, 277] width 23 height 9
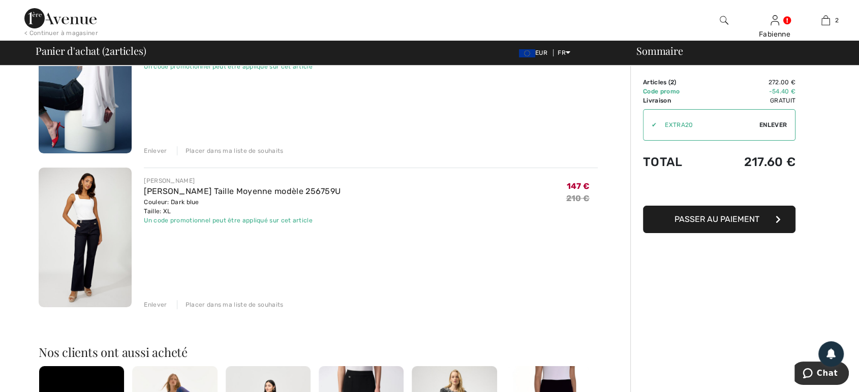
scroll to position [113, 0]
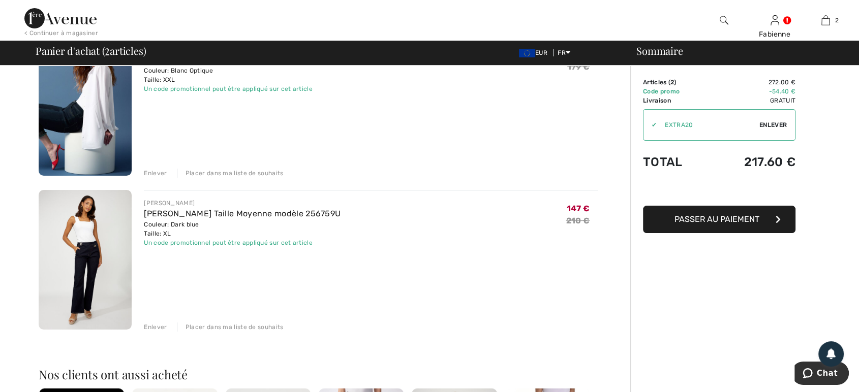
click at [103, 231] on img at bounding box center [85, 260] width 93 height 140
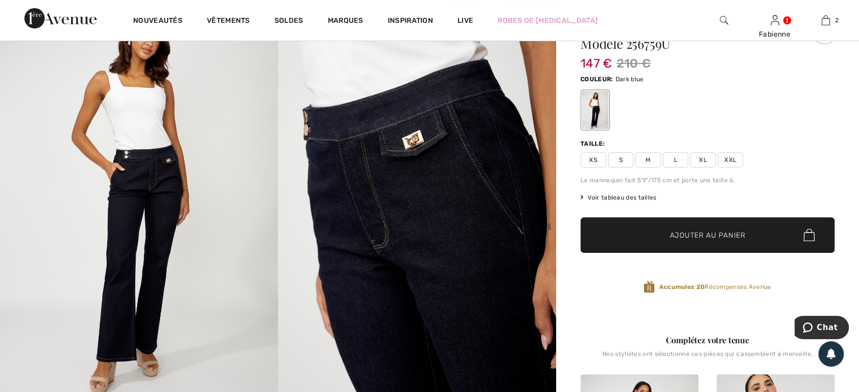
scroll to position [90, 0]
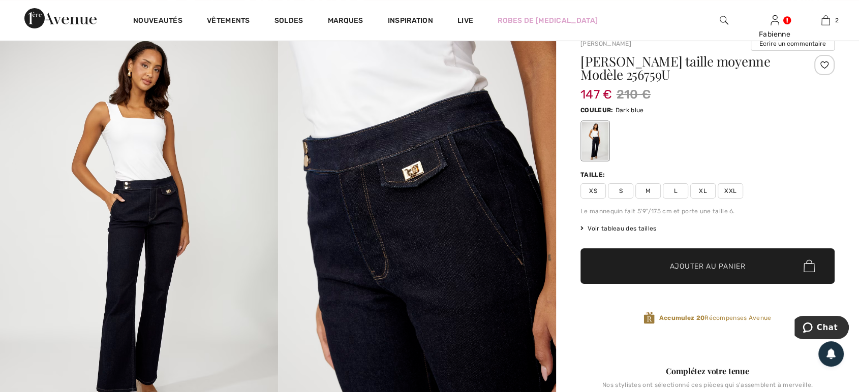
click at [639, 227] on span "Voir tableau des tailles" at bounding box center [618, 228] width 76 height 9
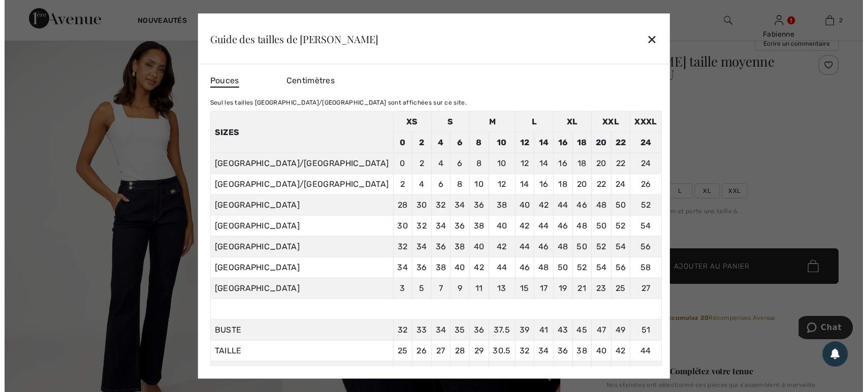
scroll to position [90, 0]
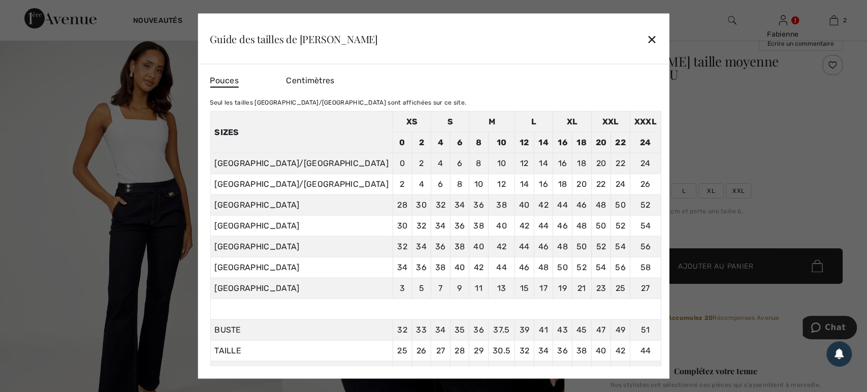
click at [646, 39] on div "✕" at bounding box center [651, 38] width 11 height 21
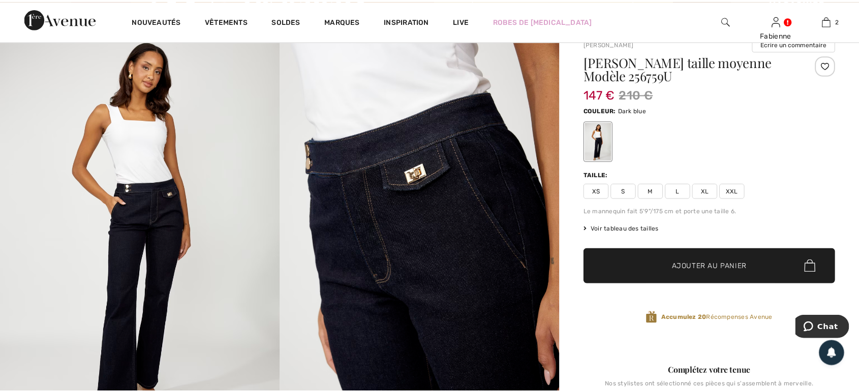
scroll to position [90, 0]
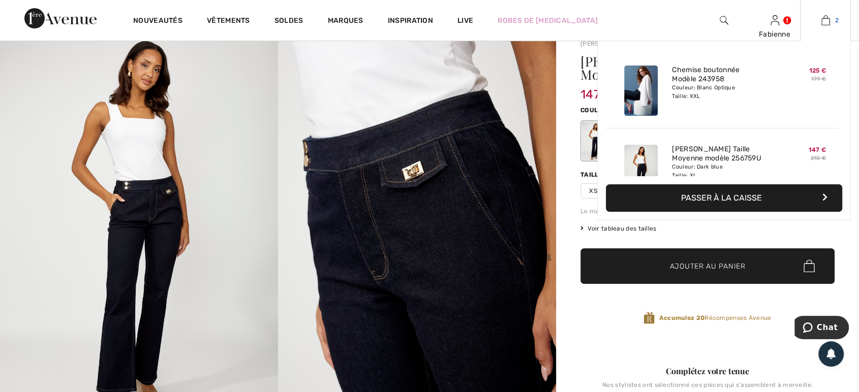
click at [821, 24] on img at bounding box center [825, 20] width 9 height 12
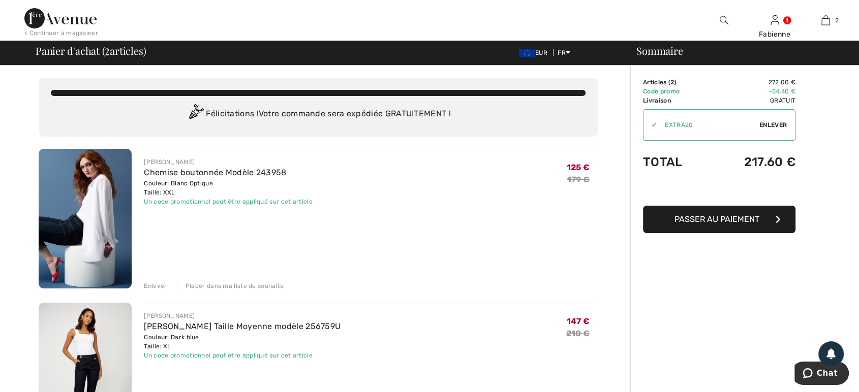
click at [40, 17] on img at bounding box center [60, 18] width 72 height 20
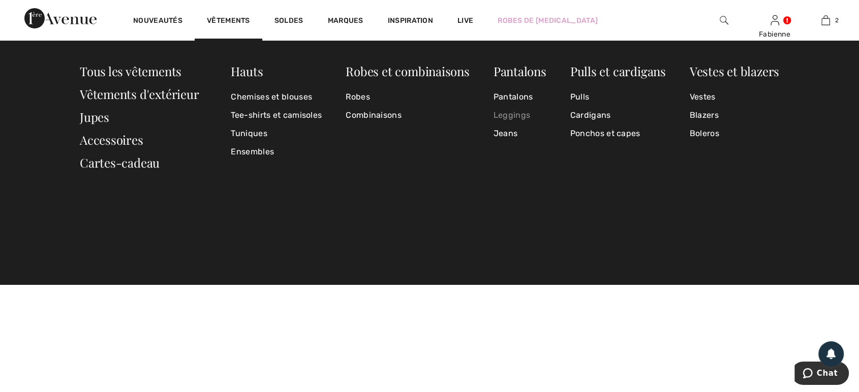
click at [517, 113] on link "Leggings" at bounding box center [519, 115] width 53 height 18
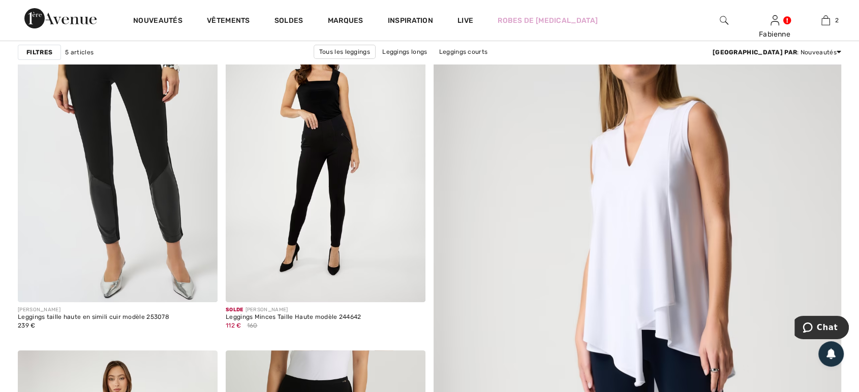
scroll to position [203, 0]
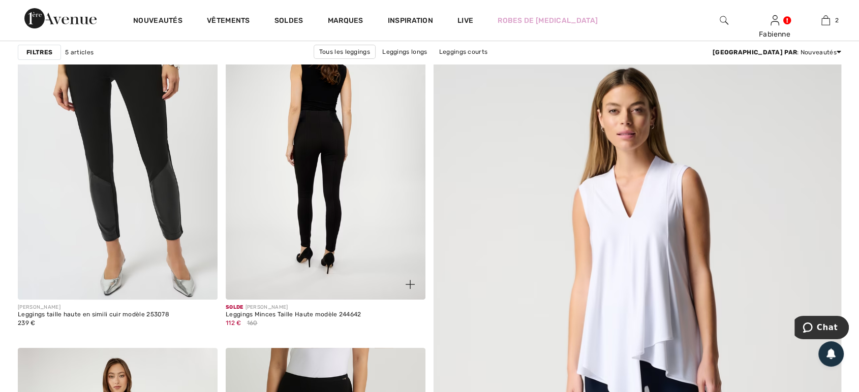
click at [334, 199] on img at bounding box center [326, 151] width 200 height 300
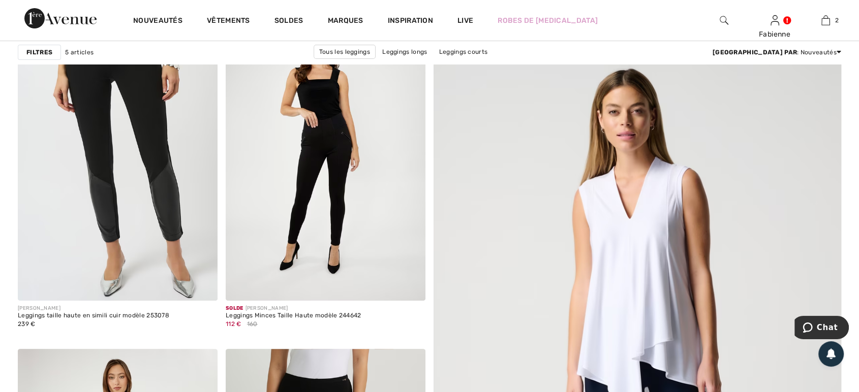
scroll to position [180, 0]
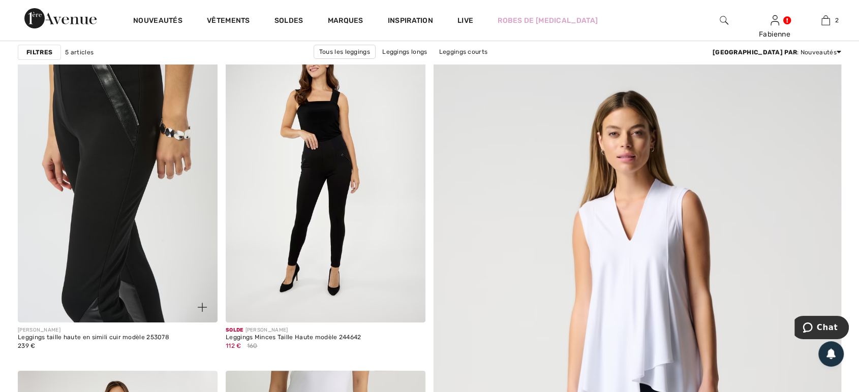
click at [102, 120] on img at bounding box center [118, 173] width 200 height 300
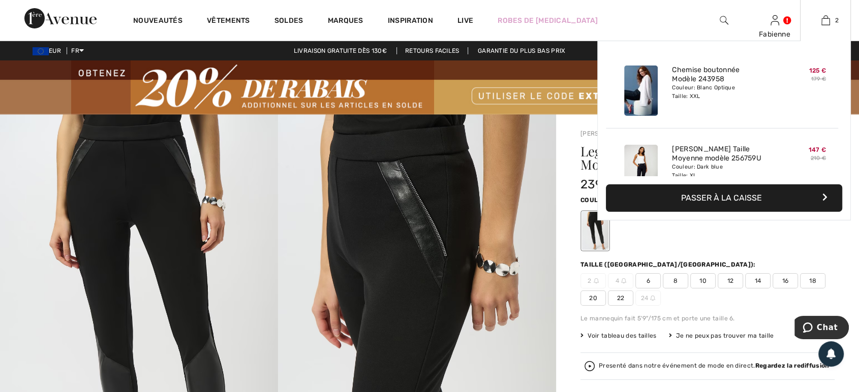
click at [736, 194] on button "Passer à la caisse" at bounding box center [724, 197] width 236 height 27
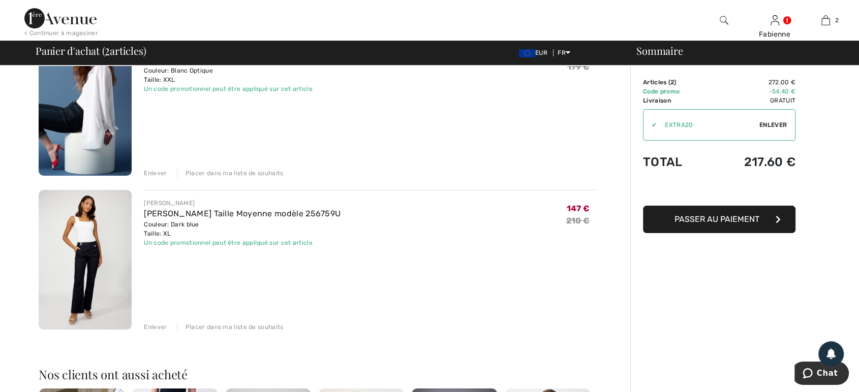
scroll to position [90, 0]
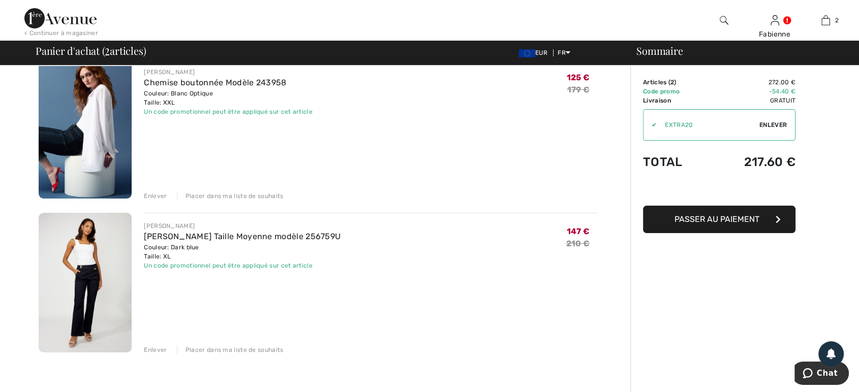
click at [700, 227] on button "Passer au paiement" at bounding box center [719, 219] width 152 height 27
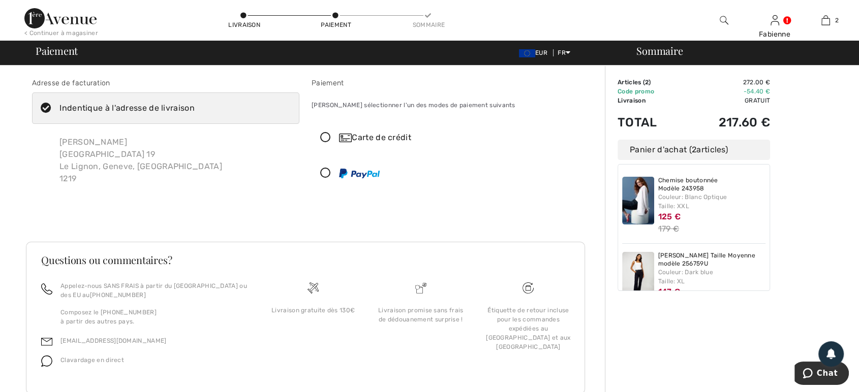
click at [326, 174] on icon at bounding box center [325, 173] width 27 height 11
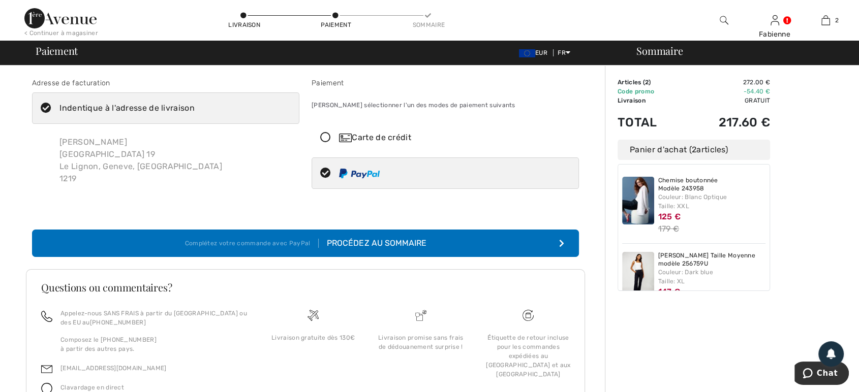
click at [350, 248] on div "Procédez au sommaire" at bounding box center [372, 243] width 107 height 12
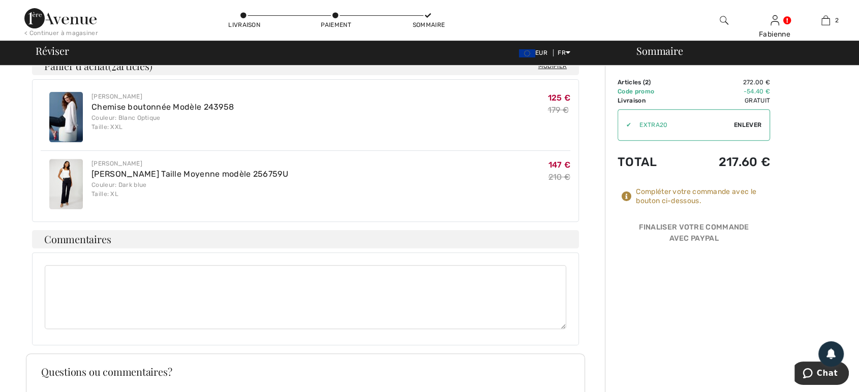
scroll to position [384, 0]
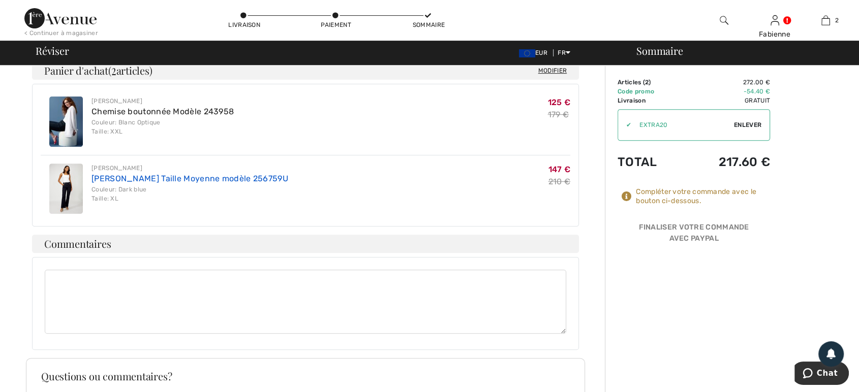
click at [149, 181] on link "[PERSON_NAME] Taille Moyenne modèle 256759U" at bounding box center [189, 179] width 197 height 10
click at [150, 175] on link "[PERSON_NAME] Taille Moyenne modèle 256759U" at bounding box center [189, 179] width 197 height 10
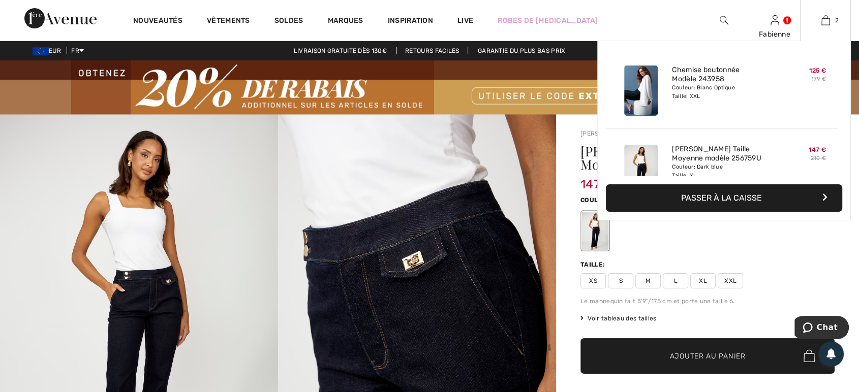
click at [697, 195] on button "Passer à la caisse" at bounding box center [724, 197] width 236 height 27
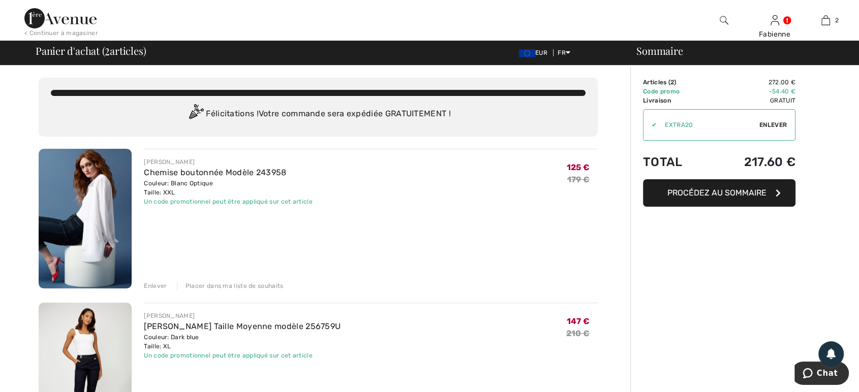
click at [697, 195] on span "Procédez au sommaire" at bounding box center [716, 193] width 99 height 10
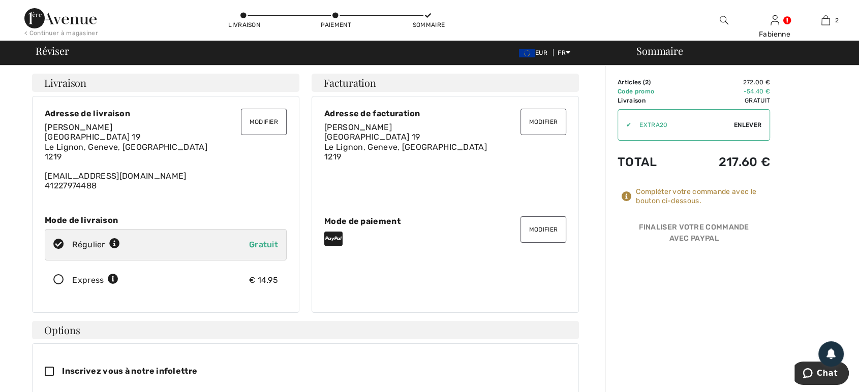
click at [522, 329] on h4 "Options" at bounding box center [305, 330] width 547 height 18
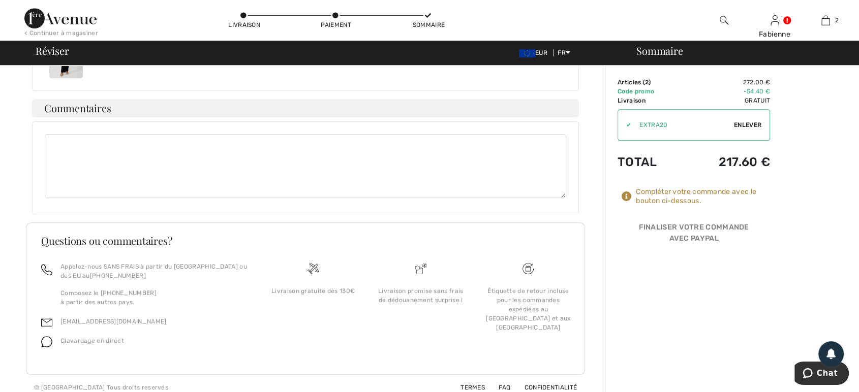
scroll to position [526, 0]
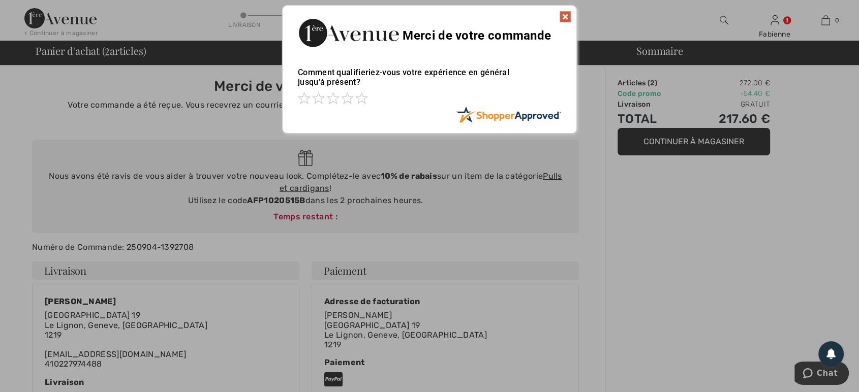
click at [565, 15] on img at bounding box center [565, 17] width 12 height 12
